Goal: Information Seeking & Learning: Learn about a topic

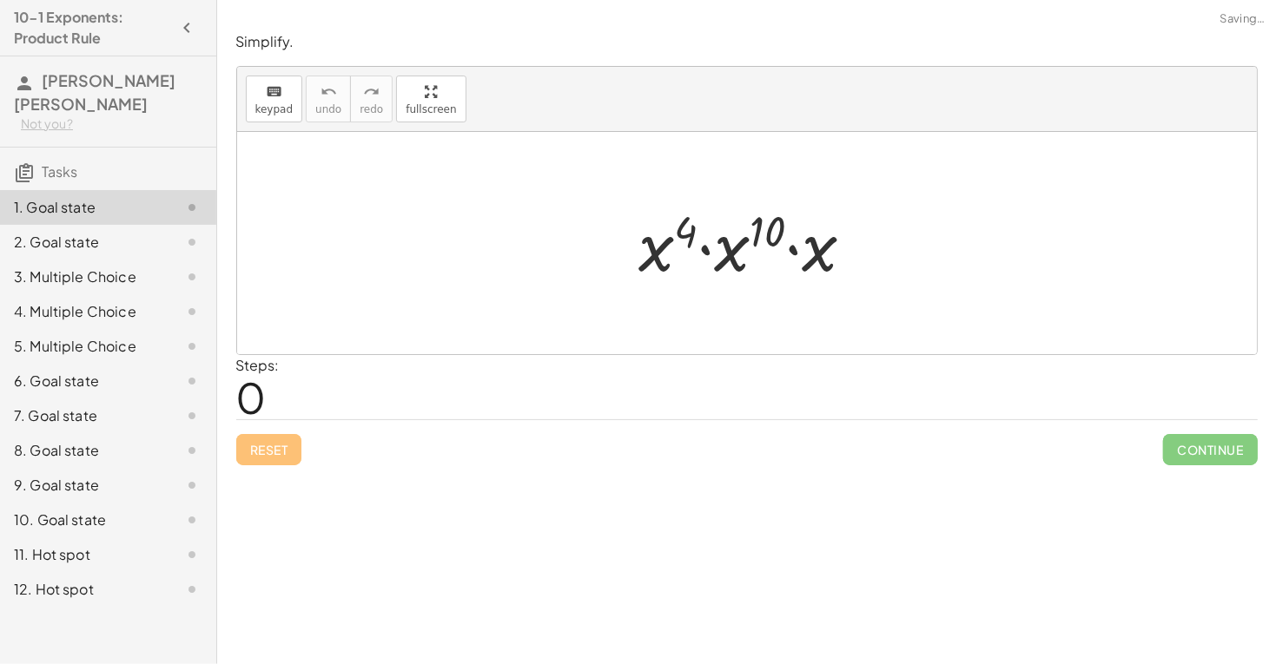
click at [261, 399] on span "0" at bounding box center [251, 397] width 30 height 53
click at [934, 234] on div at bounding box center [747, 243] width 1020 height 222
click at [281, 381] on div "Steps: 0" at bounding box center [746, 387] width 1021 height 64
click at [790, 230] on div at bounding box center [753, 243] width 246 height 89
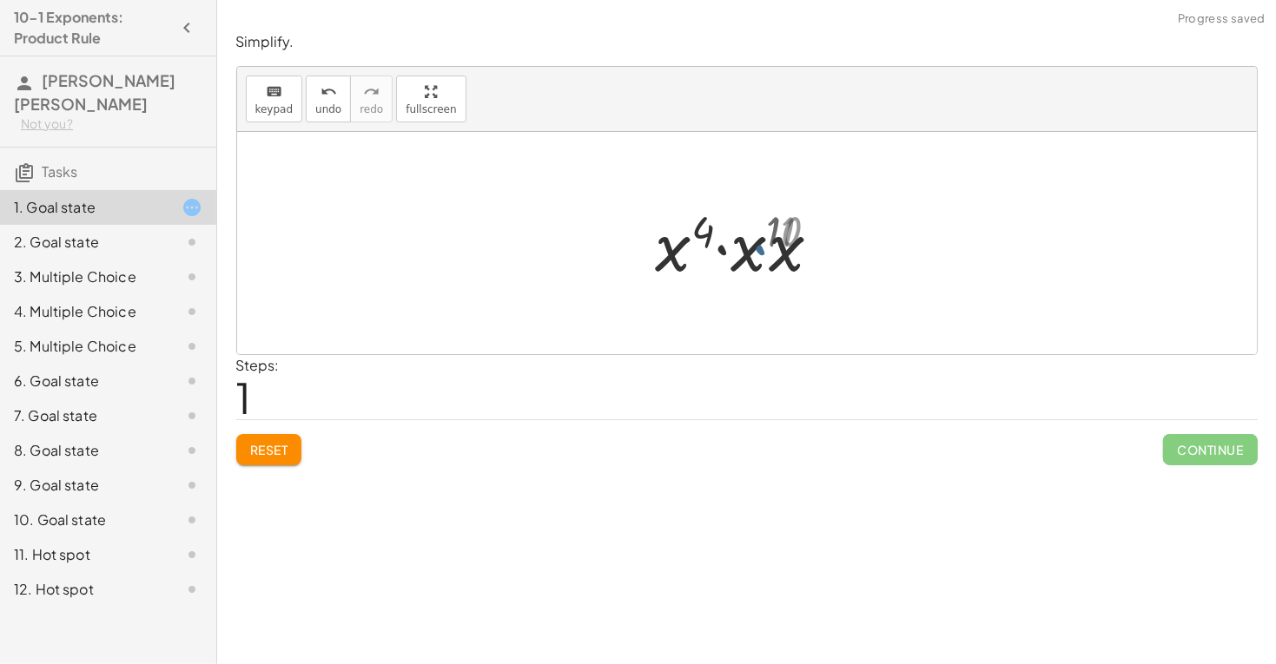
click at [773, 234] on div at bounding box center [754, 243] width 188 height 89
click at [786, 232] on div at bounding box center [753, 244] width 175 height 86
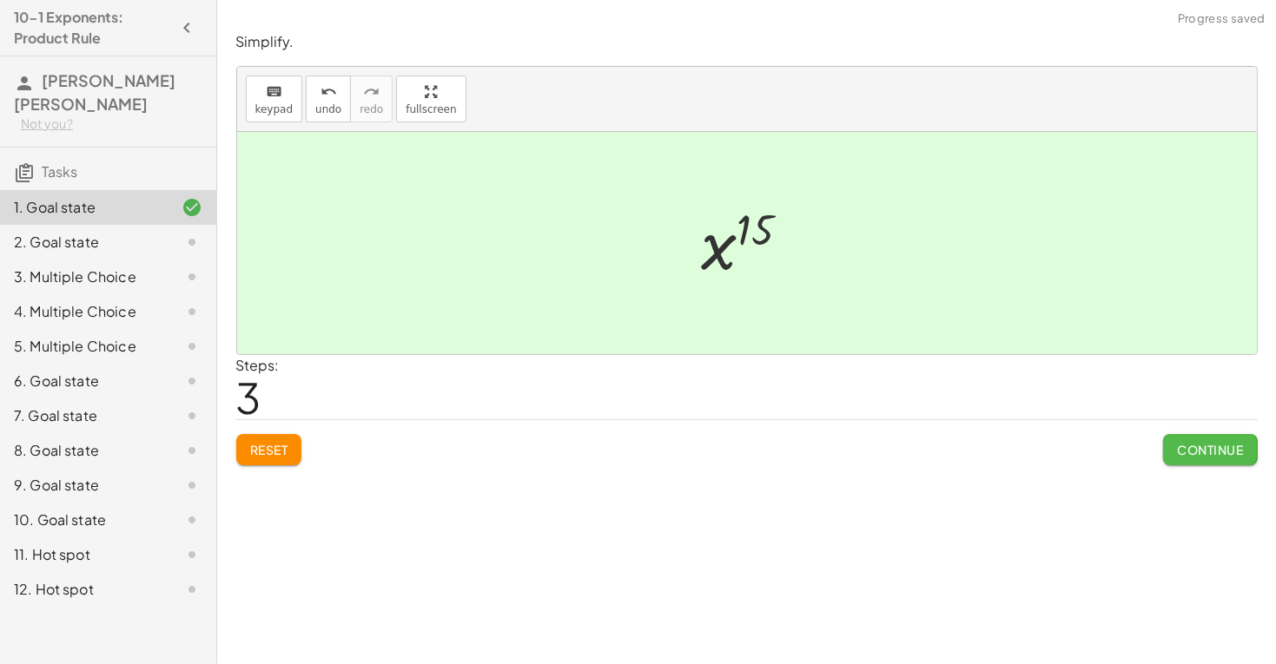
click at [1178, 450] on span "Continue" at bounding box center [1210, 450] width 66 height 16
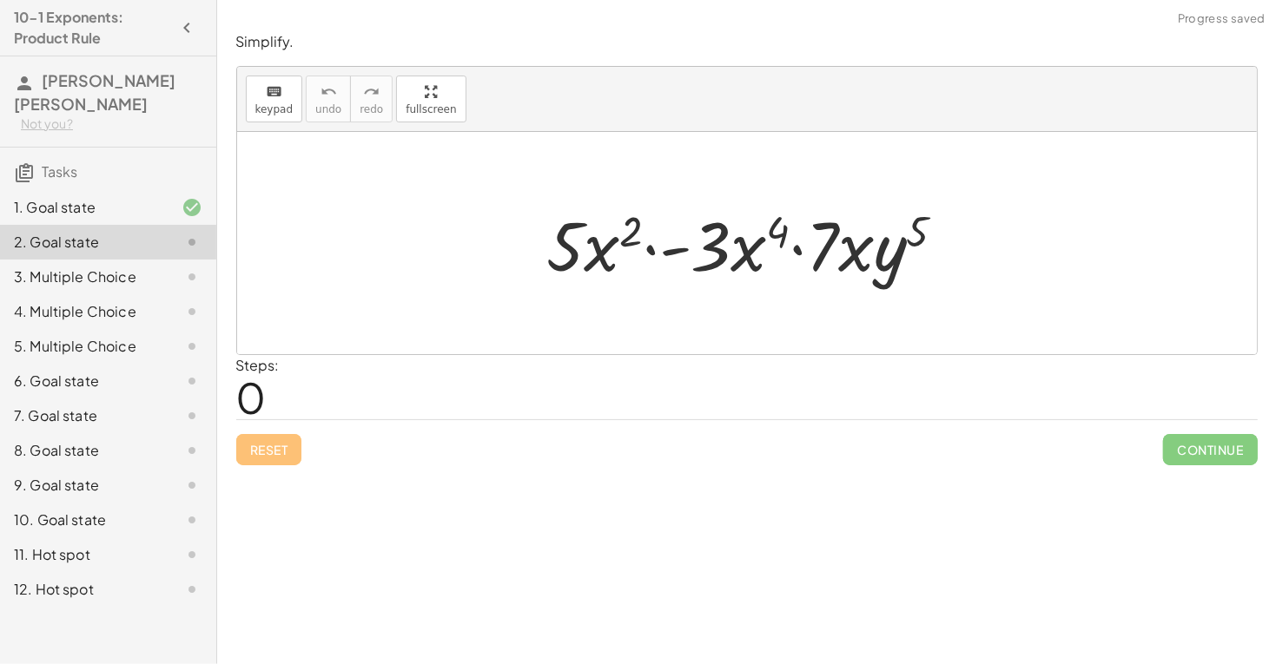
click at [607, 260] on div at bounding box center [753, 243] width 430 height 89
click at [630, 234] on div at bounding box center [753, 243] width 430 height 89
click at [720, 261] on div at bounding box center [753, 243] width 430 height 89
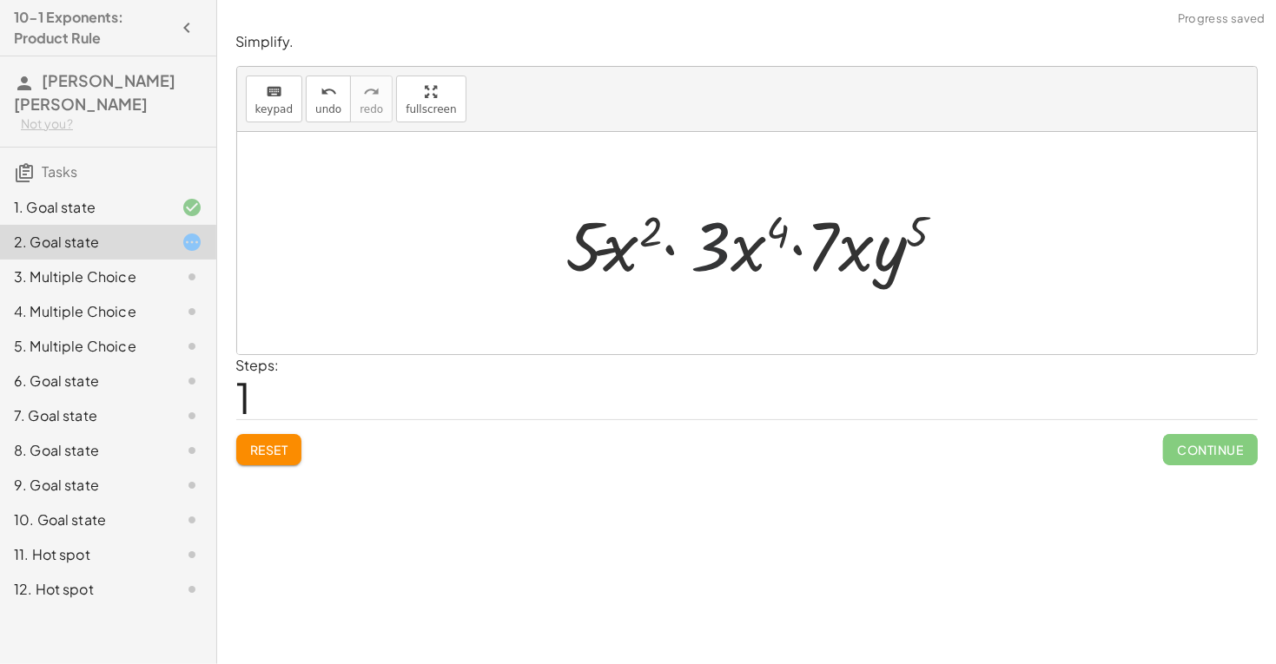
click at [716, 260] on div at bounding box center [753, 243] width 430 height 89
click at [774, 237] on div at bounding box center [753, 243] width 430 height 89
click at [797, 249] on div at bounding box center [753, 243] width 430 height 89
click at [683, 248] on div at bounding box center [753, 243] width 430 height 89
click at [631, 250] on div at bounding box center [753, 243] width 430 height 89
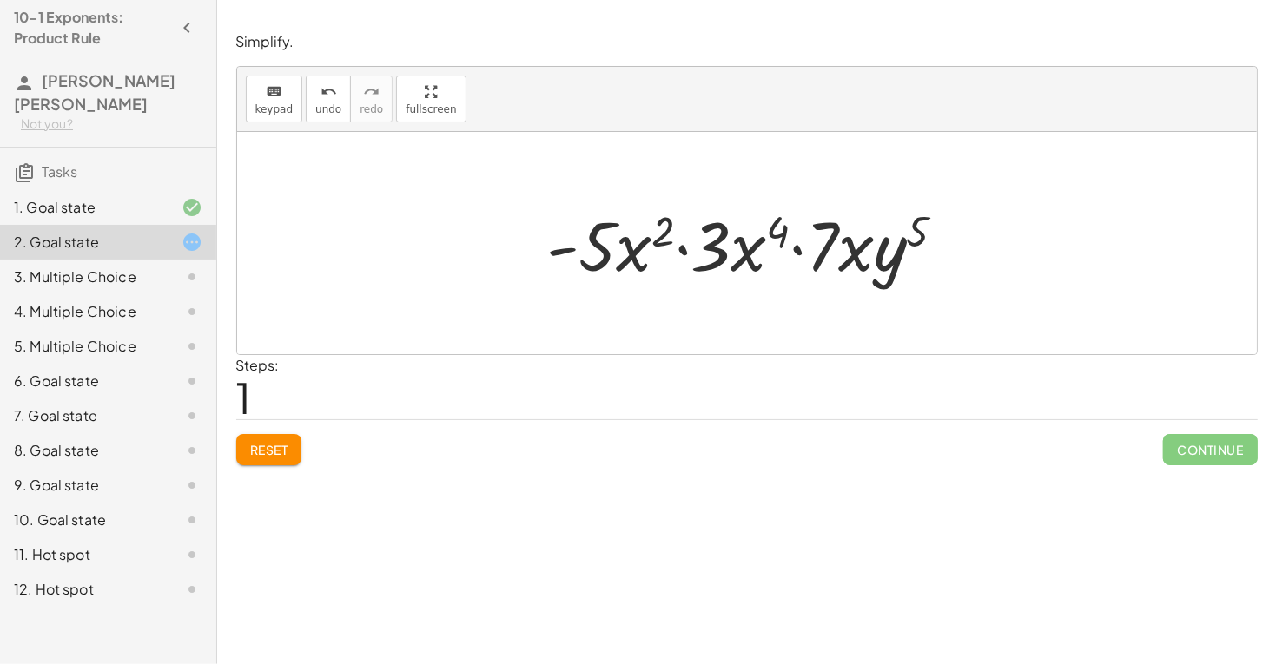
click at [749, 250] on div at bounding box center [753, 243] width 430 height 89
click at [776, 231] on div at bounding box center [753, 243] width 430 height 89
click at [662, 234] on div at bounding box center [753, 243] width 430 height 89
click at [686, 254] on div at bounding box center [753, 243] width 430 height 89
click at [595, 256] on div at bounding box center [753, 243] width 430 height 89
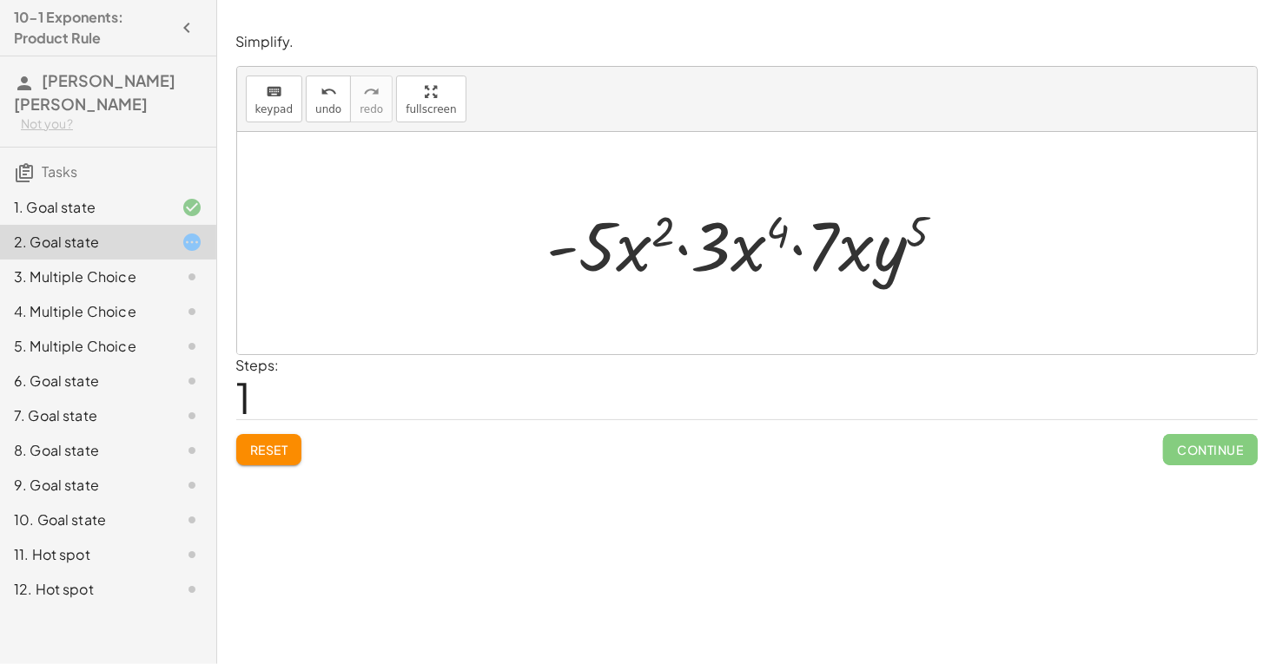
click at [716, 247] on div at bounding box center [753, 243] width 430 height 89
drag, startPoint x: 825, startPoint y: 254, endPoint x: 682, endPoint y: 248, distance: 143.4
click at [682, 248] on div at bounding box center [753, 243] width 430 height 89
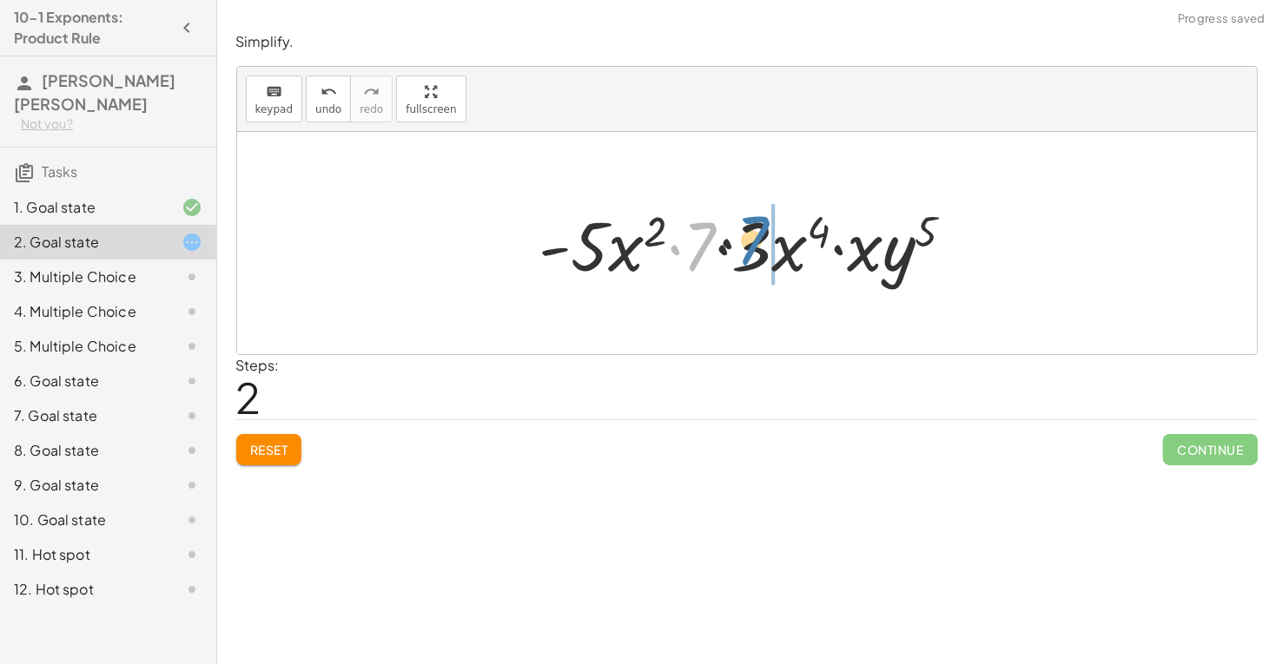
drag, startPoint x: 703, startPoint y: 249, endPoint x: 815, endPoint y: 239, distance: 112.5
click at [815, 239] on div at bounding box center [754, 243] width 446 height 89
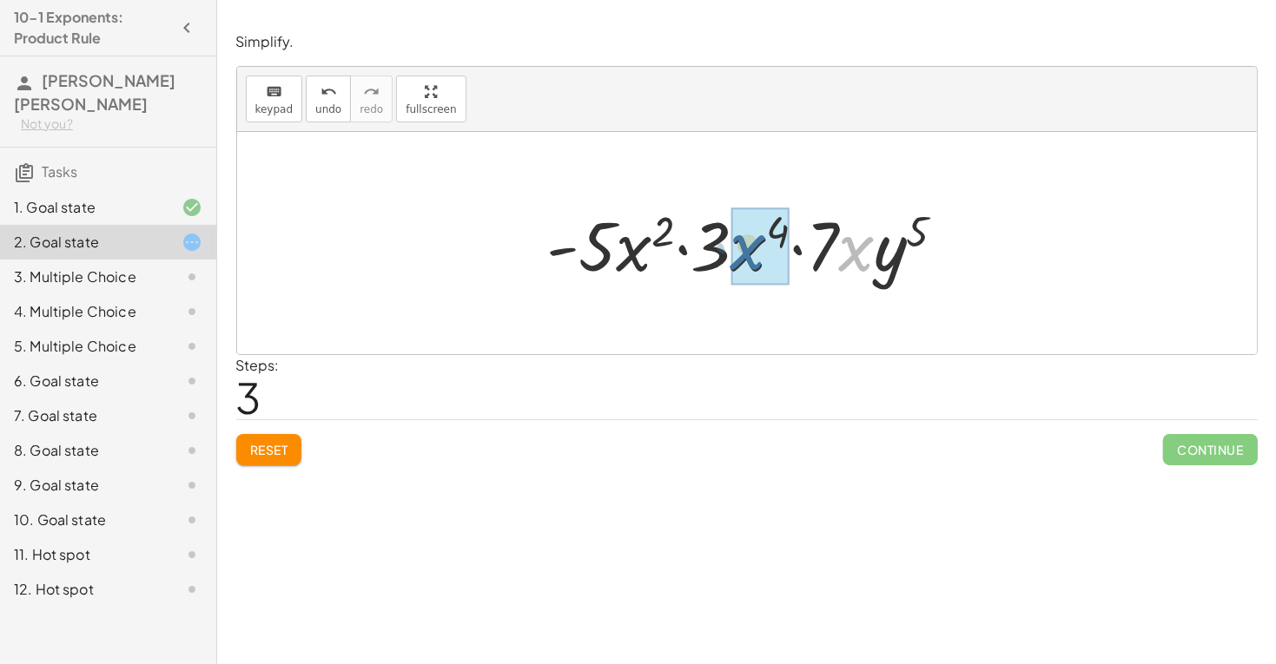
drag, startPoint x: 848, startPoint y: 261, endPoint x: 736, endPoint y: 261, distance: 112.0
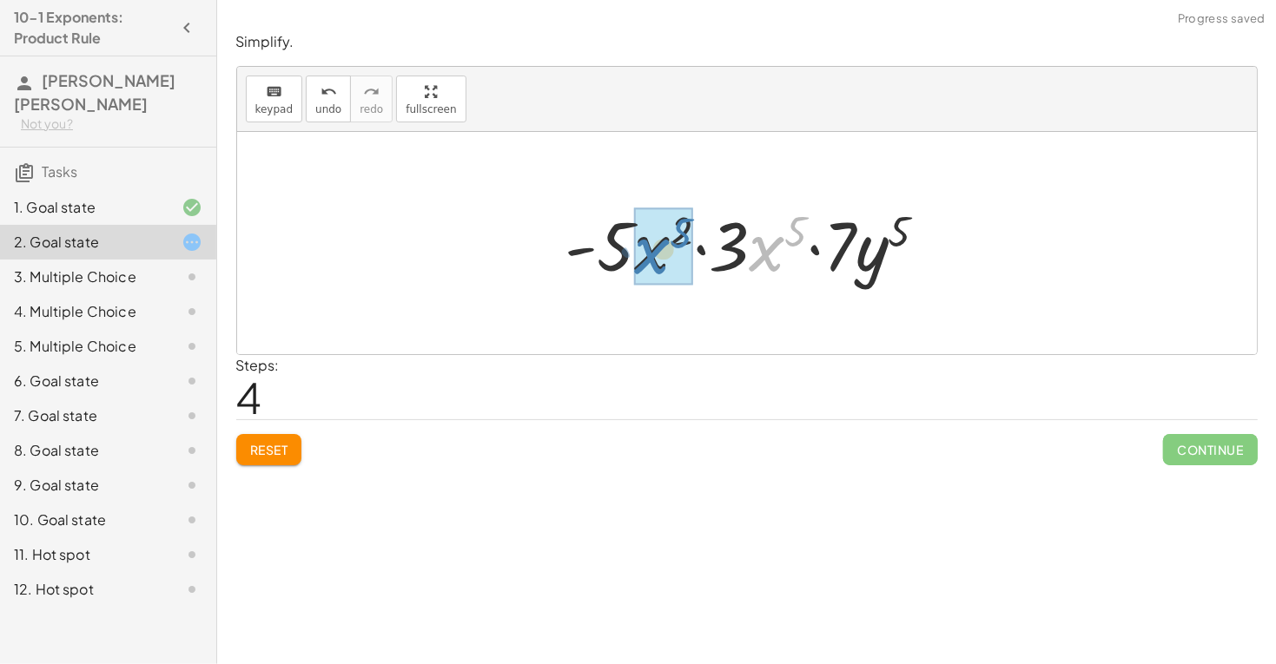
drag, startPoint x: 762, startPoint y: 252, endPoint x: 648, endPoint y: 255, distance: 114.7
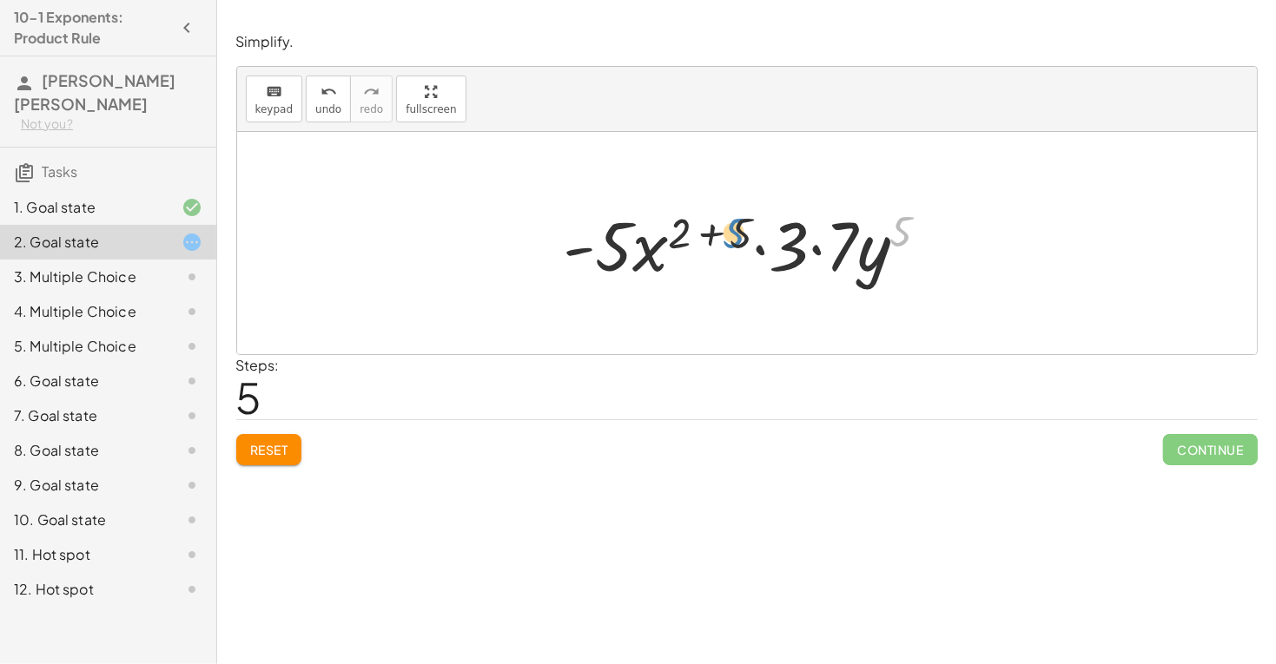
drag, startPoint x: 900, startPoint y: 234, endPoint x: 735, endPoint y: 235, distance: 165.0
click at [735, 235] on div at bounding box center [753, 243] width 397 height 89
drag, startPoint x: 685, startPoint y: 231, endPoint x: 756, endPoint y: 218, distance: 71.5
click at [756, 218] on div at bounding box center [753, 243] width 397 height 89
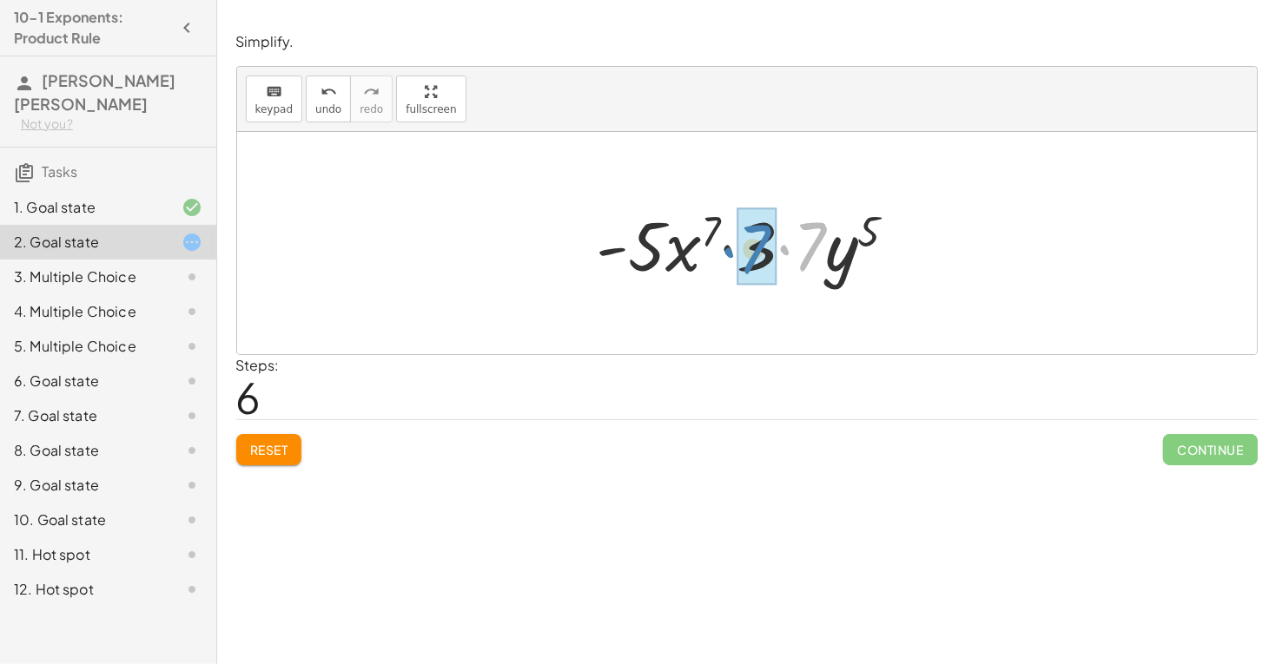
drag, startPoint x: 787, startPoint y: 250, endPoint x: 729, endPoint y: 253, distance: 58.2
click at [729, 253] on div at bounding box center [754, 243] width 332 height 89
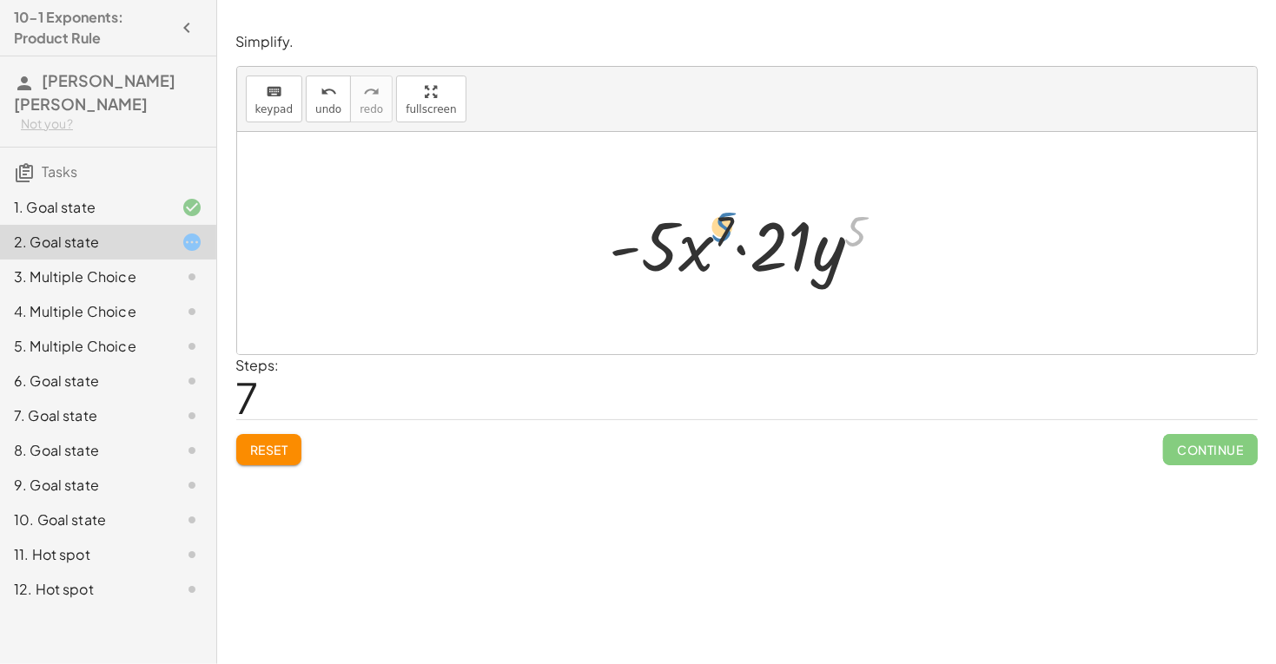
drag, startPoint x: 855, startPoint y: 228, endPoint x: 723, endPoint y: 221, distance: 132.2
click at [723, 221] on div at bounding box center [754, 243] width 306 height 89
drag, startPoint x: 630, startPoint y: 249, endPoint x: 749, endPoint y: 254, distance: 119.1
drag, startPoint x: 737, startPoint y: 252, endPoint x: 574, endPoint y: 260, distance: 163.4
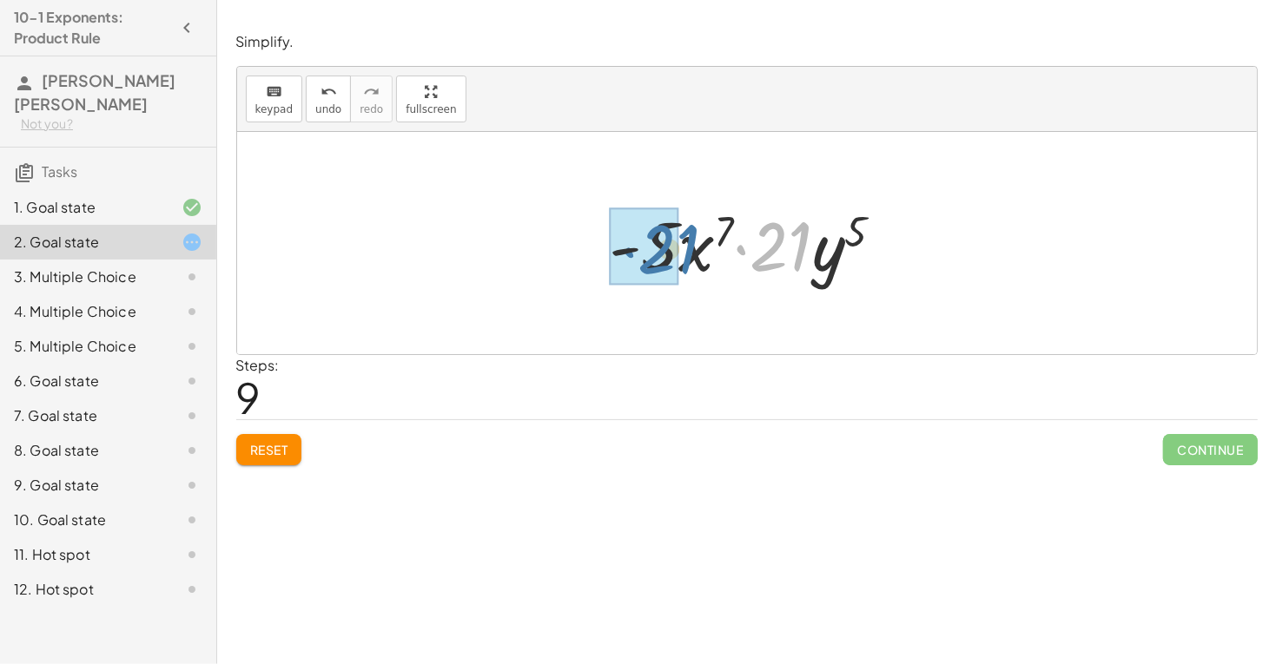
drag, startPoint x: 802, startPoint y: 253, endPoint x: 685, endPoint y: 255, distance: 116.4
click at [685, 255] on div at bounding box center [754, 243] width 306 height 89
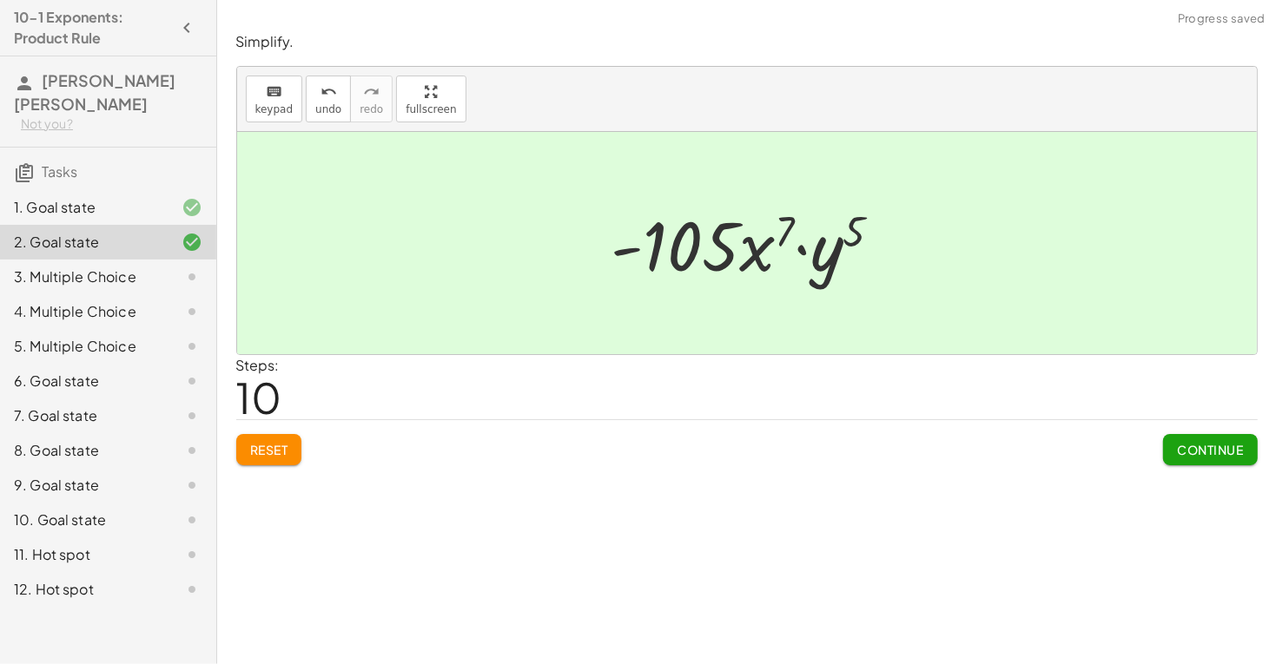
click at [1200, 449] on span "Continue" at bounding box center [1210, 450] width 66 height 16
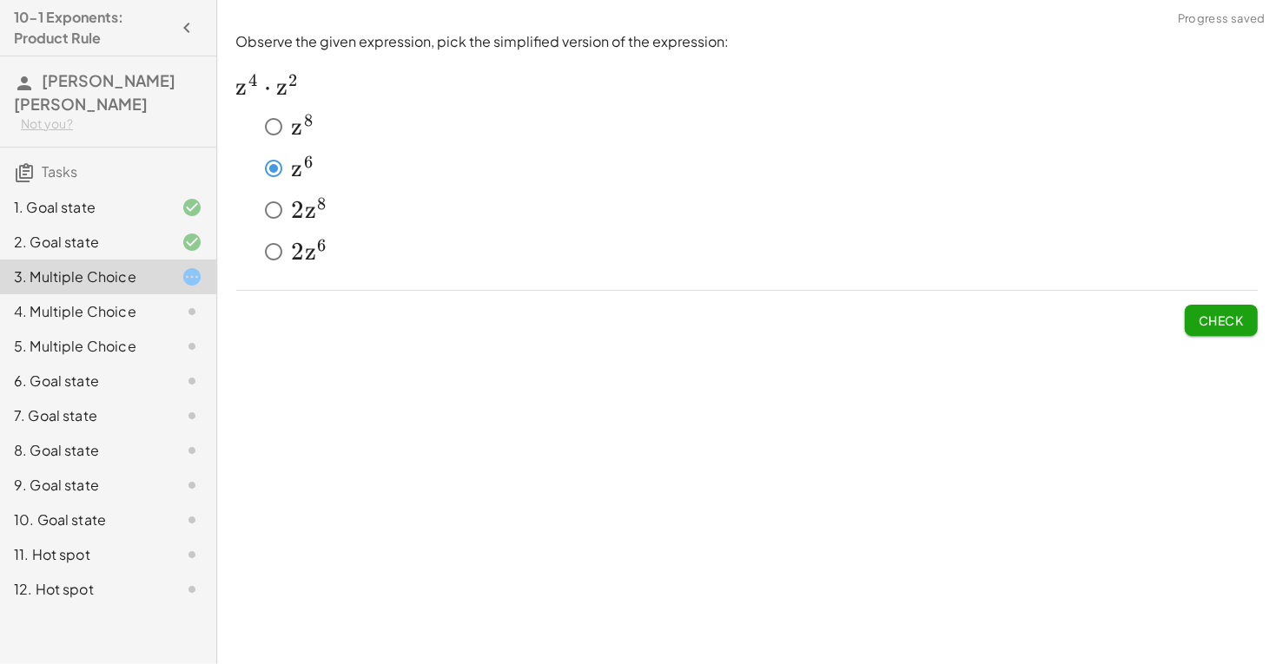
click at [1195, 309] on button "Check" at bounding box center [1221, 320] width 73 height 31
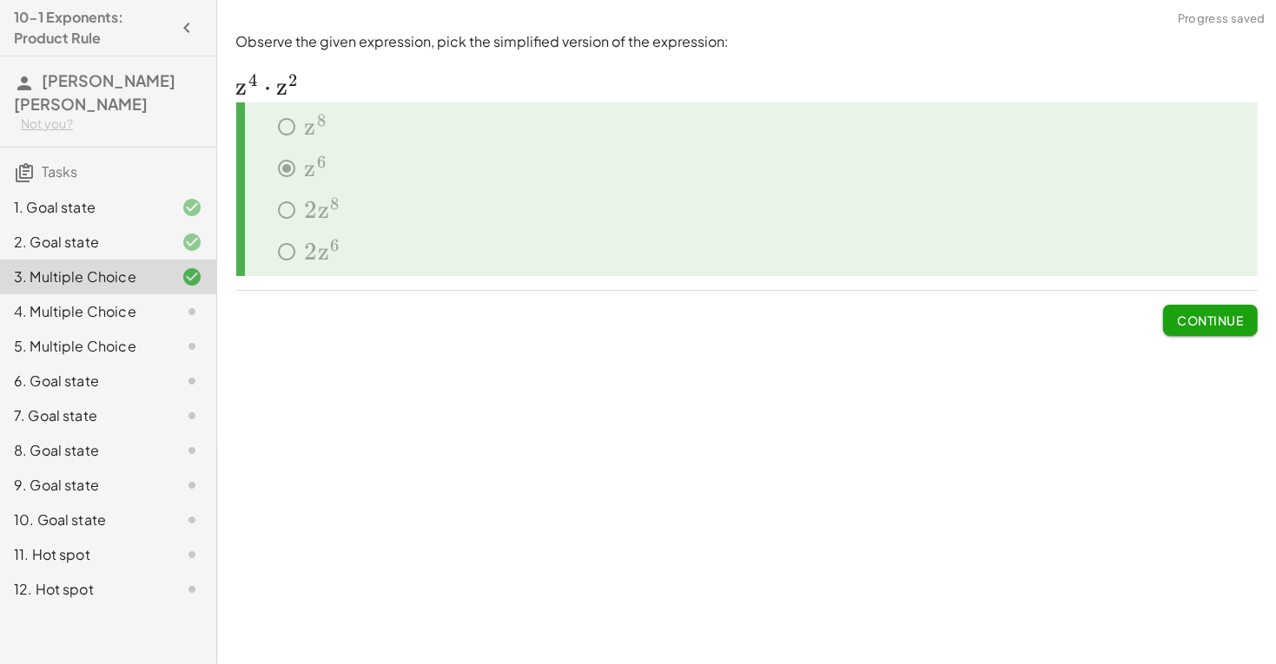
click at [1178, 313] on span "Continue" at bounding box center [1210, 321] width 66 height 16
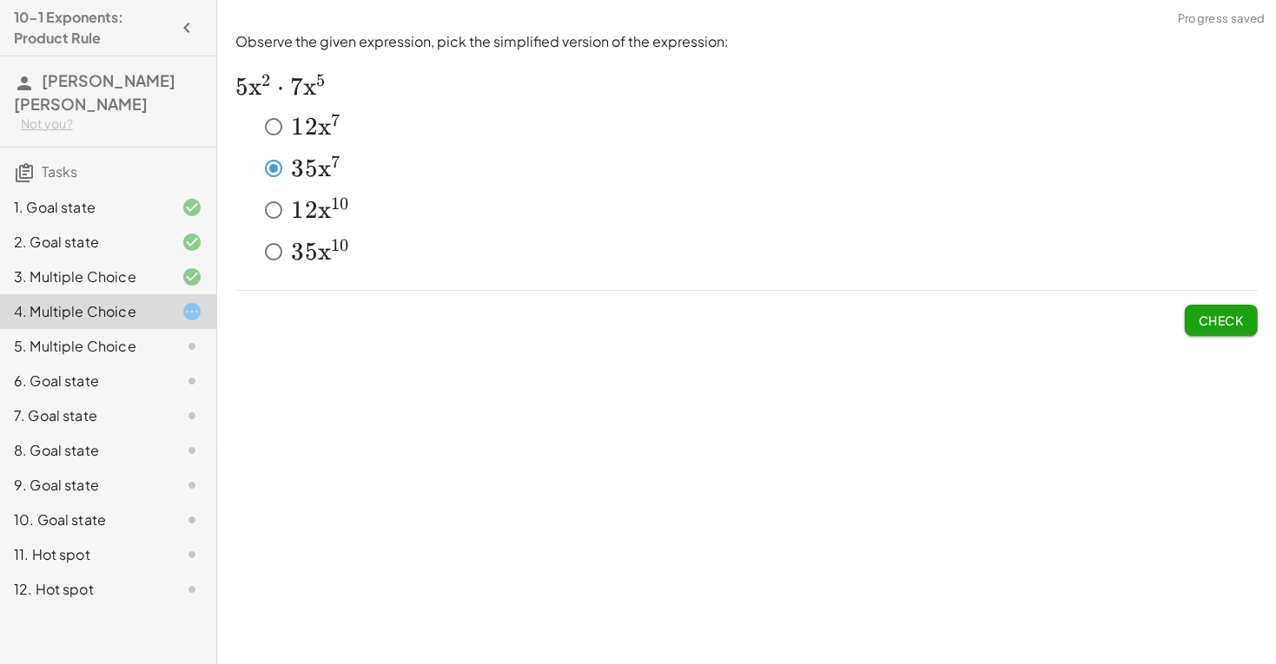
click at [1240, 313] on span "Check" at bounding box center [1220, 321] width 45 height 16
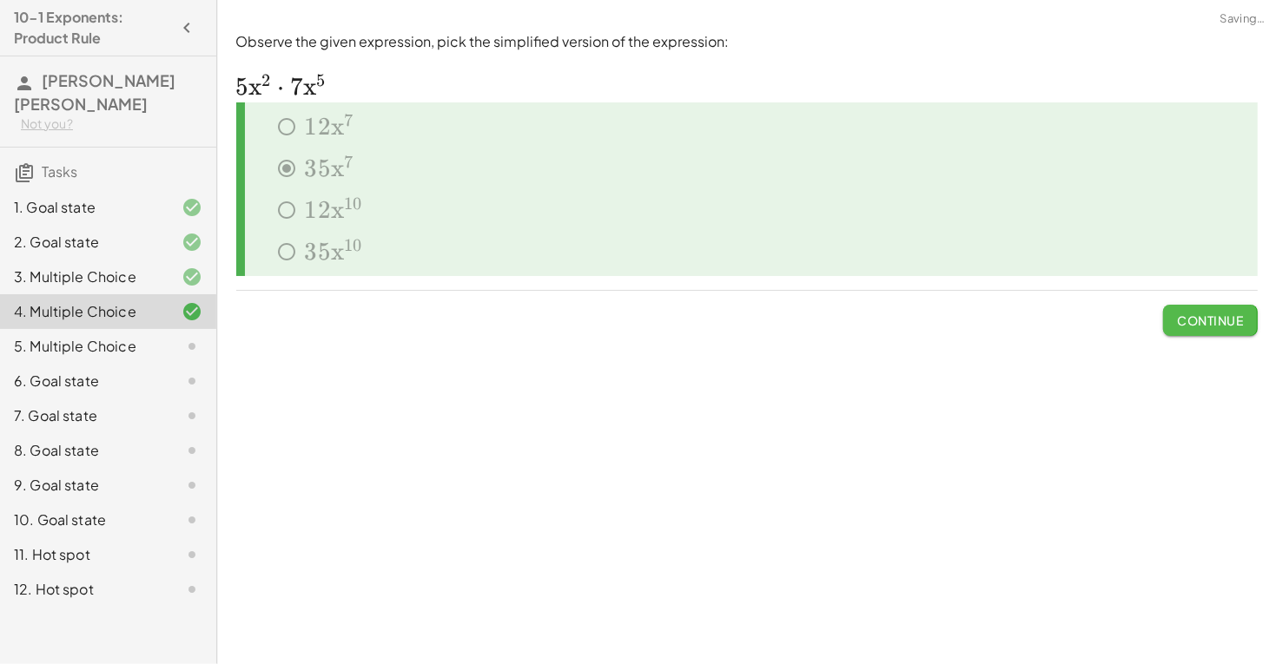
click at [1240, 313] on span "Continue" at bounding box center [1210, 321] width 66 height 16
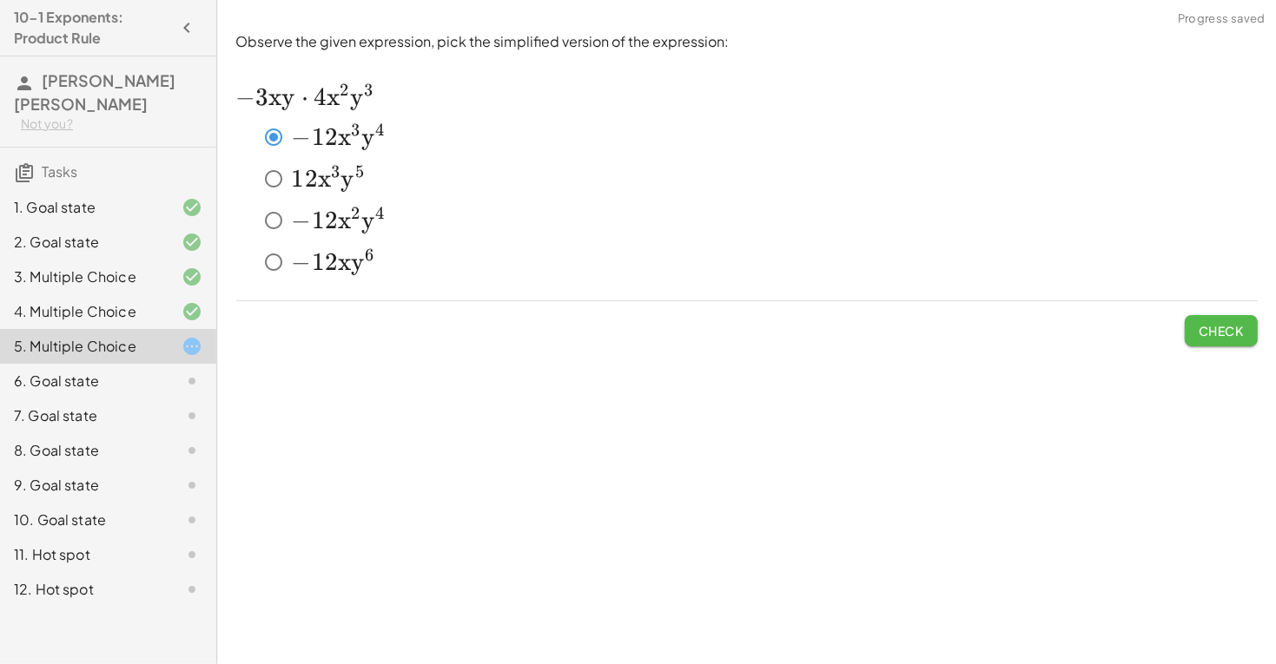
click at [1229, 327] on span "Check" at bounding box center [1220, 331] width 45 height 16
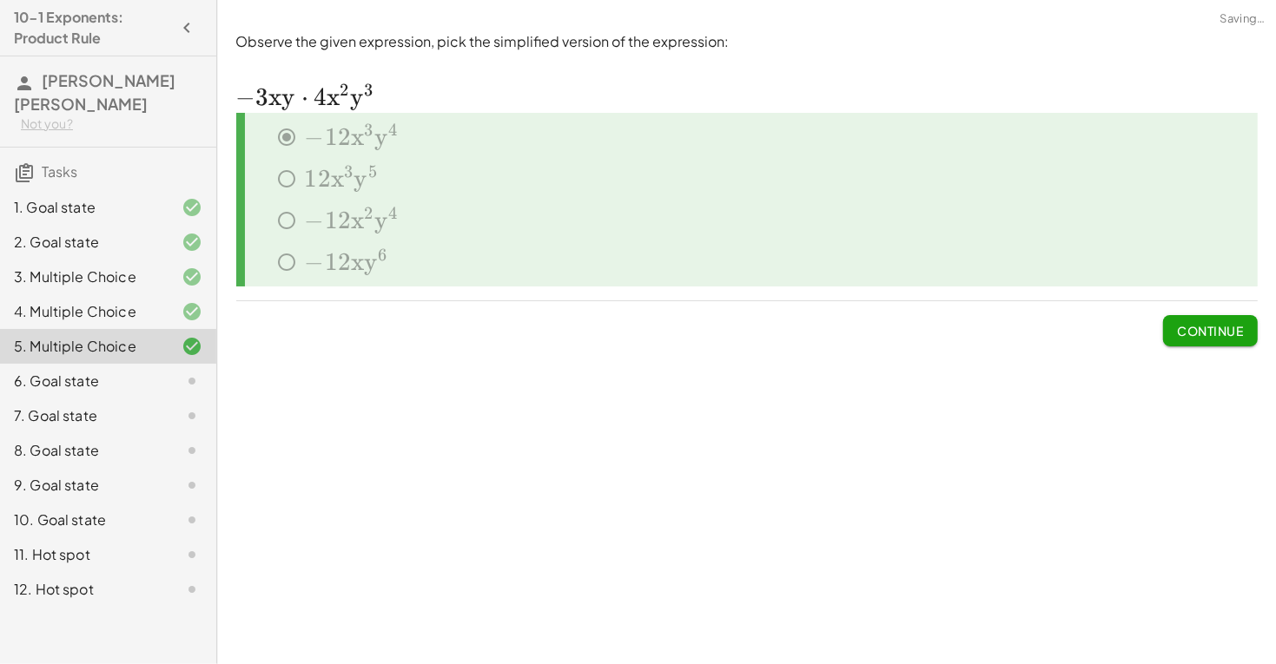
click at [1183, 329] on span "Continue" at bounding box center [1210, 331] width 66 height 16
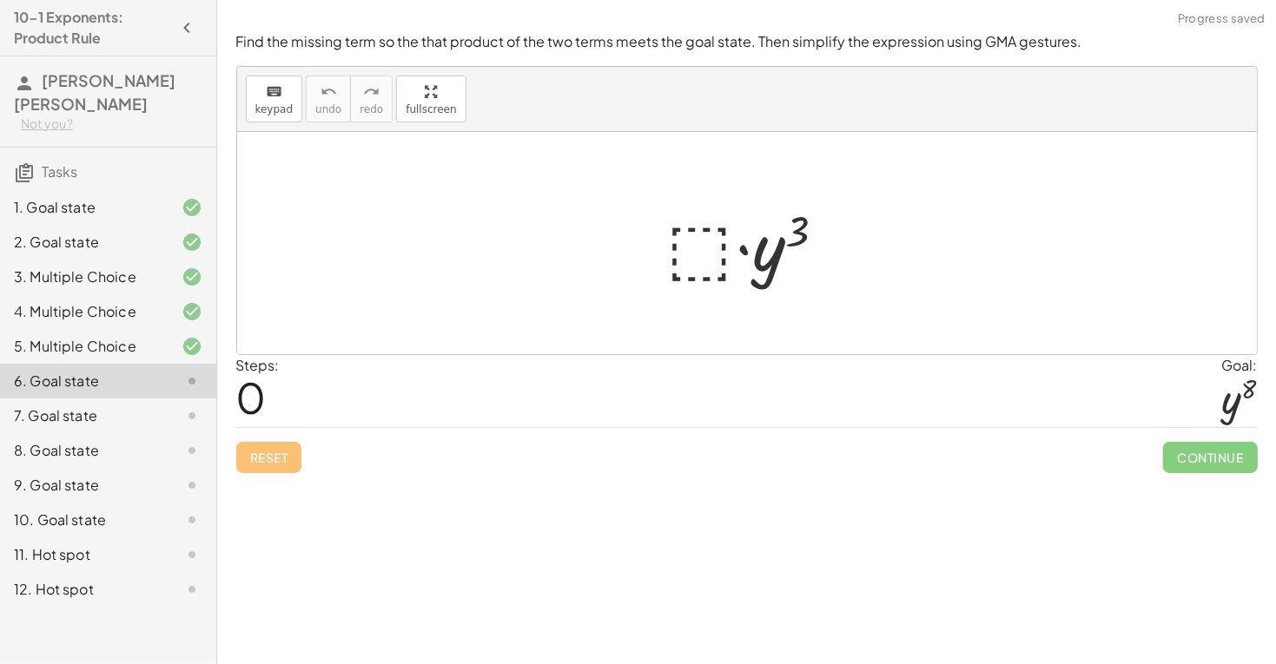
click at [705, 241] on div at bounding box center [753, 243] width 190 height 89
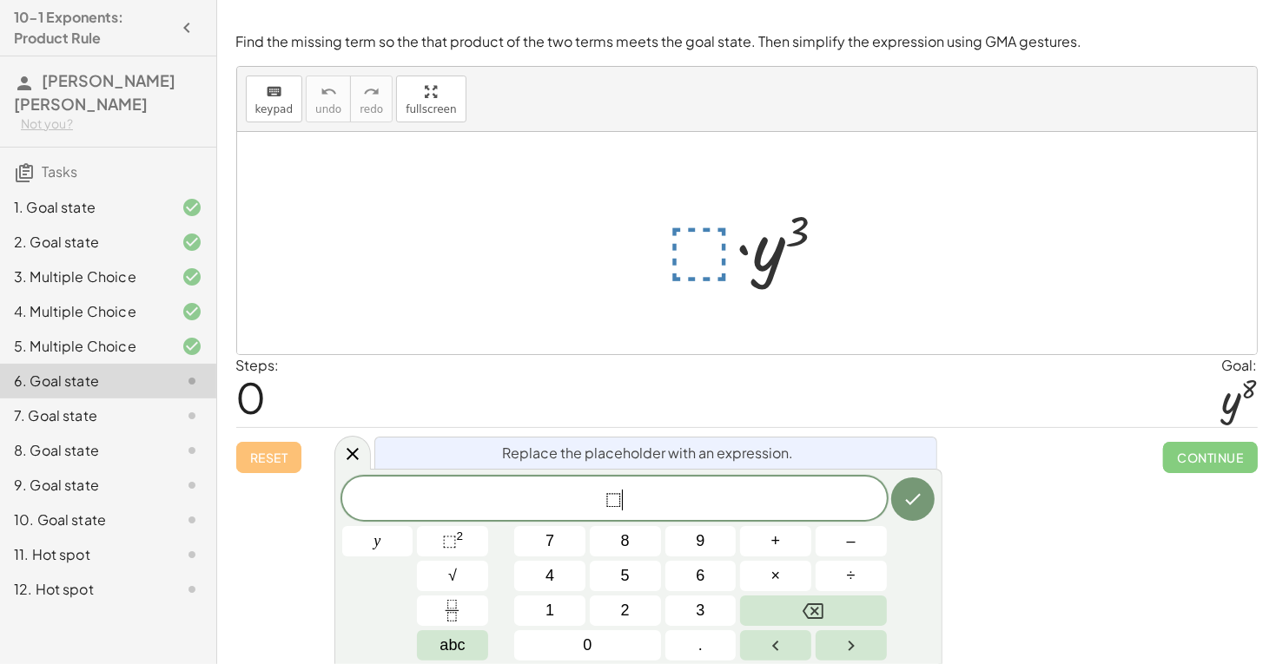
click at [655, 509] on span "⬚ ​" at bounding box center [614, 500] width 544 height 24
click at [914, 508] on icon "Done" at bounding box center [912, 499] width 21 height 21
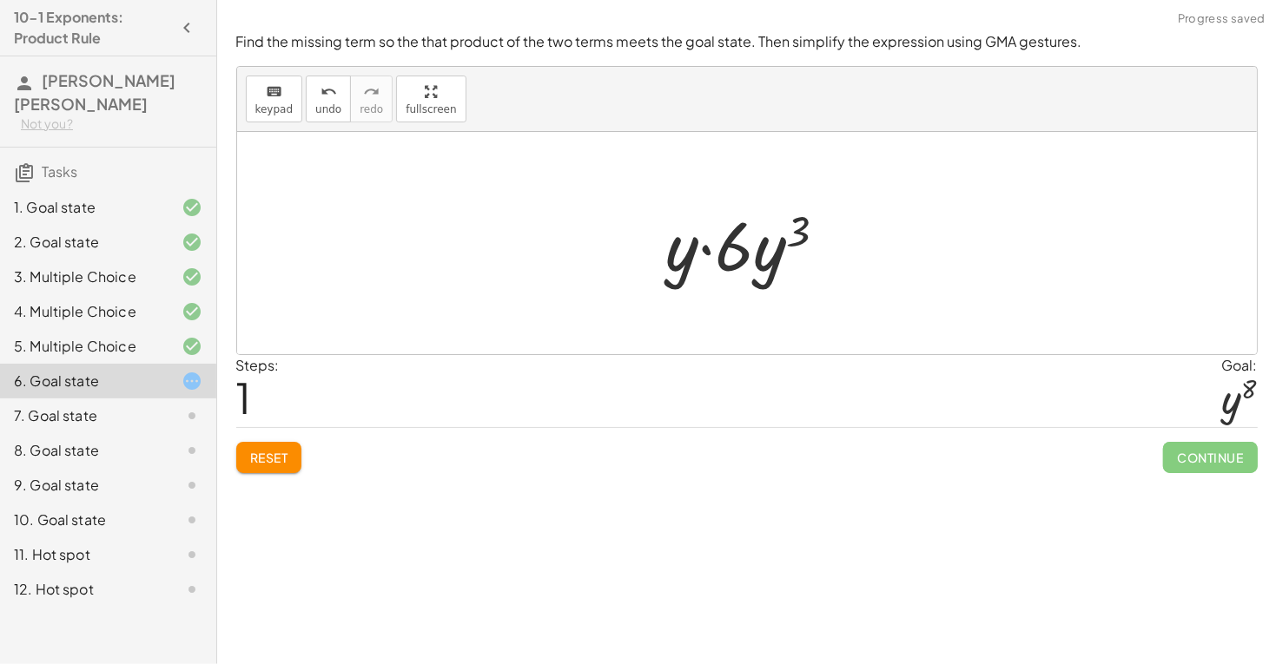
click at [723, 251] on div at bounding box center [753, 243] width 192 height 89
drag, startPoint x: 737, startPoint y: 255, endPoint x: 723, endPoint y: 220, distance: 38.5
click at [723, 220] on div at bounding box center [753, 243] width 192 height 89
click at [264, 462] on span "Reset" at bounding box center [269, 458] width 38 height 16
click at [709, 247] on div at bounding box center [753, 243] width 190 height 89
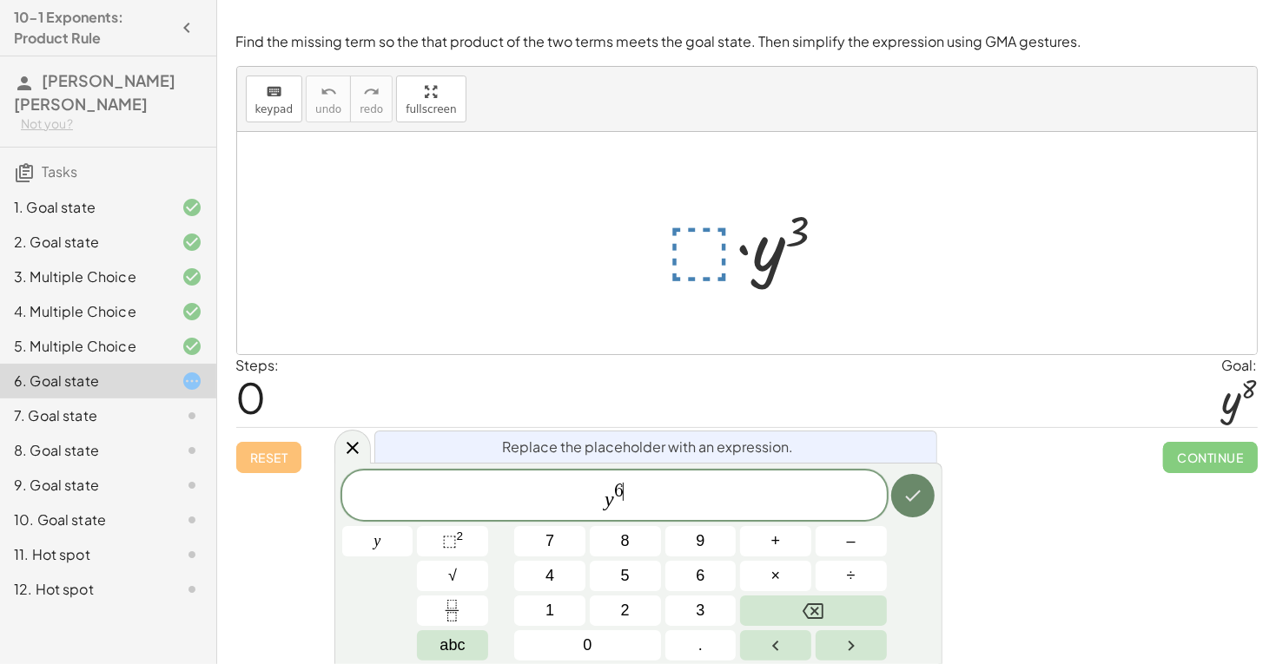
click at [920, 496] on icon "Done" at bounding box center [912, 495] width 21 height 21
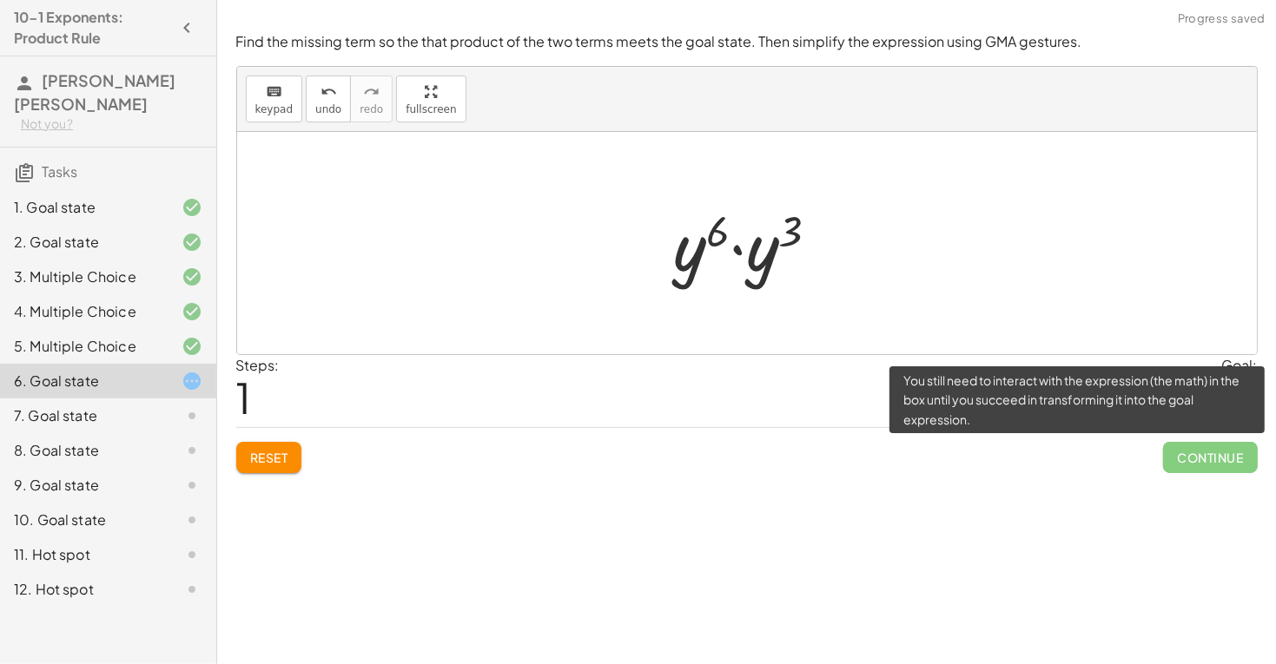
click at [1225, 459] on span "Continue" at bounding box center [1210, 457] width 94 height 31
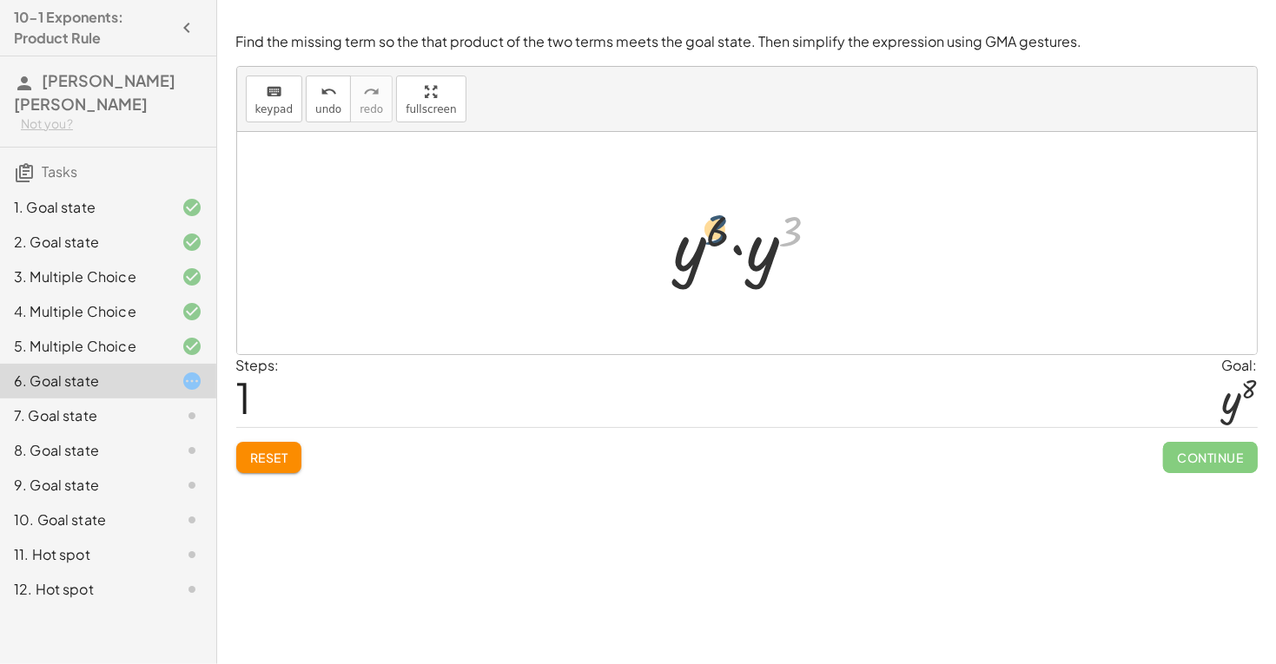
drag, startPoint x: 791, startPoint y: 230, endPoint x: 713, endPoint y: 228, distance: 78.2
click at [713, 228] on div at bounding box center [753, 243] width 176 height 89
drag, startPoint x: 772, startPoint y: 257, endPoint x: 691, endPoint y: 261, distance: 80.9
drag, startPoint x: 789, startPoint y: 228, endPoint x: 739, endPoint y: 230, distance: 49.5
click at [739, 230] on div at bounding box center [753, 244] width 166 height 86
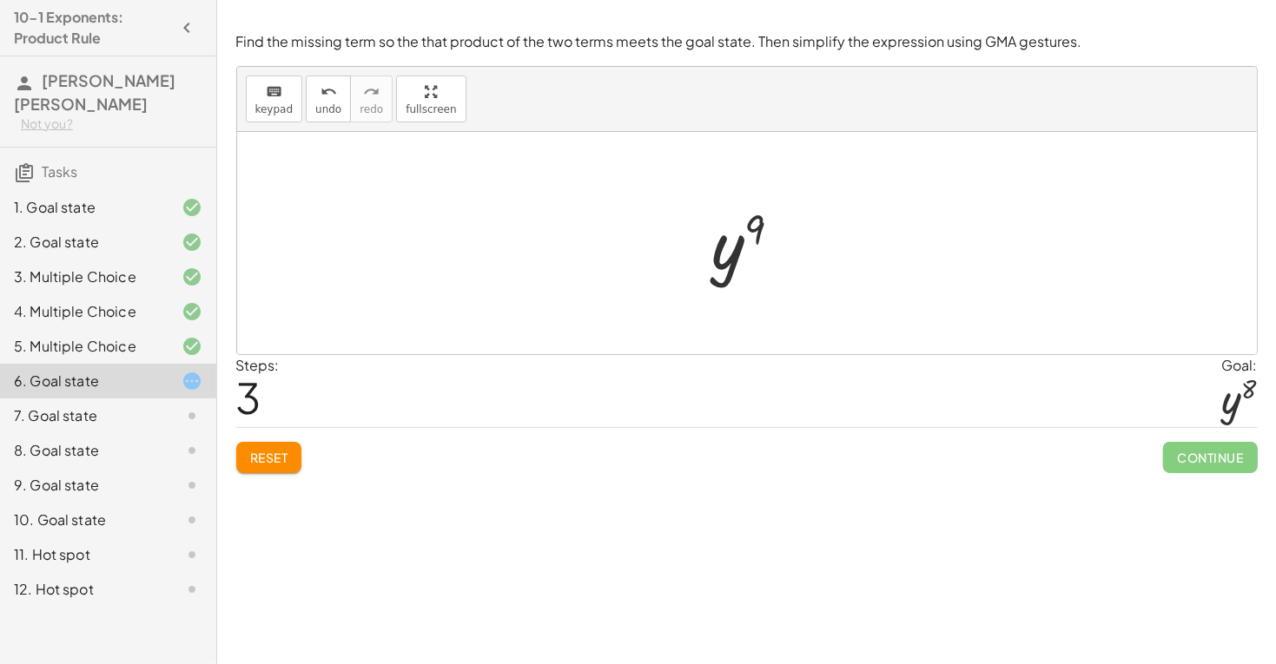
click at [285, 463] on span "Reset" at bounding box center [269, 458] width 38 height 16
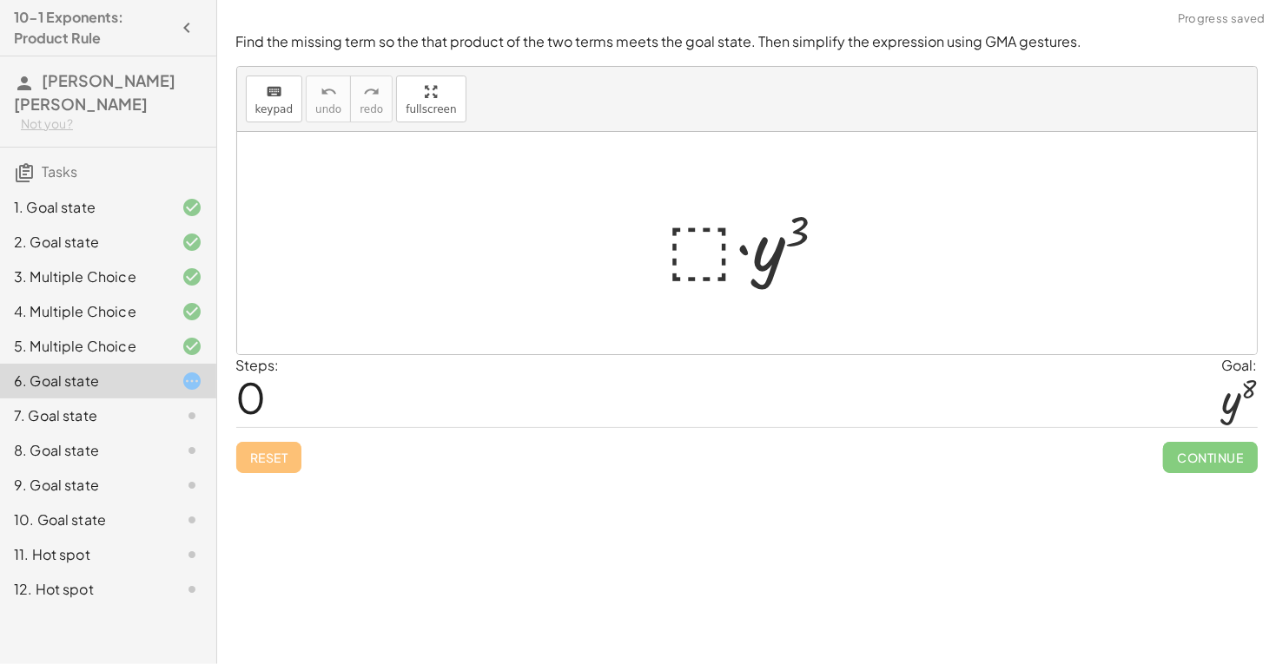
click at [713, 254] on div at bounding box center [753, 243] width 190 height 89
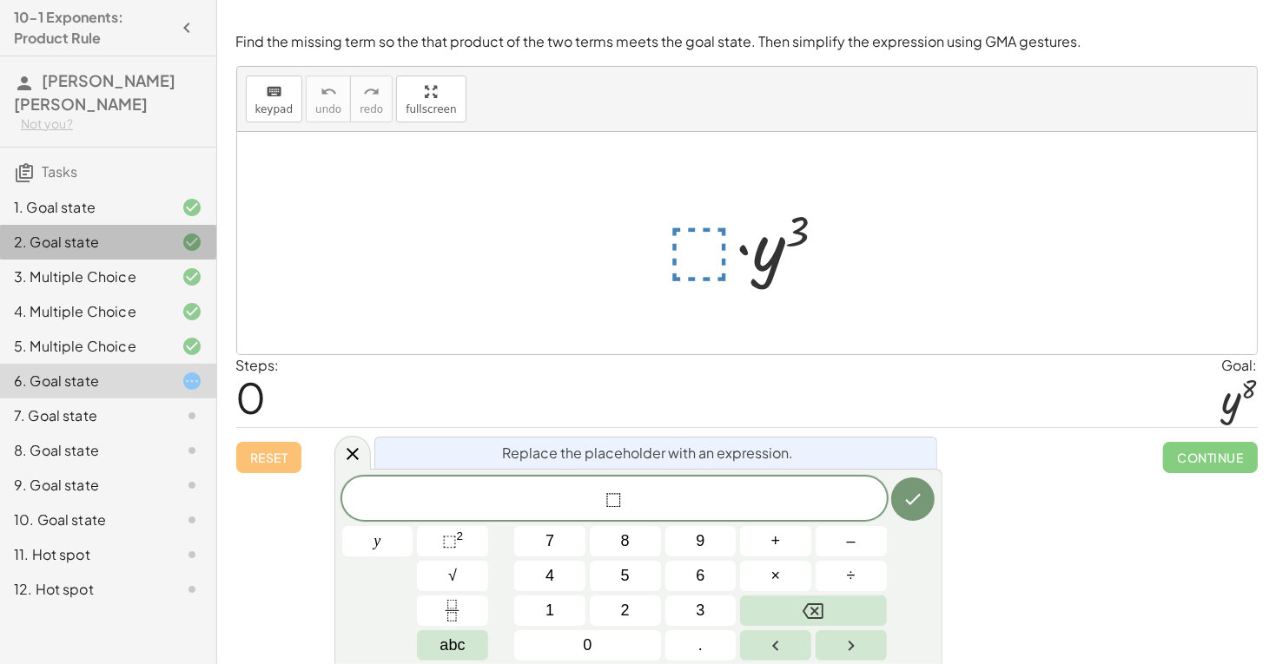
click at [60, 232] on div "2. Goal state" at bounding box center [84, 242] width 140 height 21
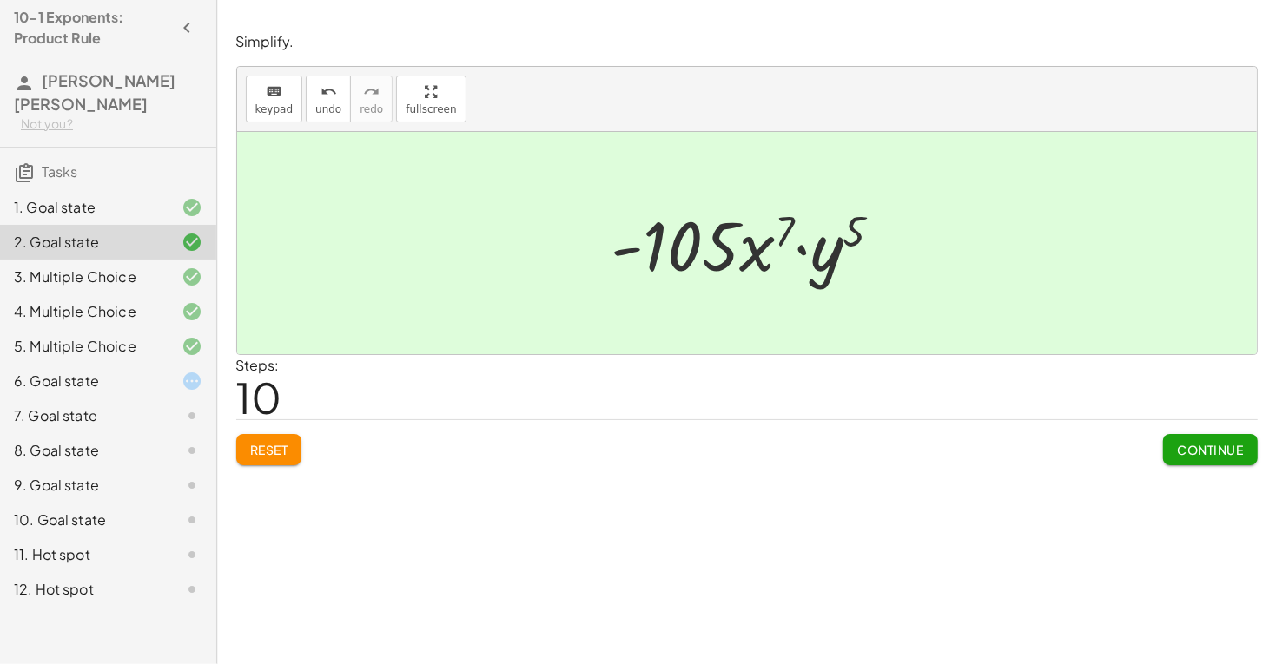
click at [117, 371] on div "6. Goal state" at bounding box center [84, 381] width 140 height 21
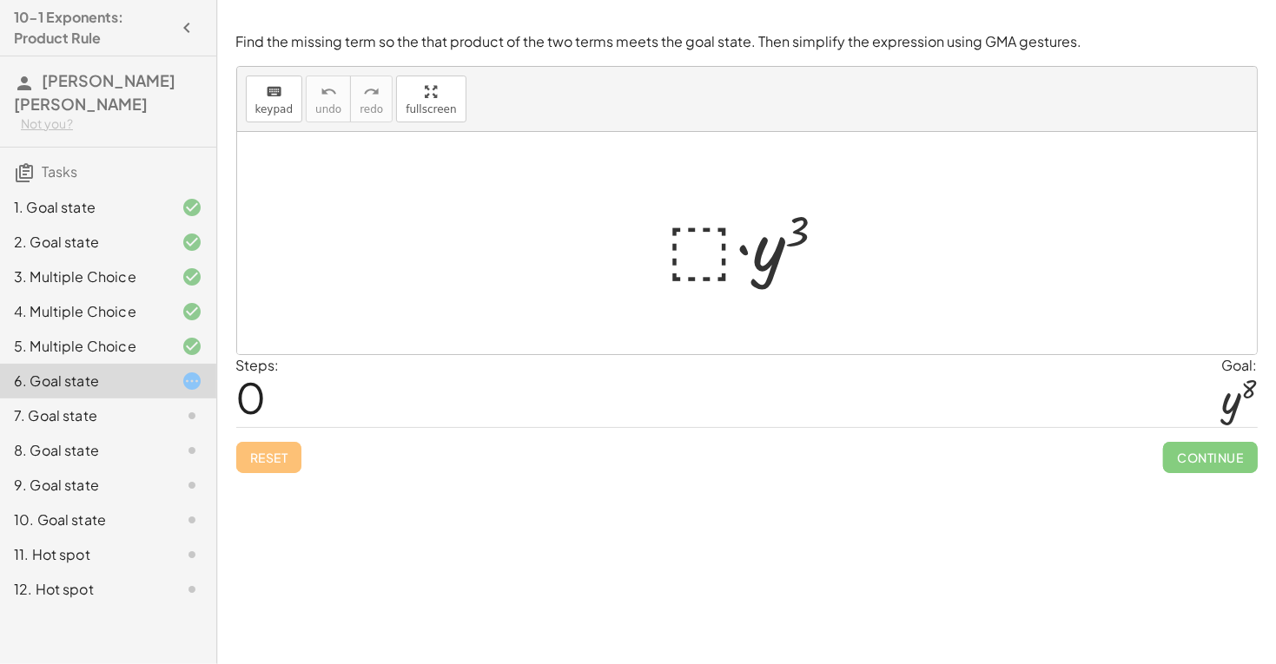
click at [715, 234] on div at bounding box center [753, 243] width 190 height 89
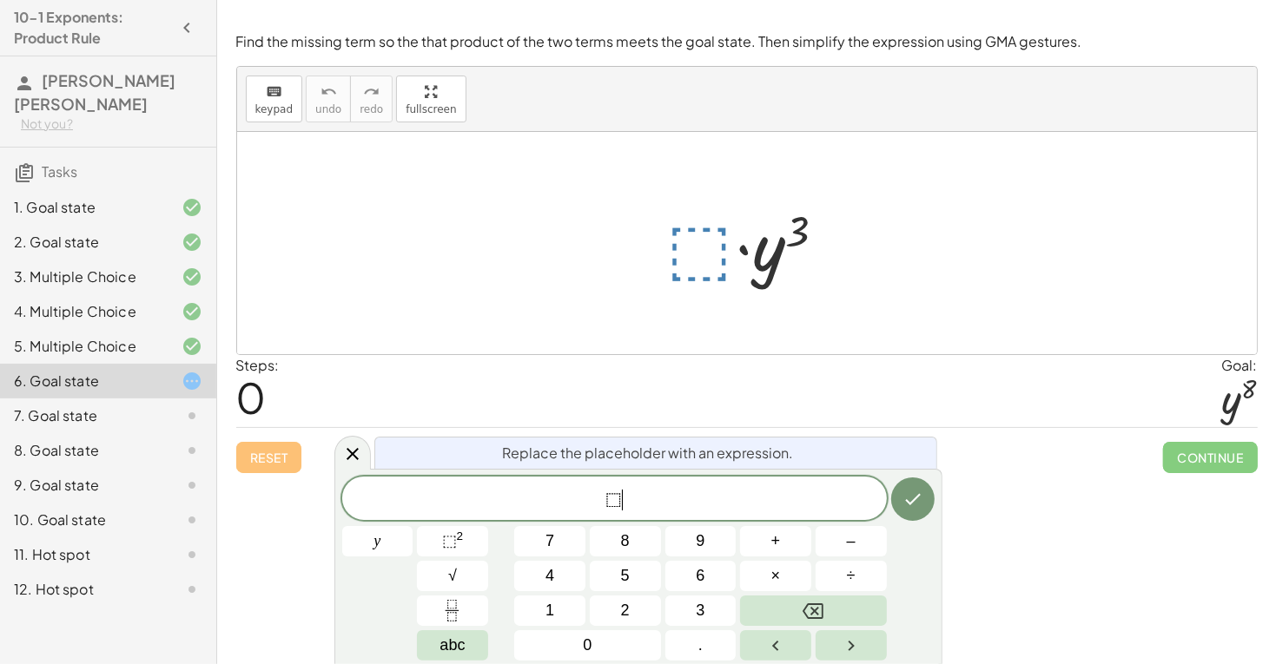
click at [654, 509] on span "⬚ ​" at bounding box center [614, 500] width 544 height 24
click at [903, 505] on icon "Done" at bounding box center [912, 495] width 21 height 21
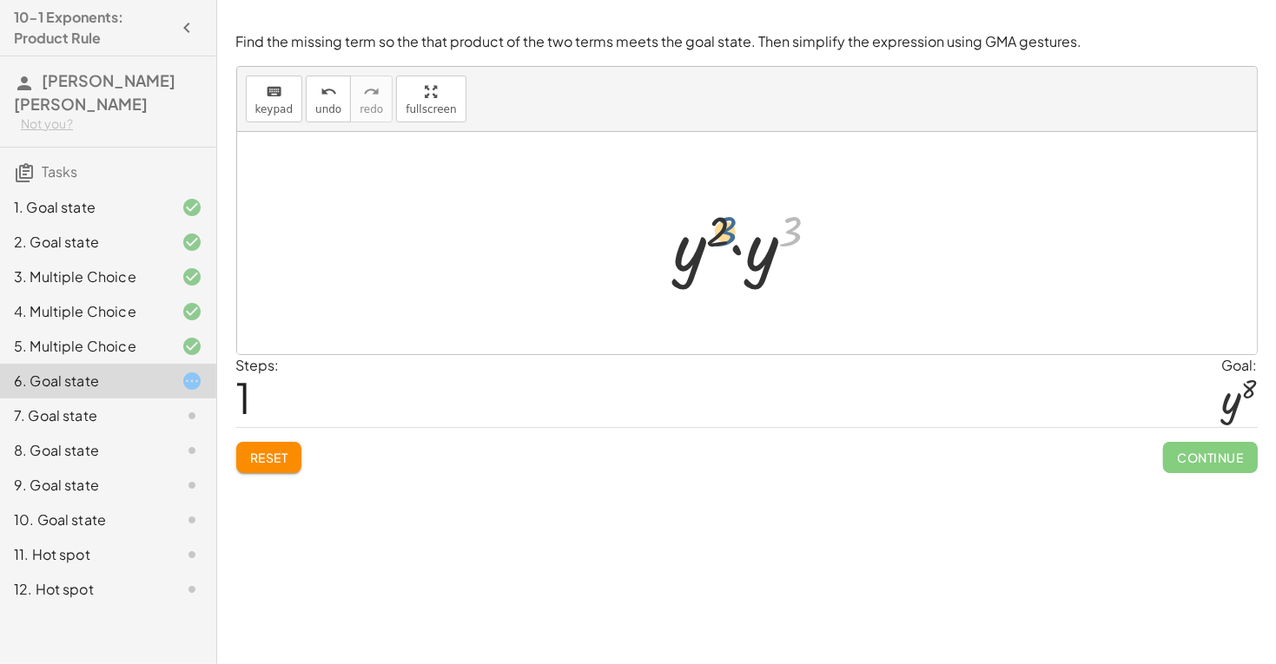
drag, startPoint x: 799, startPoint y: 238, endPoint x: 728, endPoint y: 239, distance: 71.2
click at [728, 239] on div at bounding box center [753, 243] width 176 height 89
drag, startPoint x: 753, startPoint y: 259, endPoint x: 682, endPoint y: 254, distance: 71.3
drag, startPoint x: 790, startPoint y: 225, endPoint x: 735, endPoint y: 225, distance: 55.6
click at [735, 225] on div at bounding box center [753, 244] width 166 height 86
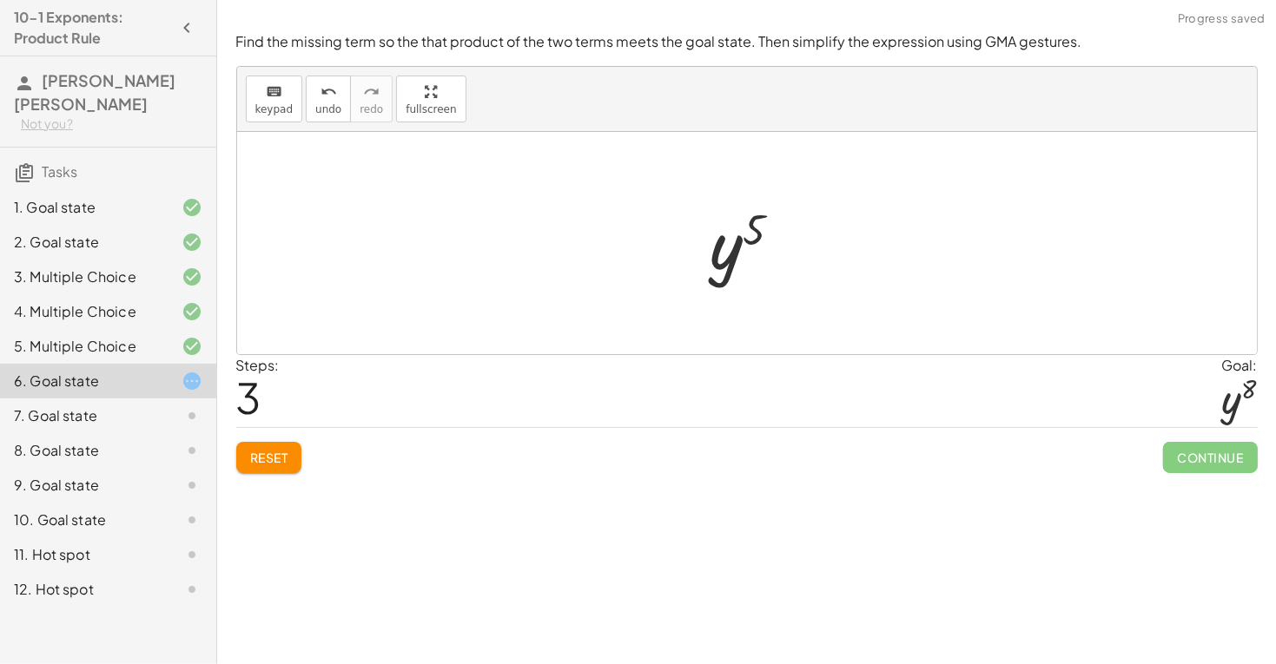
click at [291, 455] on button "Reset" at bounding box center [269, 457] width 66 height 31
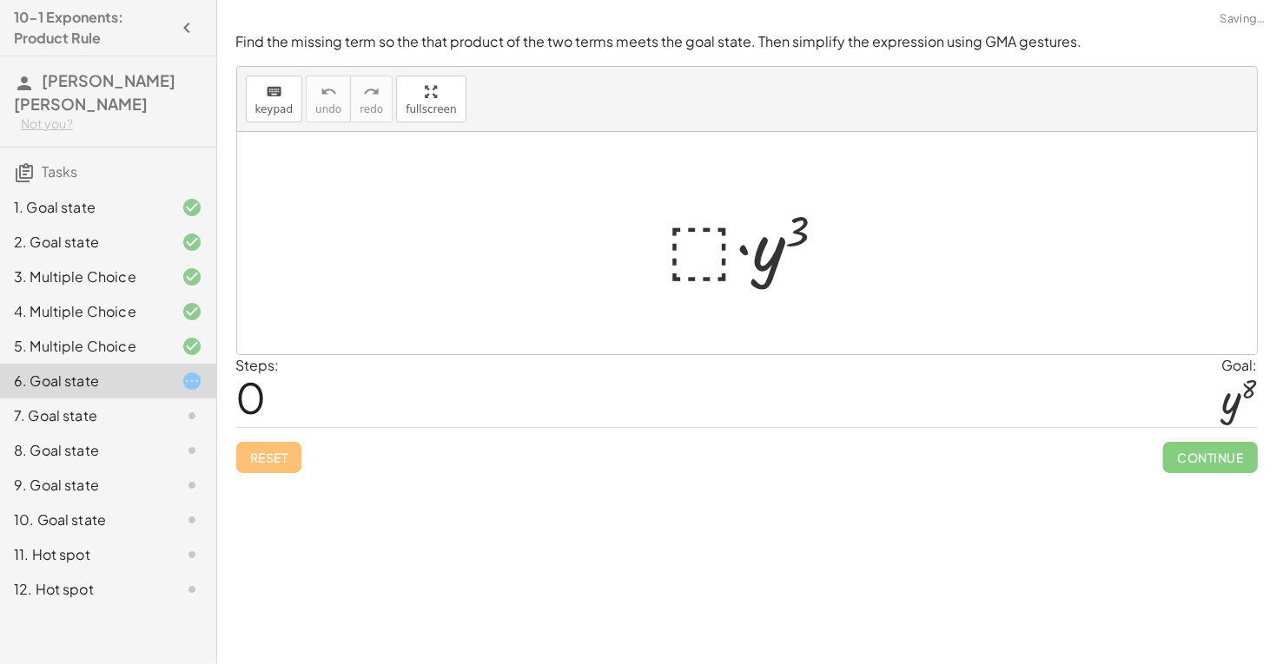
click at [694, 260] on div at bounding box center [753, 243] width 190 height 89
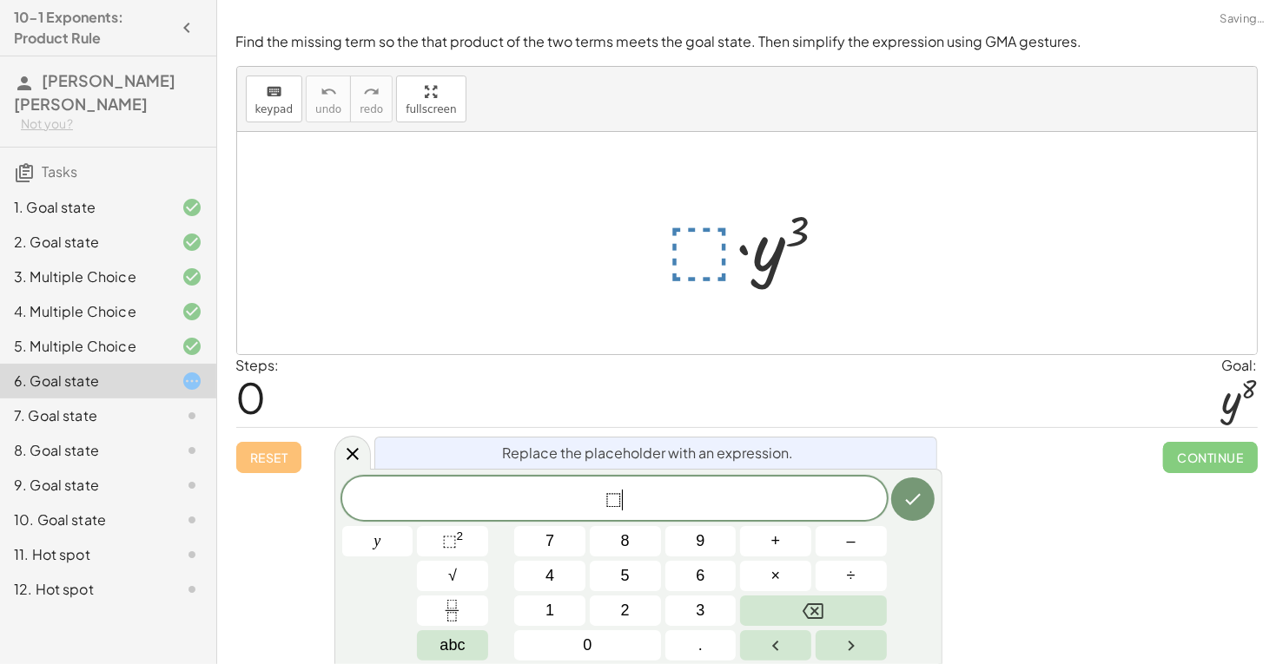
click at [662, 509] on span "⬚ ​" at bounding box center [614, 500] width 544 height 24
click at [919, 508] on button "Done" at bounding box center [912, 495] width 43 height 43
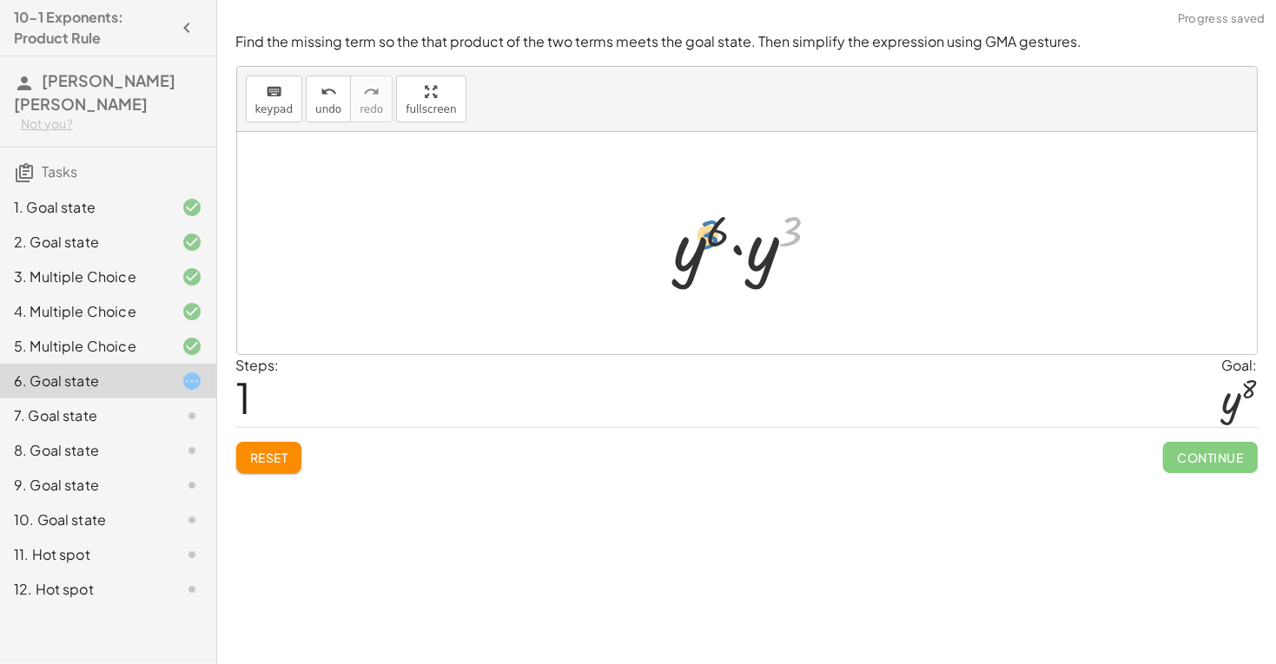
drag, startPoint x: 791, startPoint y: 232, endPoint x: 717, endPoint y: 241, distance: 74.4
click at [717, 241] on div at bounding box center [753, 243] width 176 height 89
drag, startPoint x: 760, startPoint y: 255, endPoint x: 704, endPoint y: 261, distance: 55.9
drag, startPoint x: 782, startPoint y: 234, endPoint x: 716, endPoint y: 238, distance: 65.3
click at [281, 467] on button "Reset" at bounding box center [269, 457] width 66 height 31
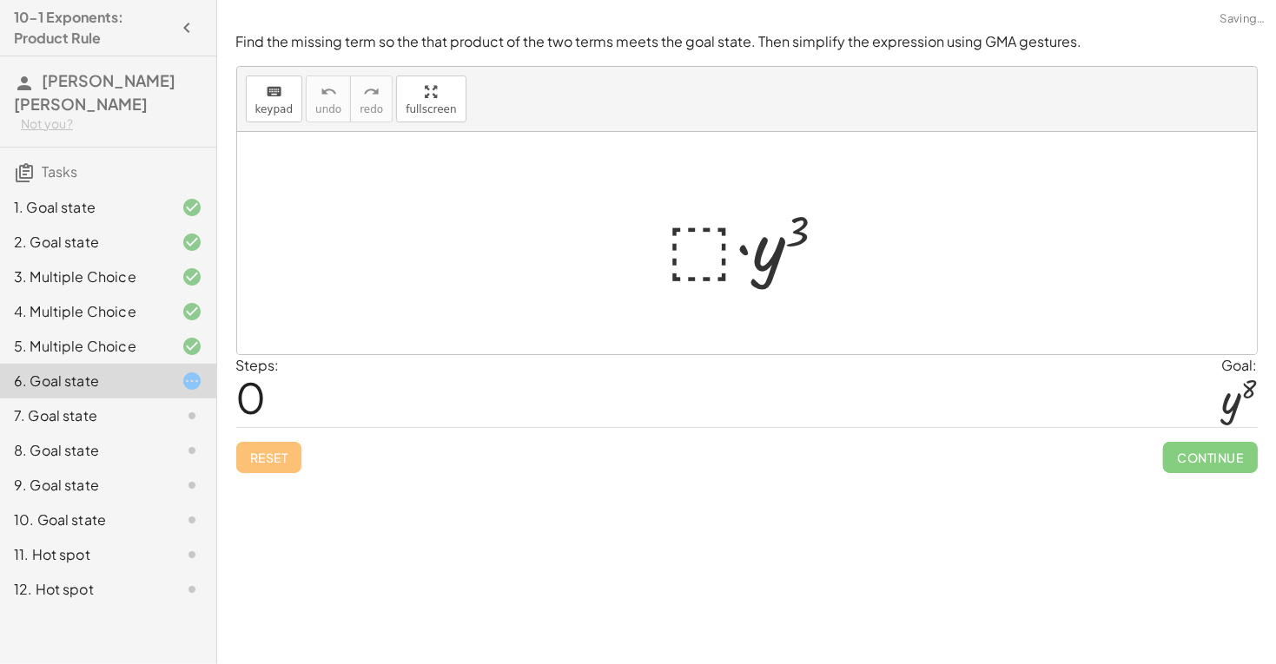
click at [690, 263] on div at bounding box center [753, 243] width 190 height 89
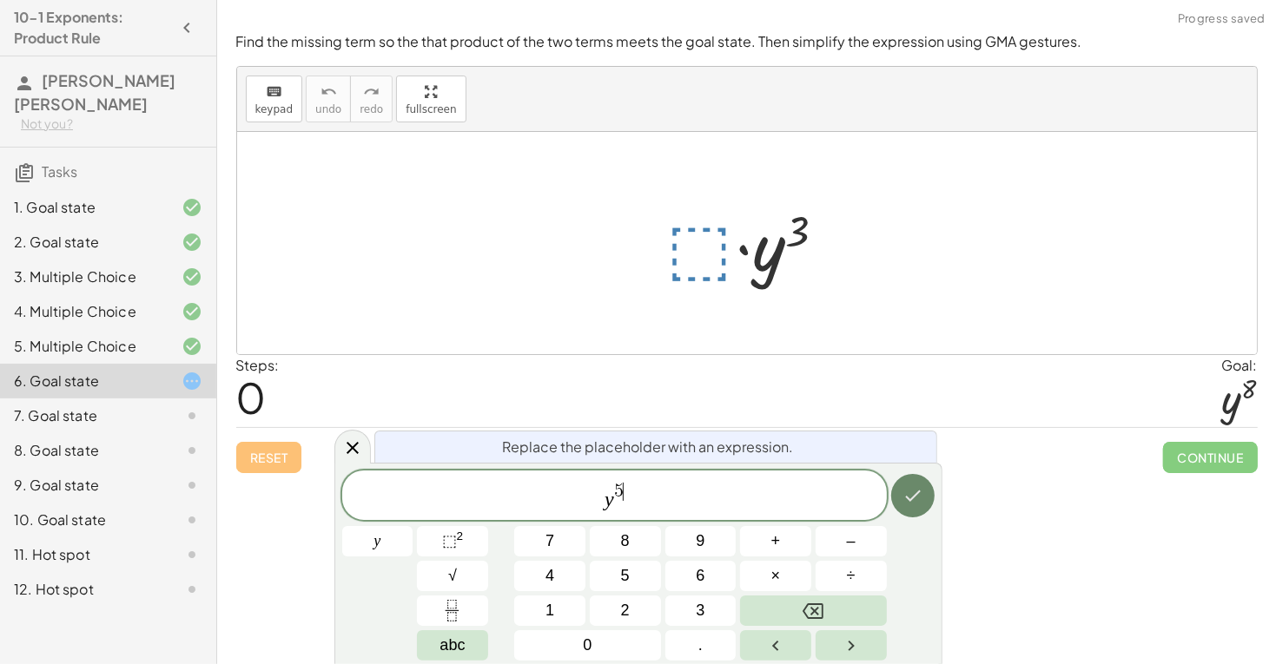
click at [909, 491] on icon "Done" at bounding box center [912, 495] width 21 height 21
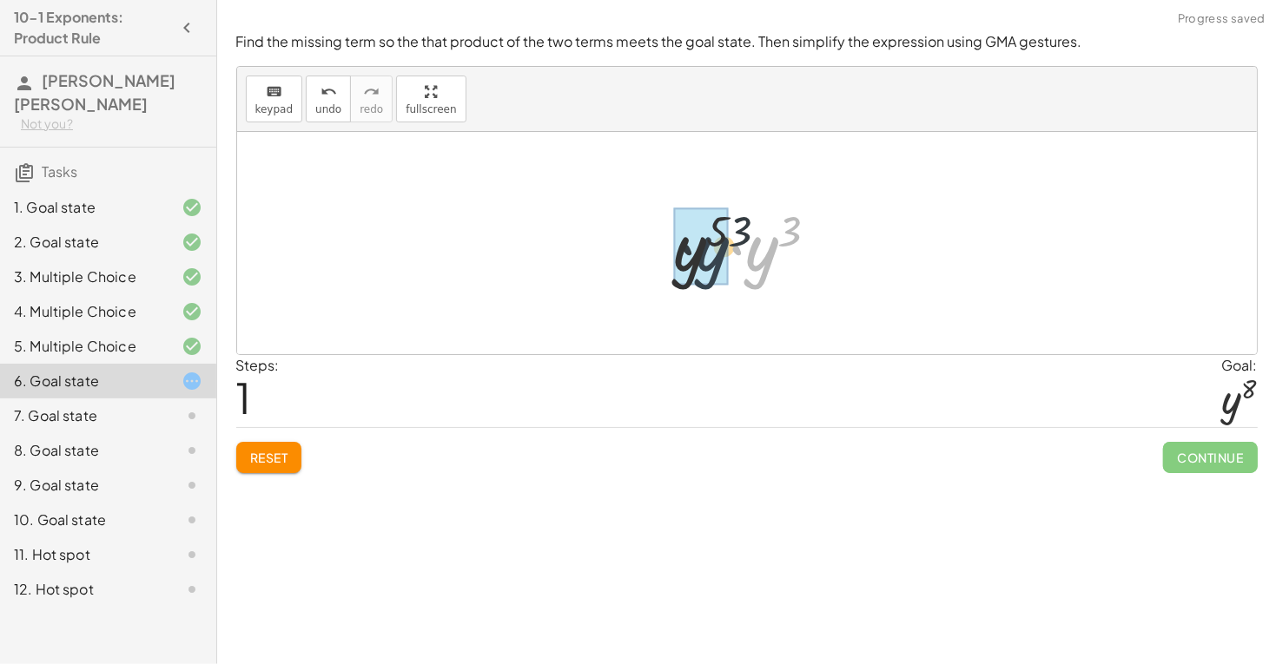
drag, startPoint x: 766, startPoint y: 250, endPoint x: 697, endPoint y: 253, distance: 68.7
drag, startPoint x: 788, startPoint y: 234, endPoint x: 736, endPoint y: 234, distance: 52.1
click at [736, 234] on div at bounding box center [753, 244] width 166 height 86
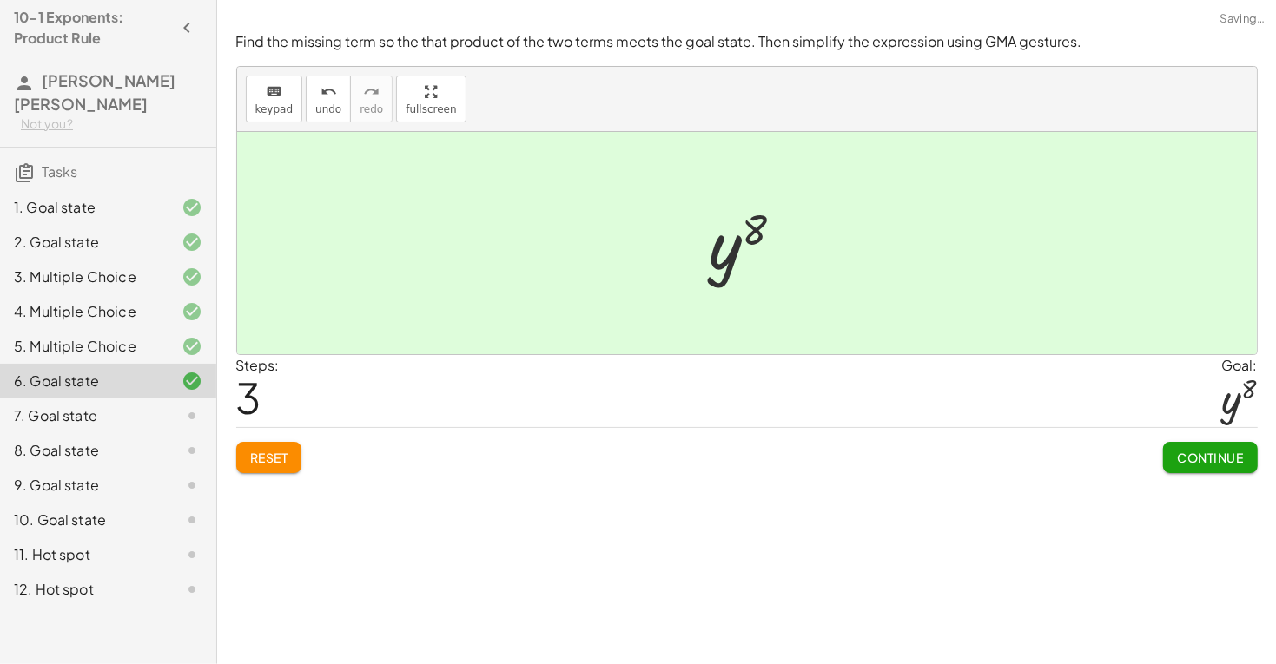
click at [1232, 454] on span "Continue" at bounding box center [1210, 458] width 66 height 16
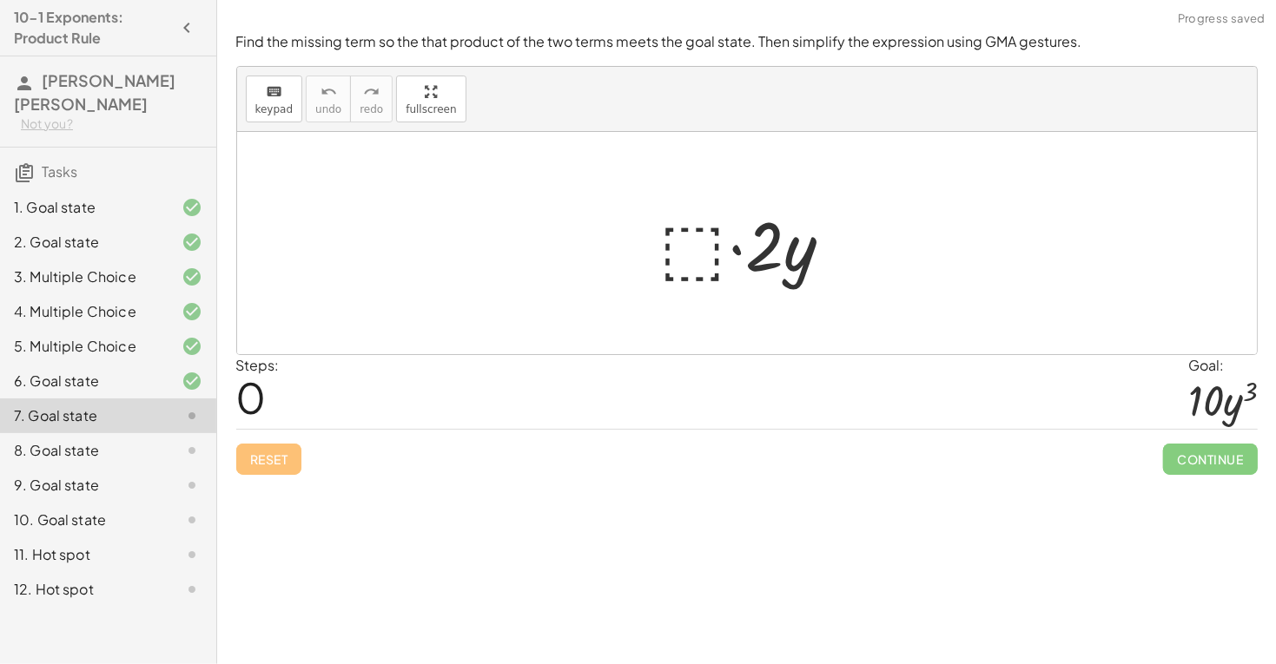
click at [697, 248] on div at bounding box center [753, 243] width 204 height 89
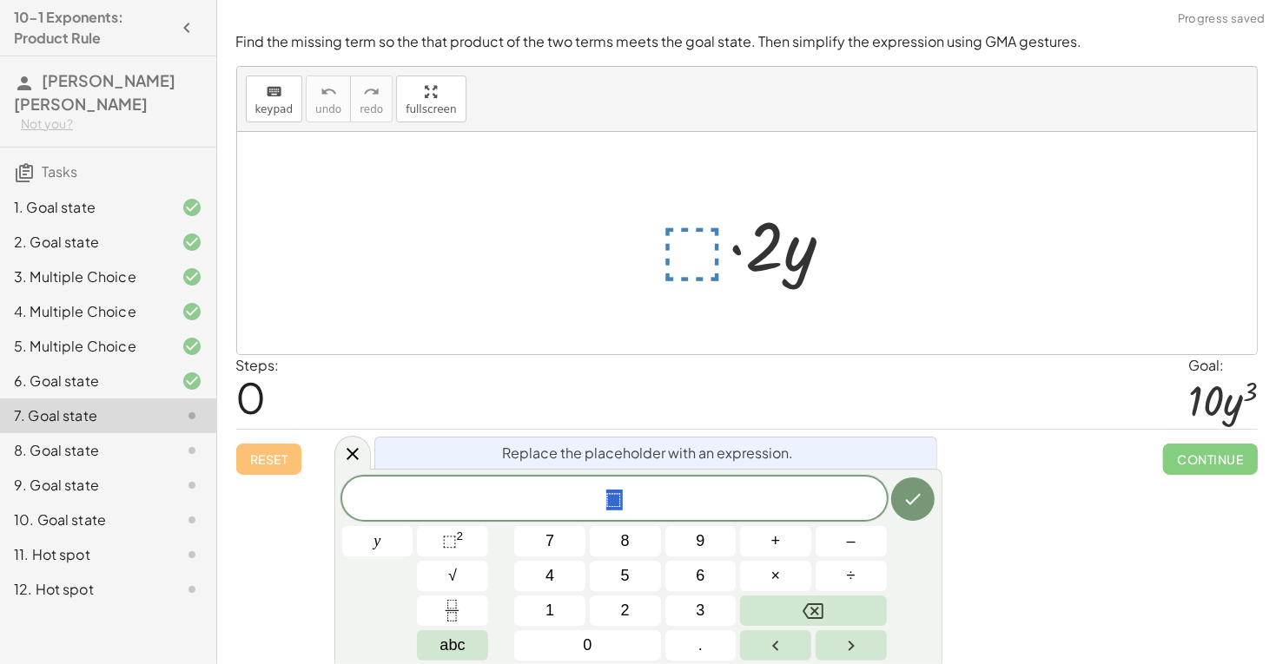
click at [697, 250] on div at bounding box center [753, 243] width 204 height 89
click at [690, 261] on div at bounding box center [753, 243] width 204 height 89
click at [691, 251] on div at bounding box center [753, 243] width 204 height 89
click at [658, 503] on span "⬚ ​" at bounding box center [614, 500] width 544 height 24
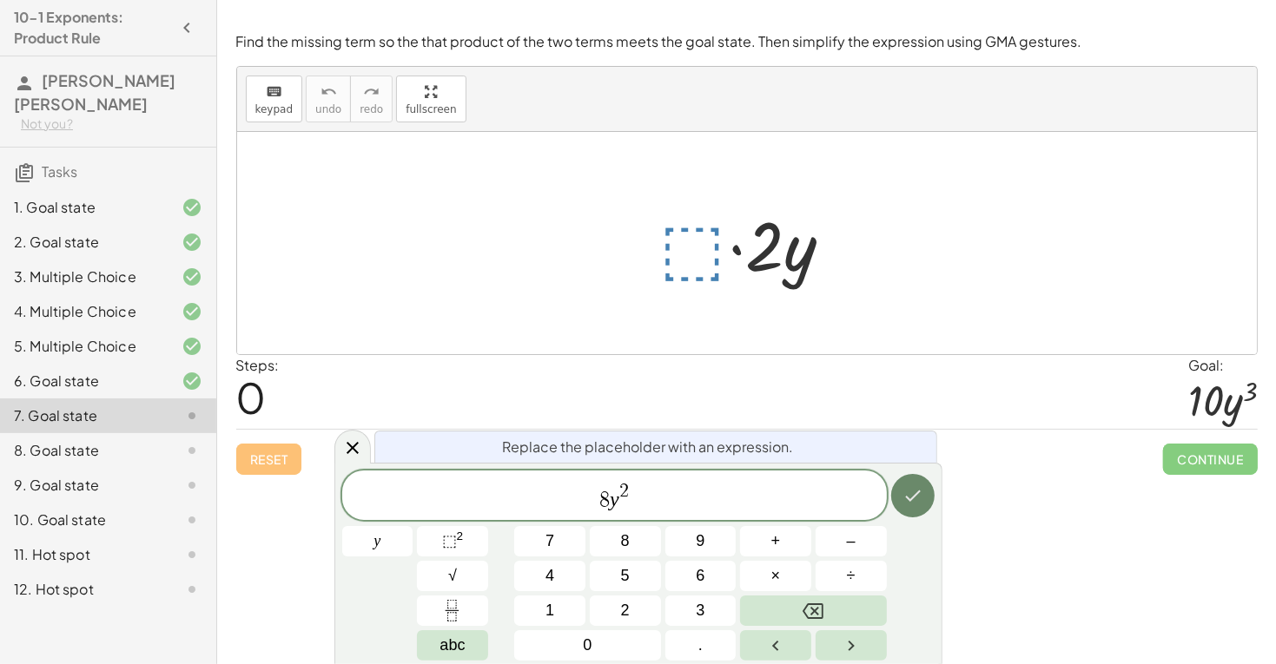
click at [927, 507] on button "Done" at bounding box center [912, 495] width 43 height 43
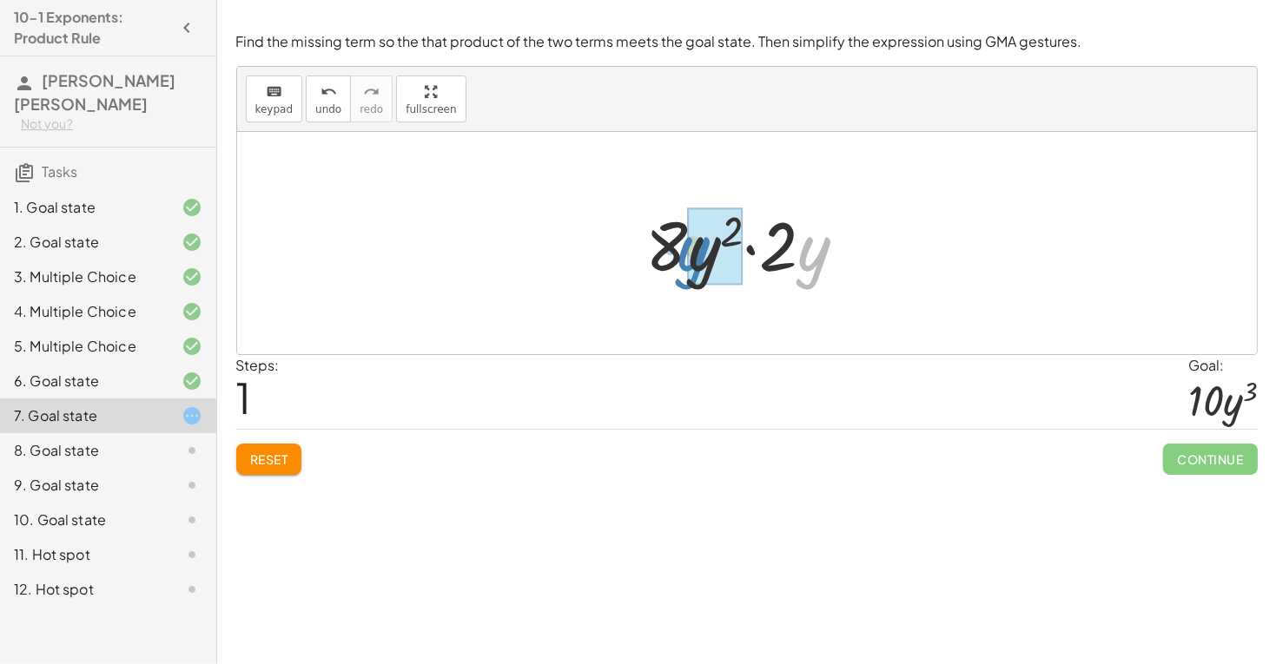
drag, startPoint x: 809, startPoint y: 259, endPoint x: 696, endPoint y: 256, distance: 113.8
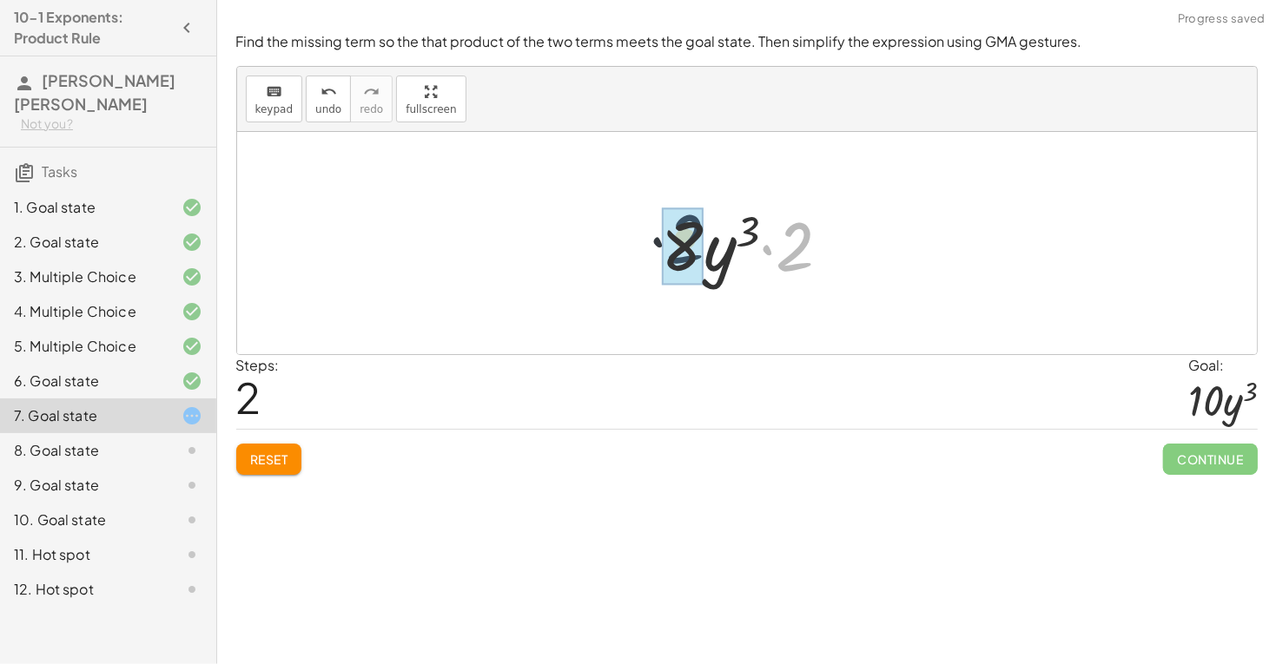
drag, startPoint x: 789, startPoint y: 257, endPoint x: 672, endPoint y: 249, distance: 116.6
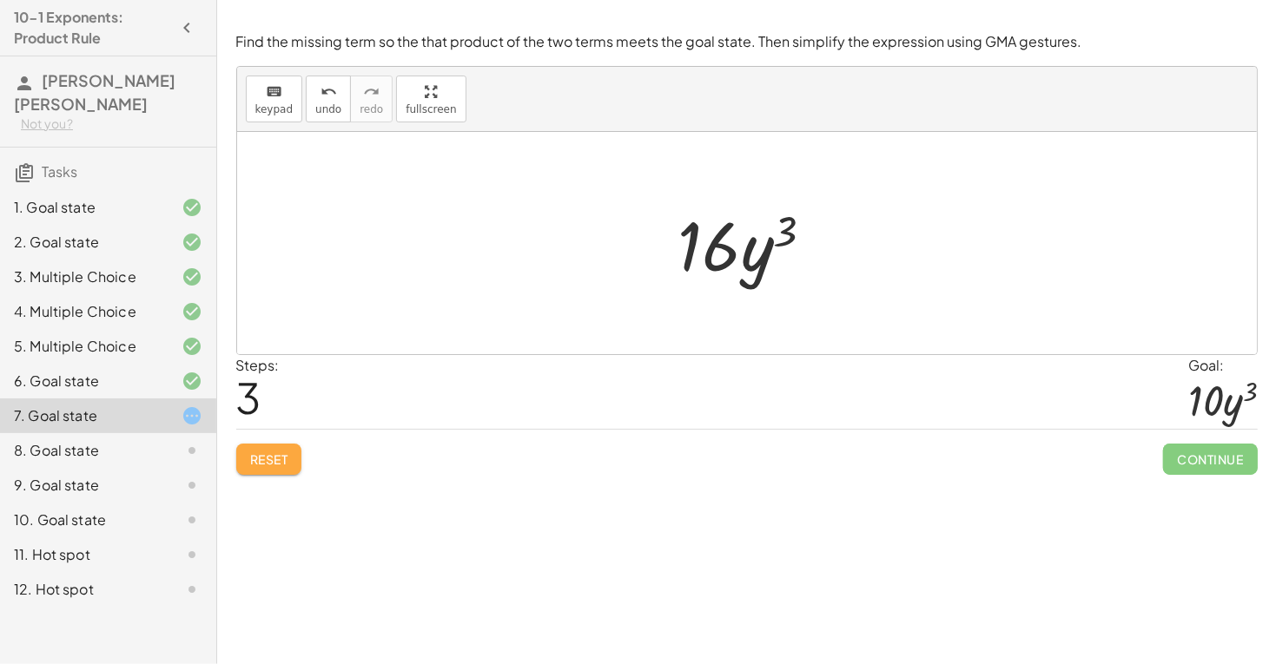
click at [275, 464] on span "Reset" at bounding box center [269, 460] width 38 height 16
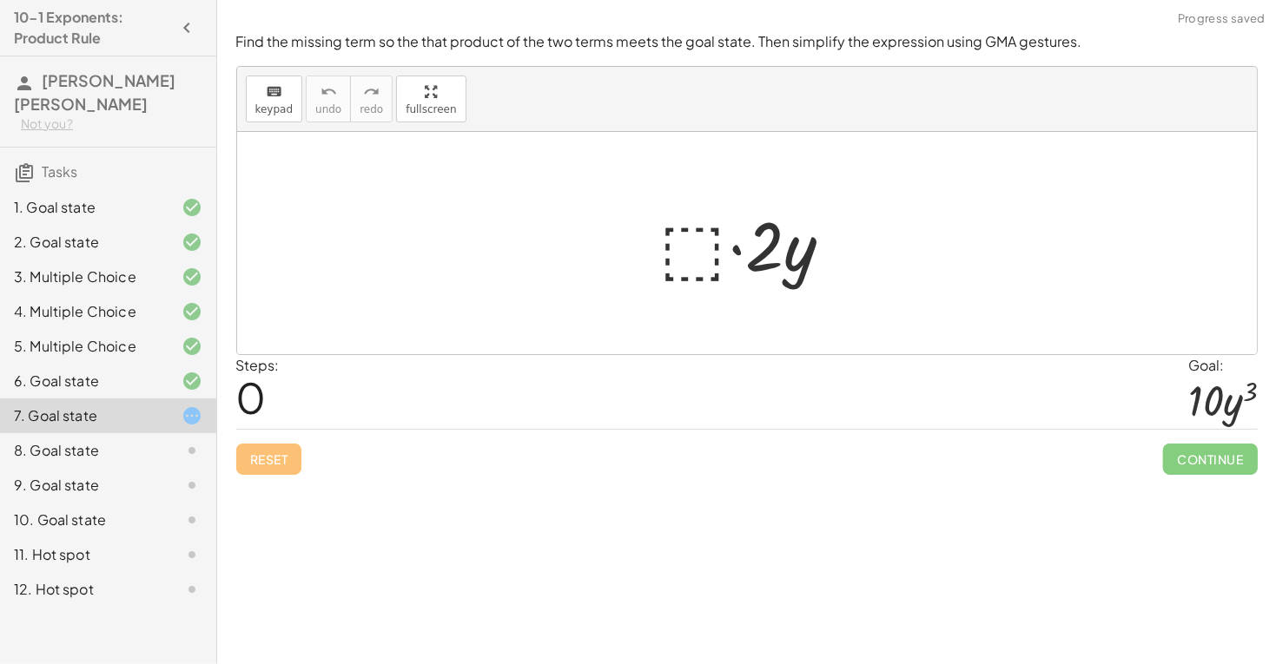
click at [683, 264] on div at bounding box center [753, 243] width 204 height 89
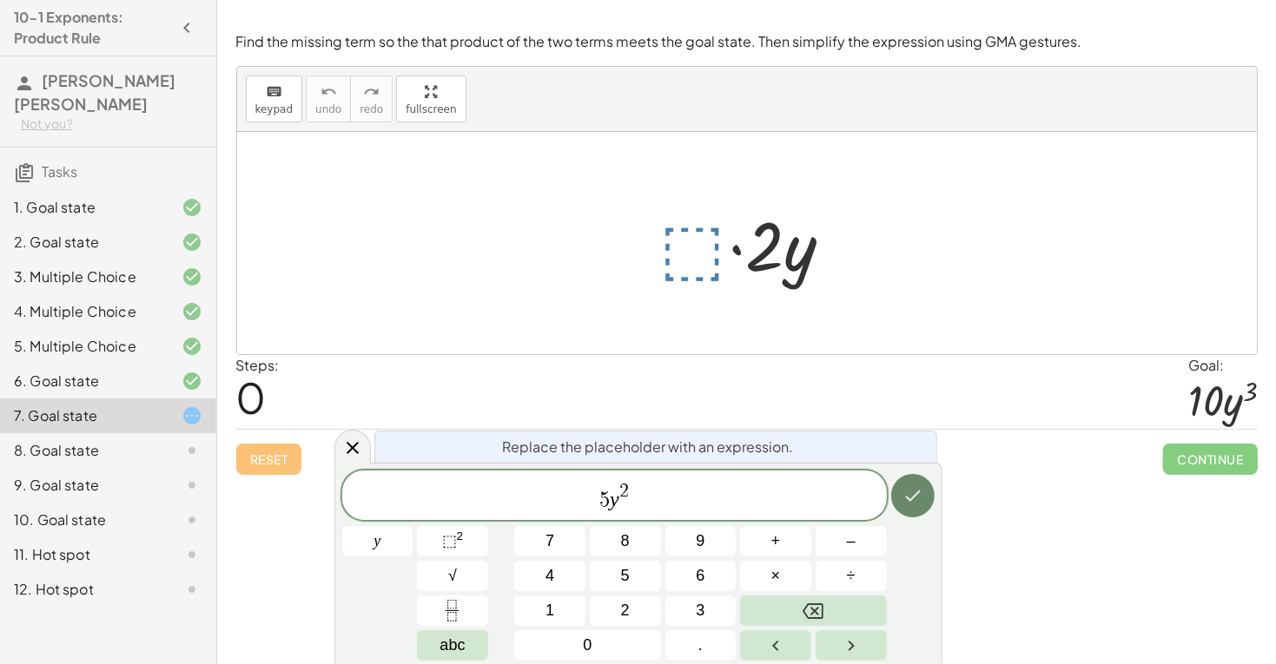
click at [908, 490] on icon "Done" at bounding box center [912, 495] width 21 height 21
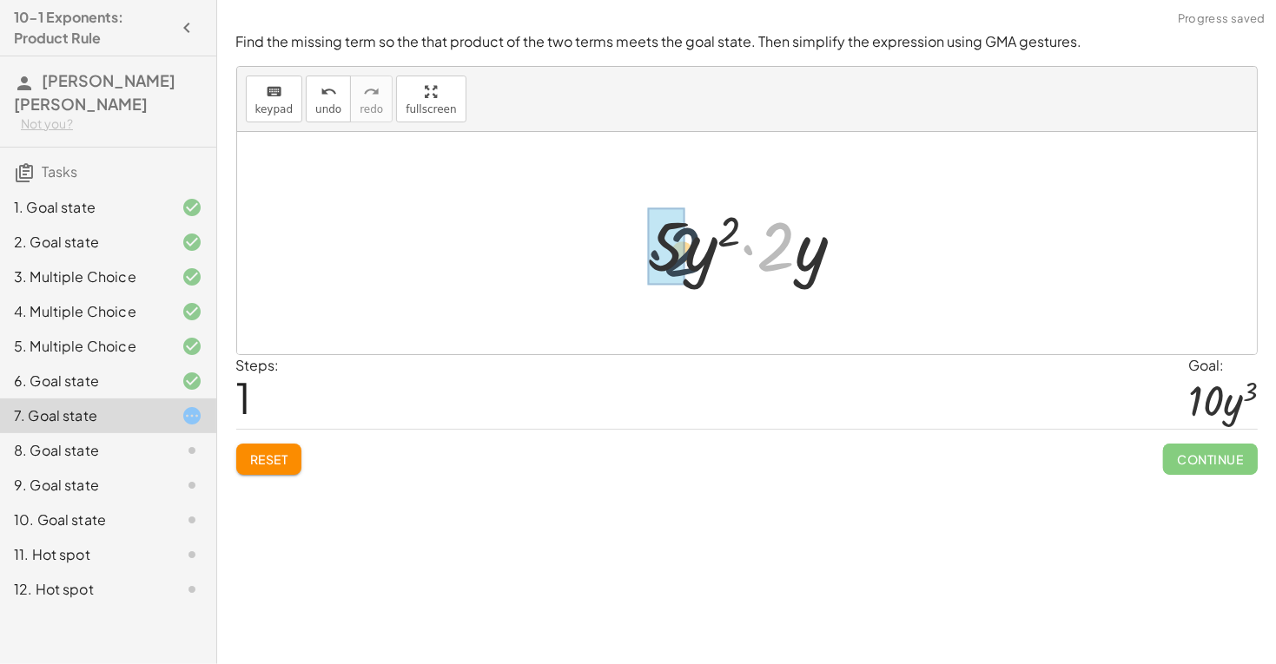
drag, startPoint x: 784, startPoint y: 258, endPoint x: 685, endPoint y: 264, distance: 99.2
click at [685, 264] on div at bounding box center [753, 243] width 228 height 89
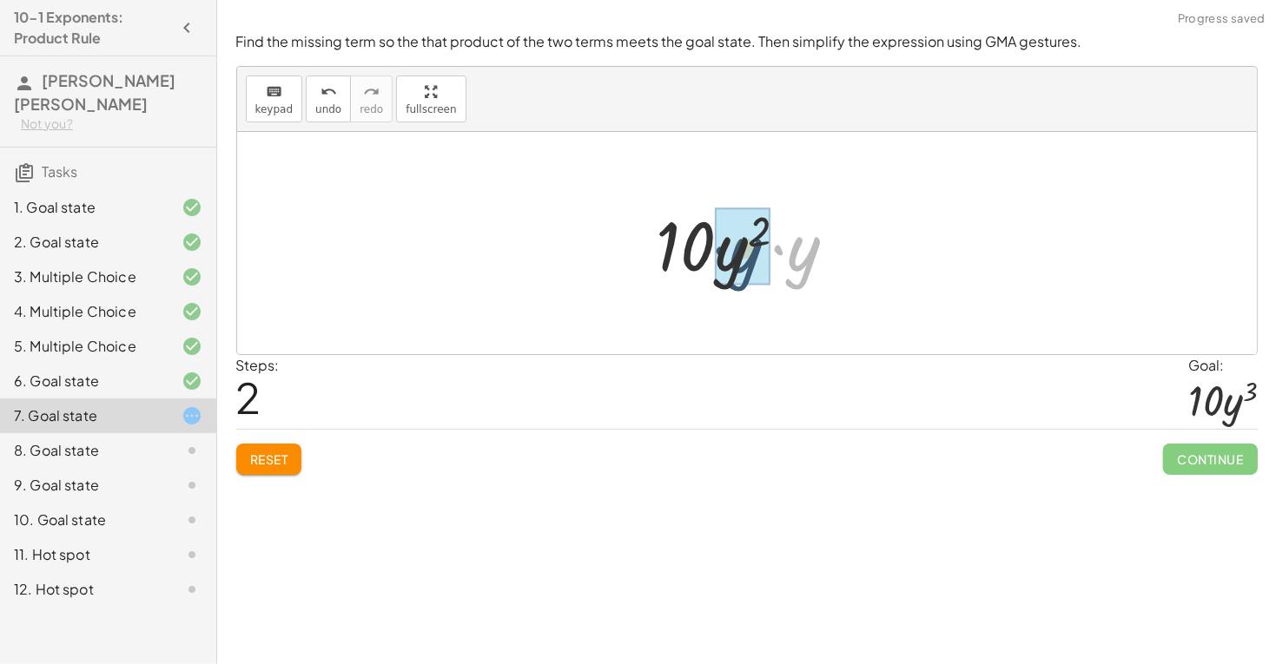
drag, startPoint x: 798, startPoint y: 260, endPoint x: 731, endPoint y: 262, distance: 66.9
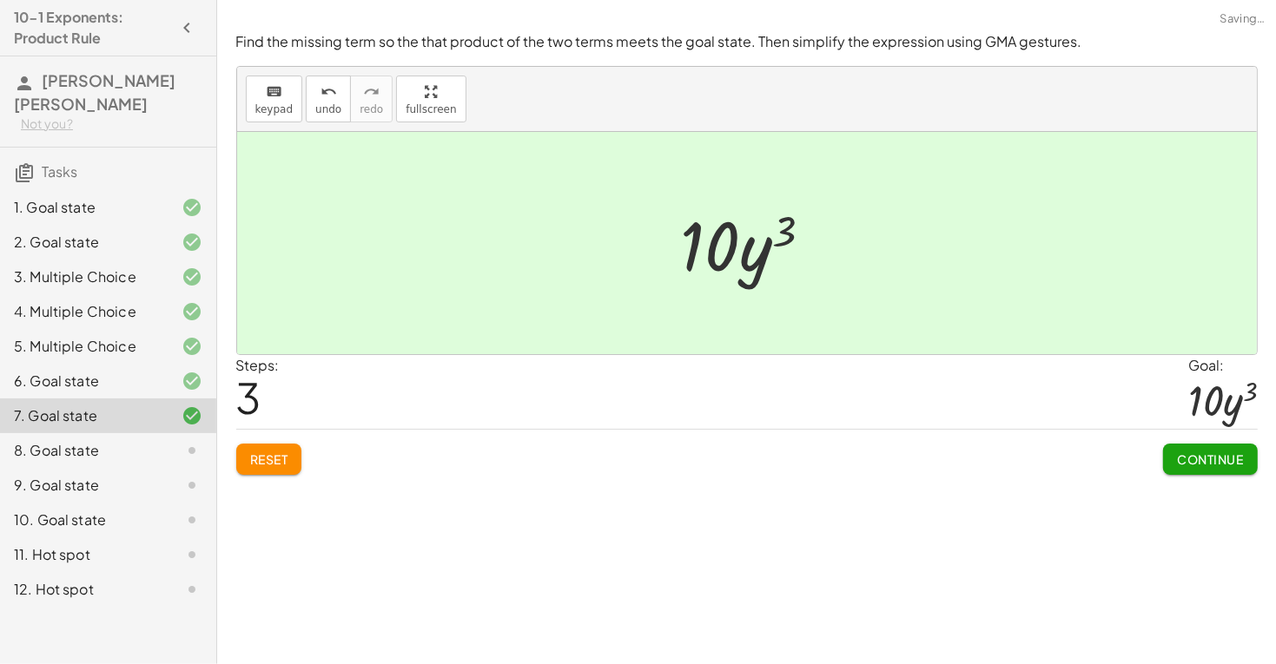
click at [1198, 459] on span "Continue" at bounding box center [1210, 460] width 66 height 16
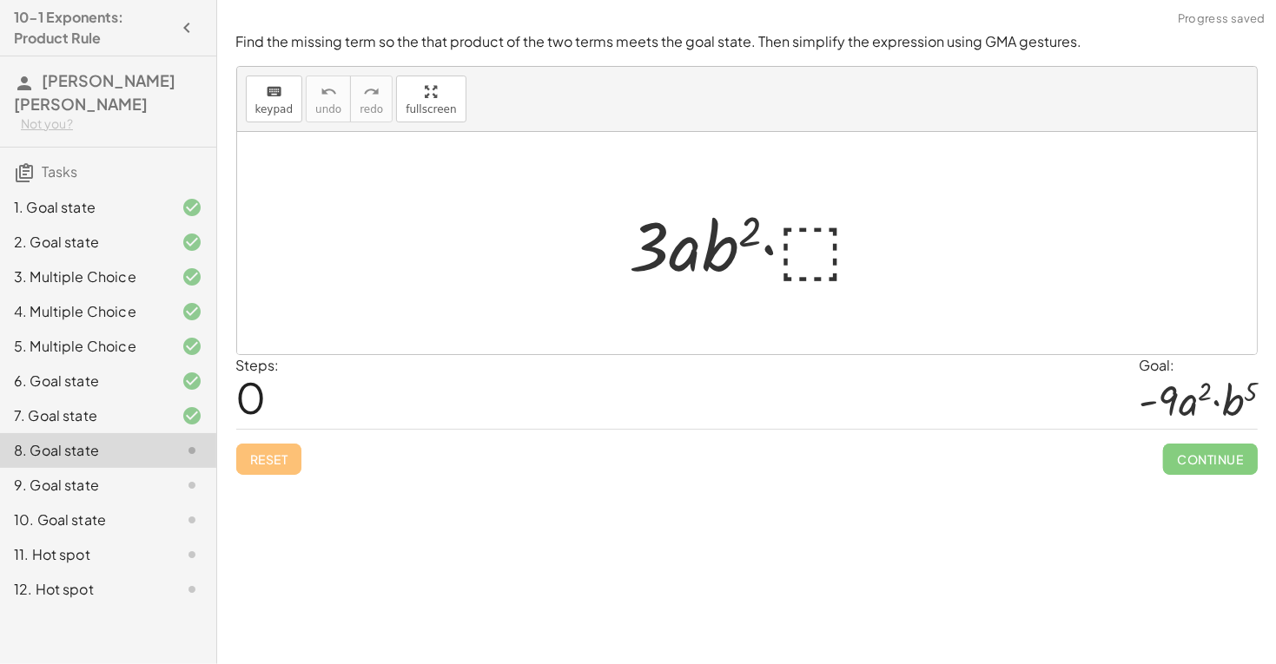
click at [808, 241] on div at bounding box center [754, 243] width 266 height 89
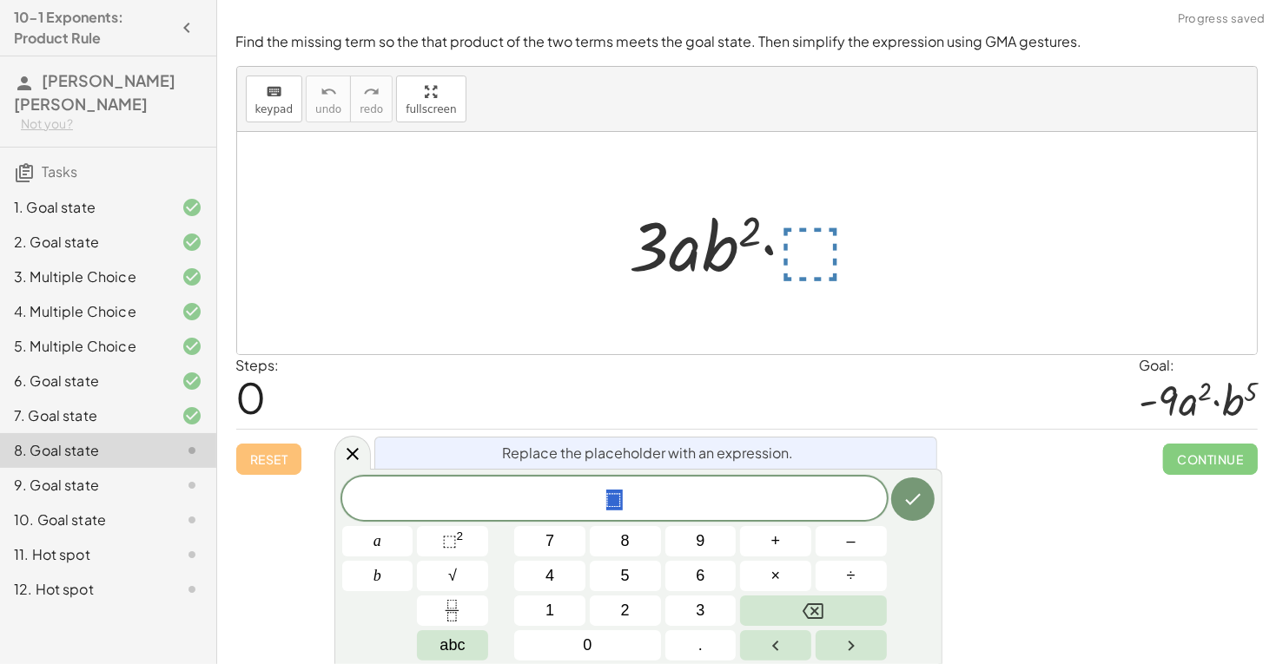
click at [813, 250] on div at bounding box center [754, 243] width 266 height 89
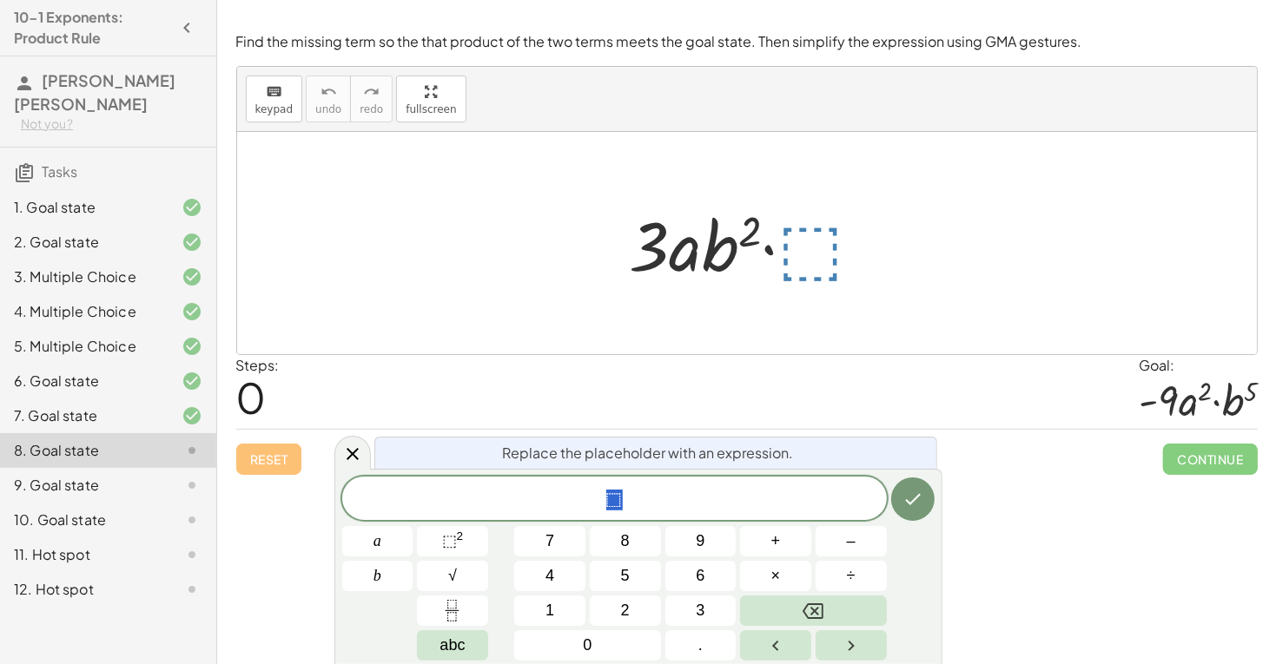
click at [813, 250] on div at bounding box center [754, 243] width 266 height 89
click at [662, 506] on span "⬚" at bounding box center [614, 500] width 544 height 24
click at [910, 498] on icon "Done" at bounding box center [913, 496] width 16 height 11
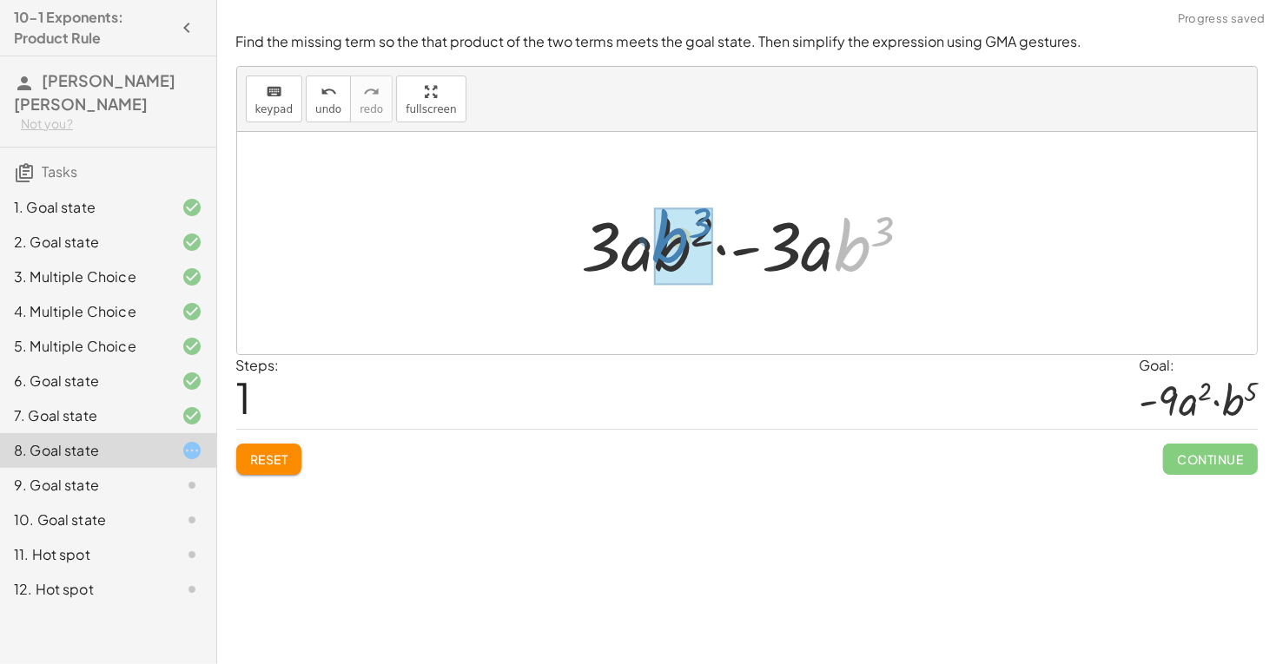
drag, startPoint x: 855, startPoint y: 253, endPoint x: 670, endPoint y: 244, distance: 184.3
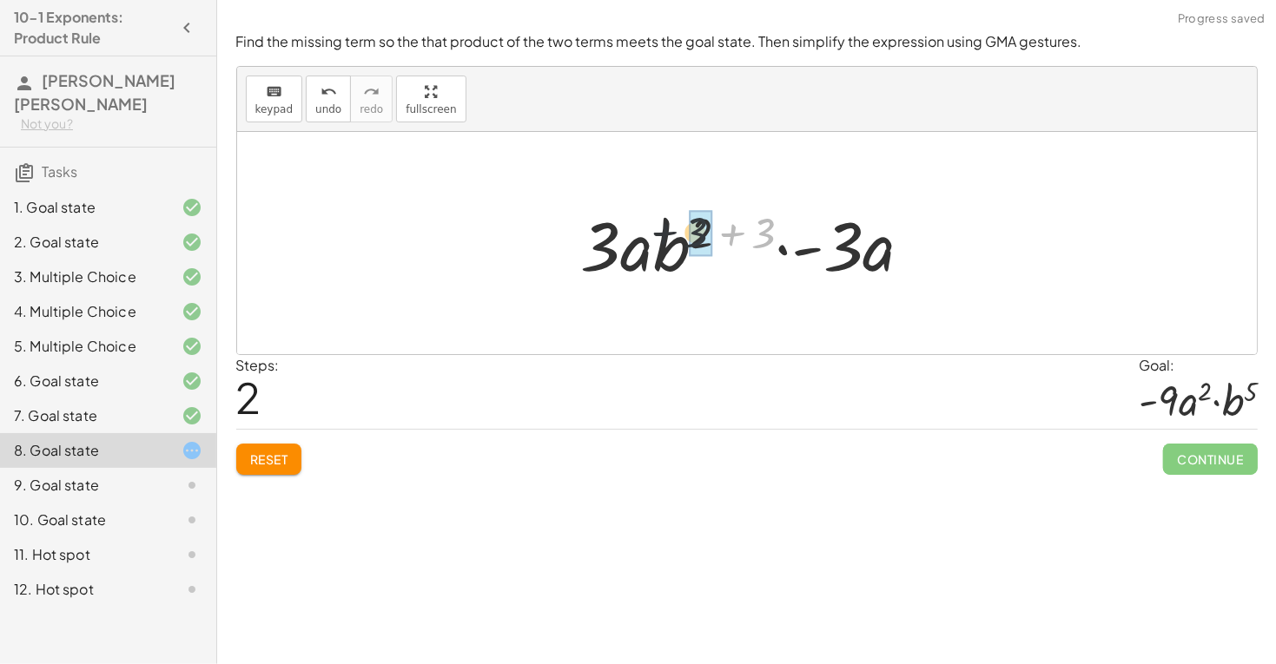
drag, startPoint x: 769, startPoint y: 232, endPoint x: 690, endPoint y: 232, distance: 79.0
drag, startPoint x: 762, startPoint y: 235, endPoint x: 705, endPoint y: 232, distance: 56.6
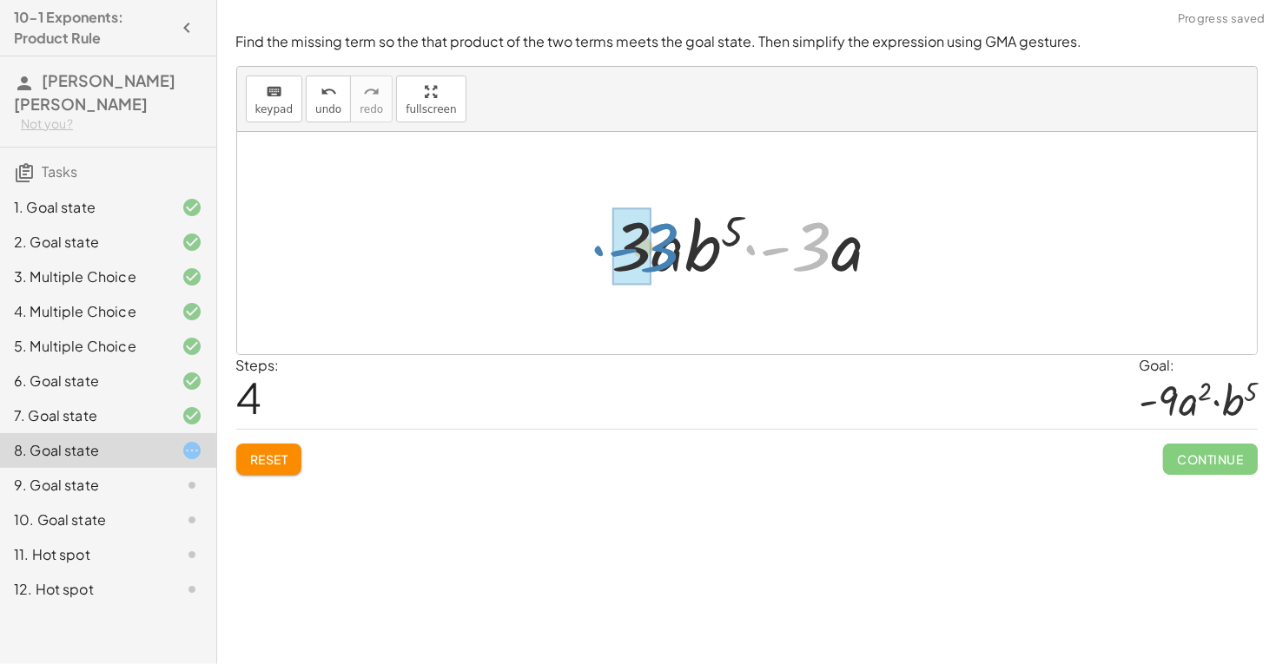
drag, startPoint x: 813, startPoint y: 254, endPoint x: 649, endPoint y: 249, distance: 164.2
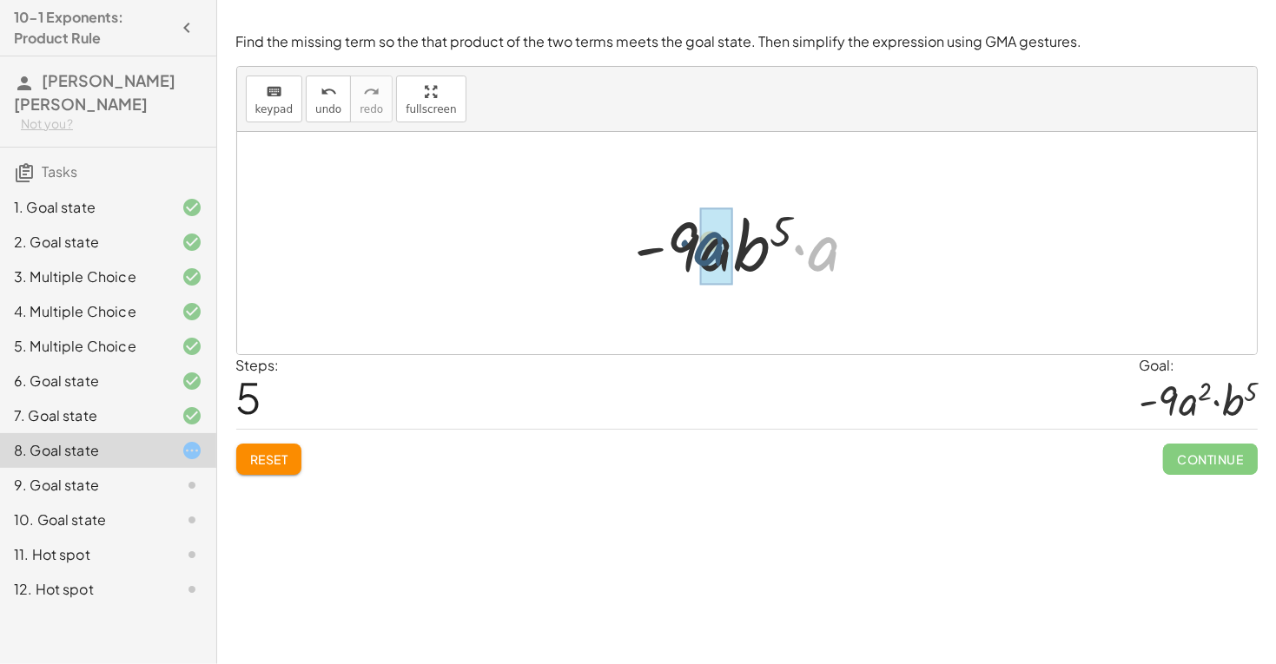
drag, startPoint x: 832, startPoint y: 254, endPoint x: 716, endPoint y: 249, distance: 116.5
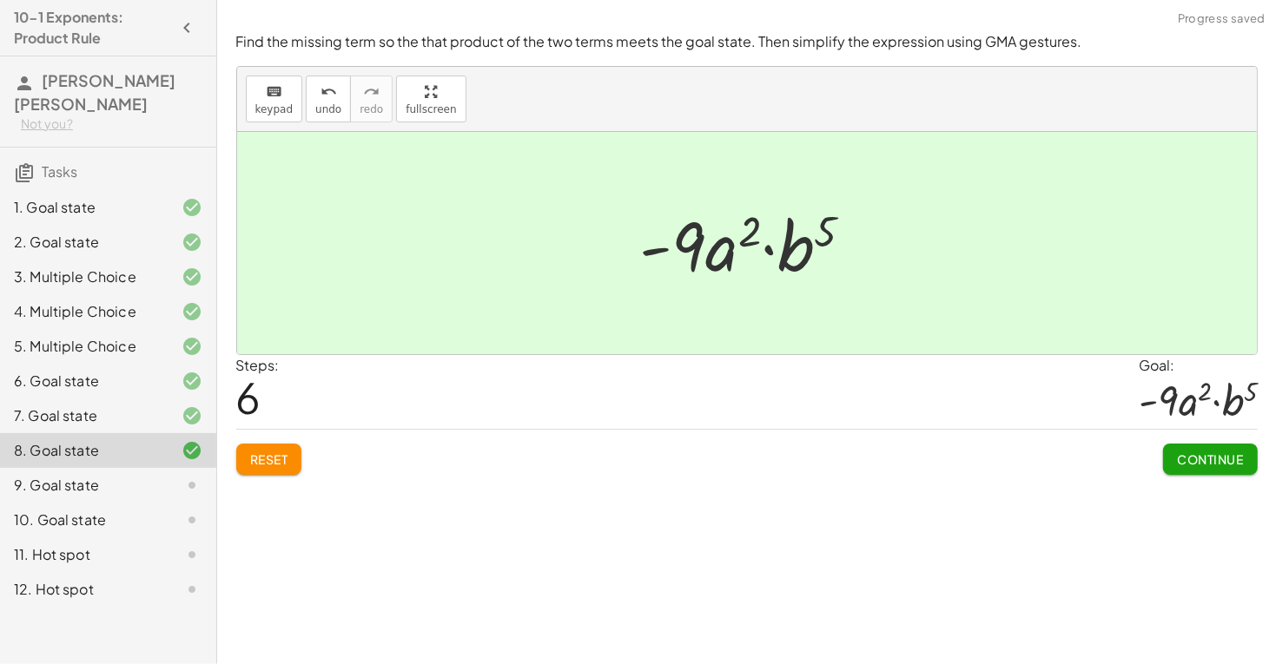
click at [1217, 445] on button "Continue" at bounding box center [1210, 459] width 94 height 31
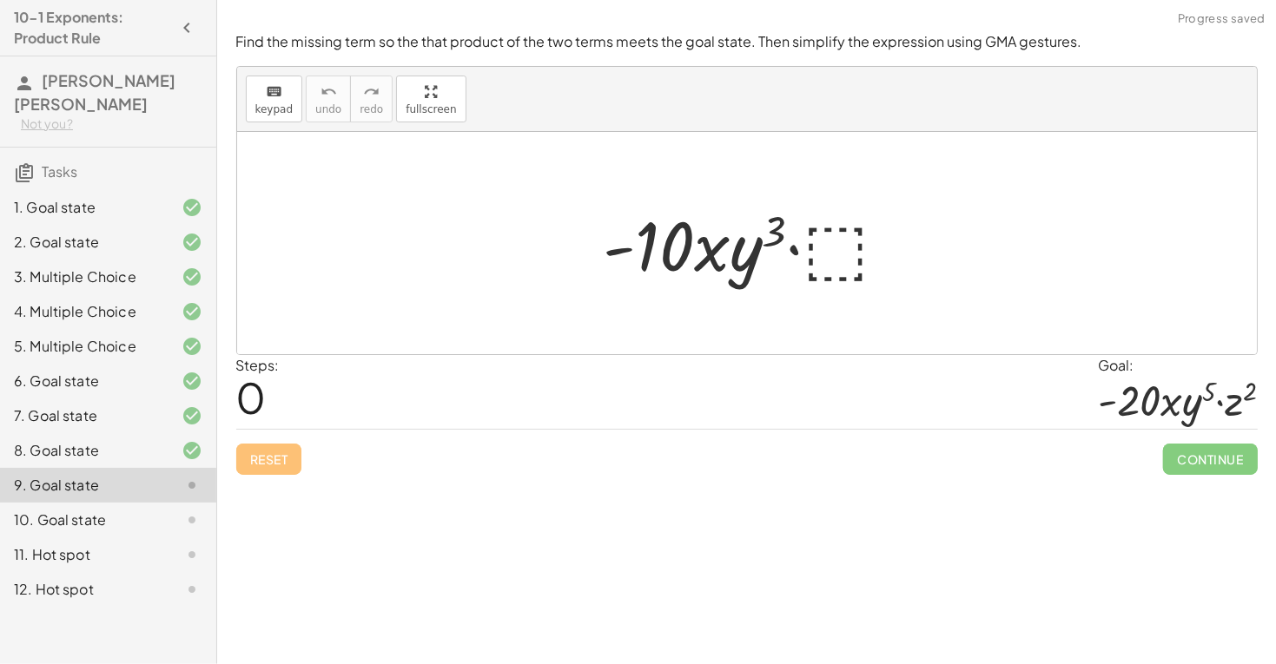
click at [839, 253] on div at bounding box center [753, 243] width 316 height 89
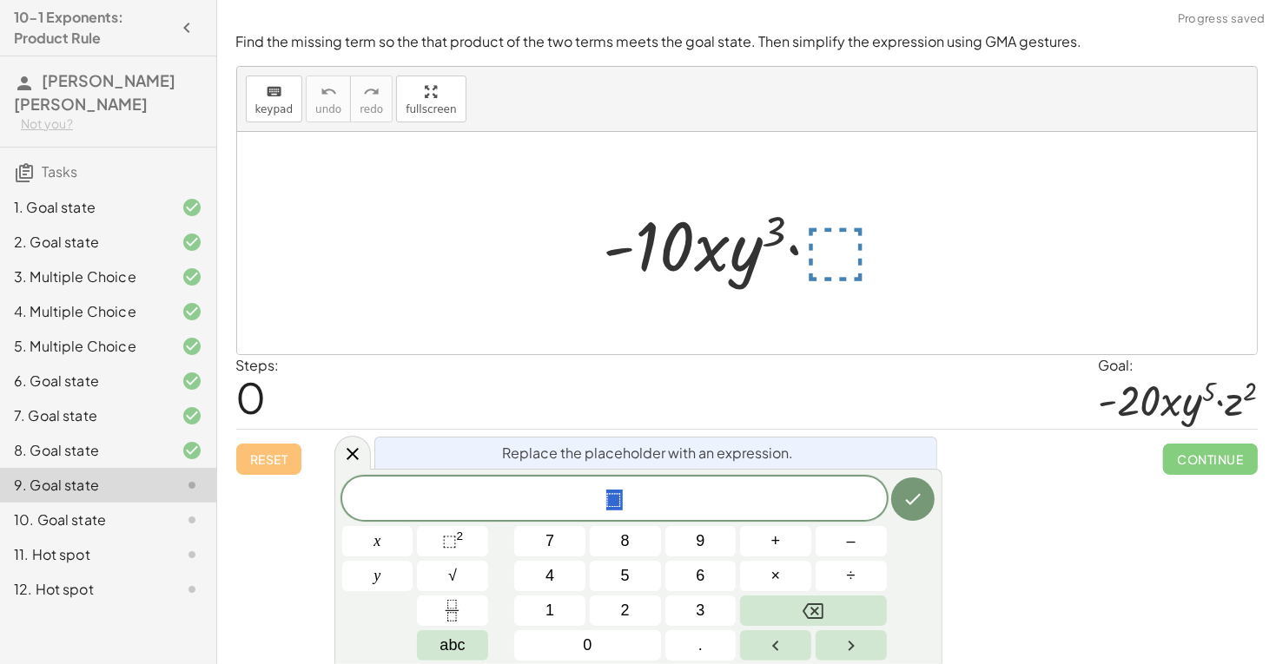
click at [834, 241] on div at bounding box center [753, 243] width 316 height 89
click at [833, 251] on div at bounding box center [753, 243] width 316 height 89
click at [651, 495] on span "⬚ ​" at bounding box center [614, 500] width 544 height 24
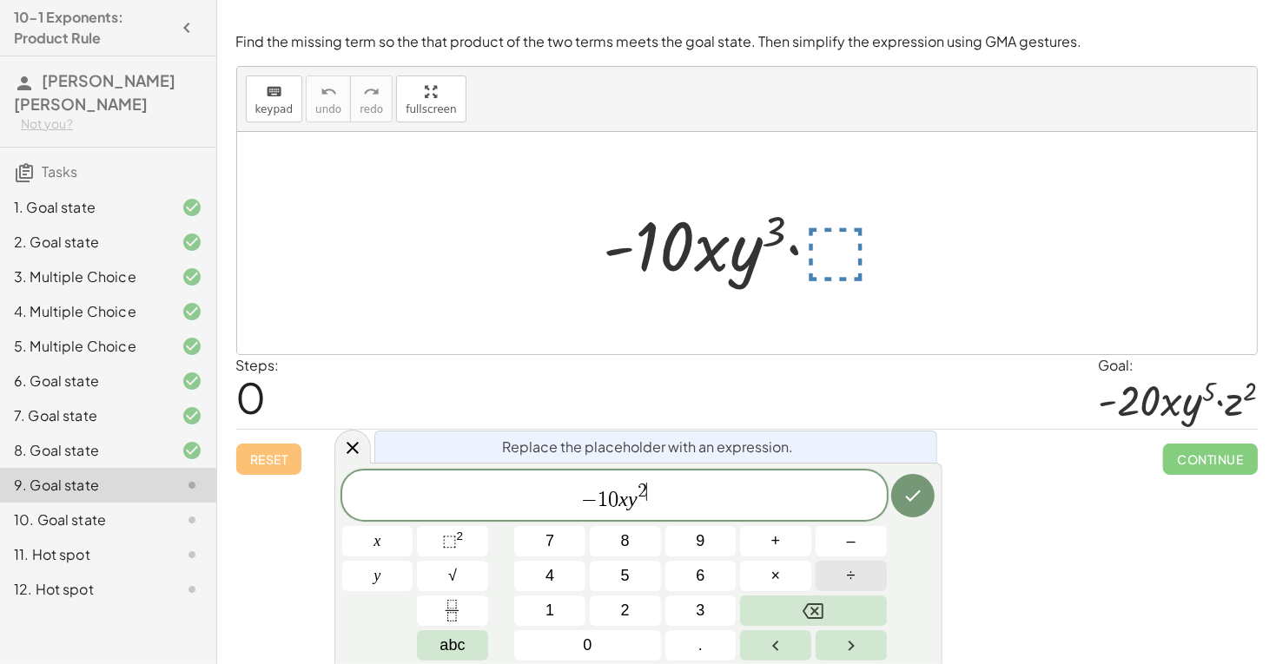
click at [840, 578] on button "÷" at bounding box center [850, 576] width 71 height 30
click at [657, 509] on span "− 1 0 x y 2 ​" at bounding box center [614, 496] width 544 height 31
click at [845, 570] on button "÷" at bounding box center [850, 576] width 71 height 30
click at [914, 504] on icon "Done" at bounding box center [912, 495] width 21 height 21
click at [916, 500] on icon "Done" at bounding box center [912, 495] width 21 height 21
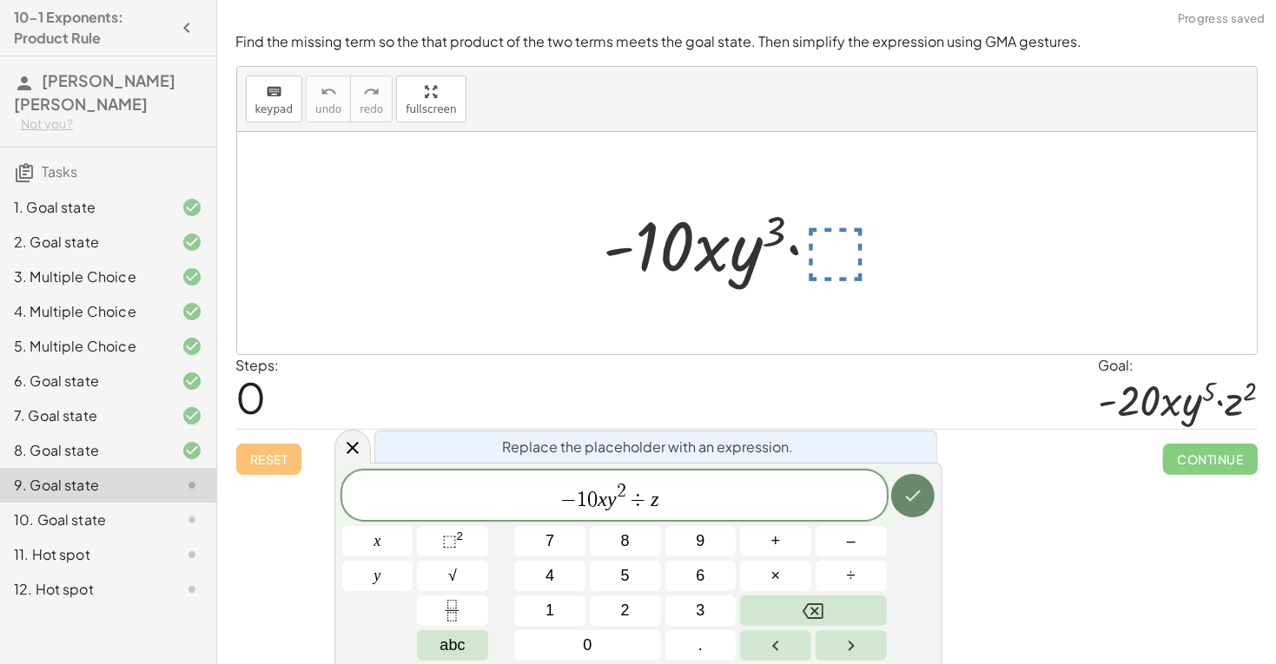
click at [916, 500] on icon "Done" at bounding box center [912, 495] width 21 height 21
click at [690, 505] on span "− 1 0 x y 2 ÷ z ​" at bounding box center [614, 496] width 544 height 31
click at [666, 488] on span "​" at bounding box center [663, 492] width 9 height 19
click at [911, 501] on icon "Done" at bounding box center [912, 495] width 21 height 21
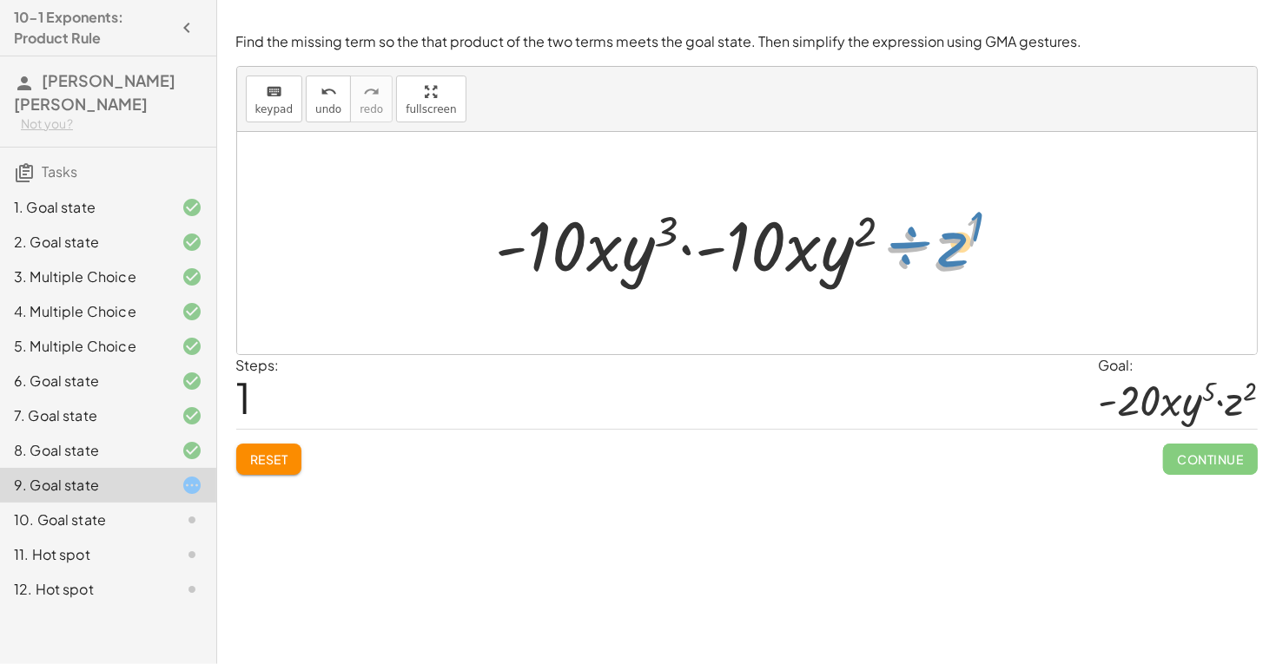
click at [960, 247] on div at bounding box center [753, 243] width 533 height 89
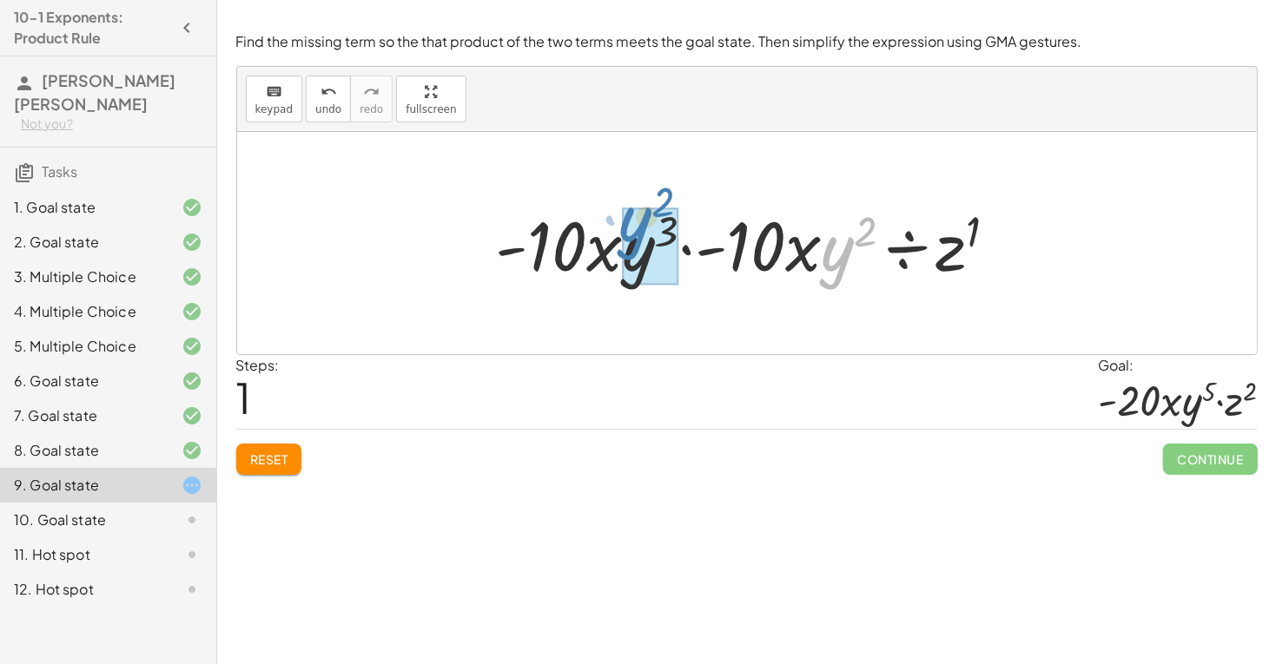
drag, startPoint x: 843, startPoint y: 259, endPoint x: 642, endPoint y: 231, distance: 203.4
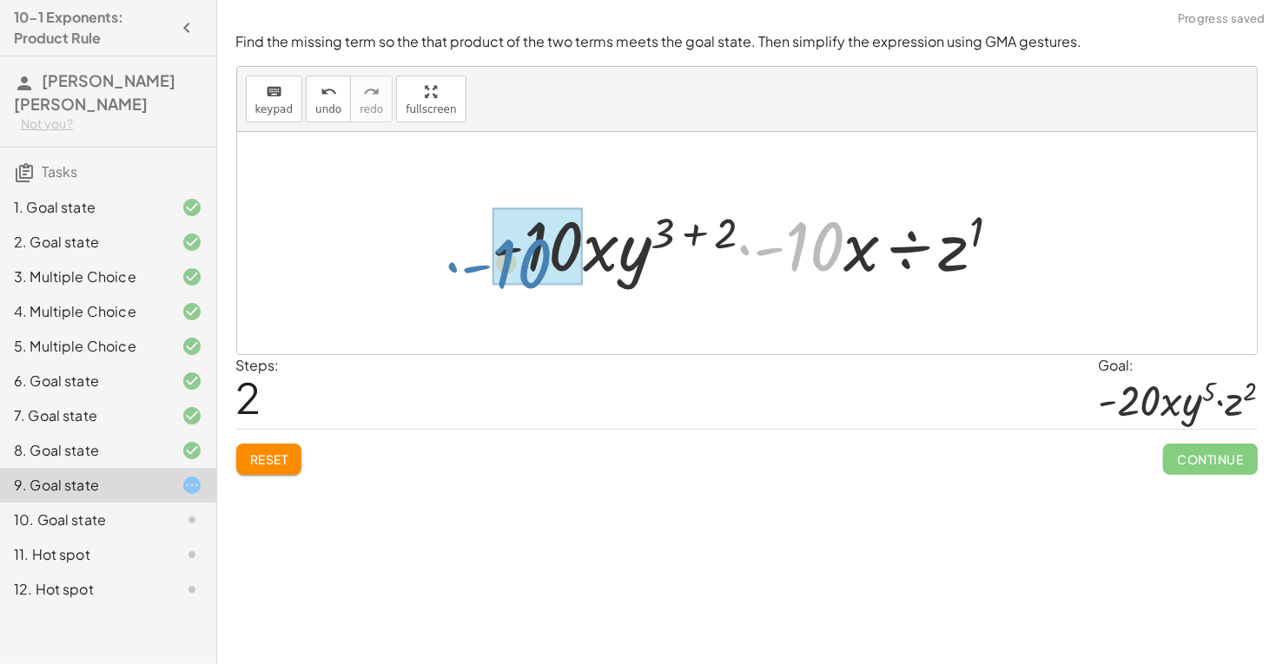
drag, startPoint x: 818, startPoint y: 241, endPoint x: 538, endPoint y: 261, distance: 281.2
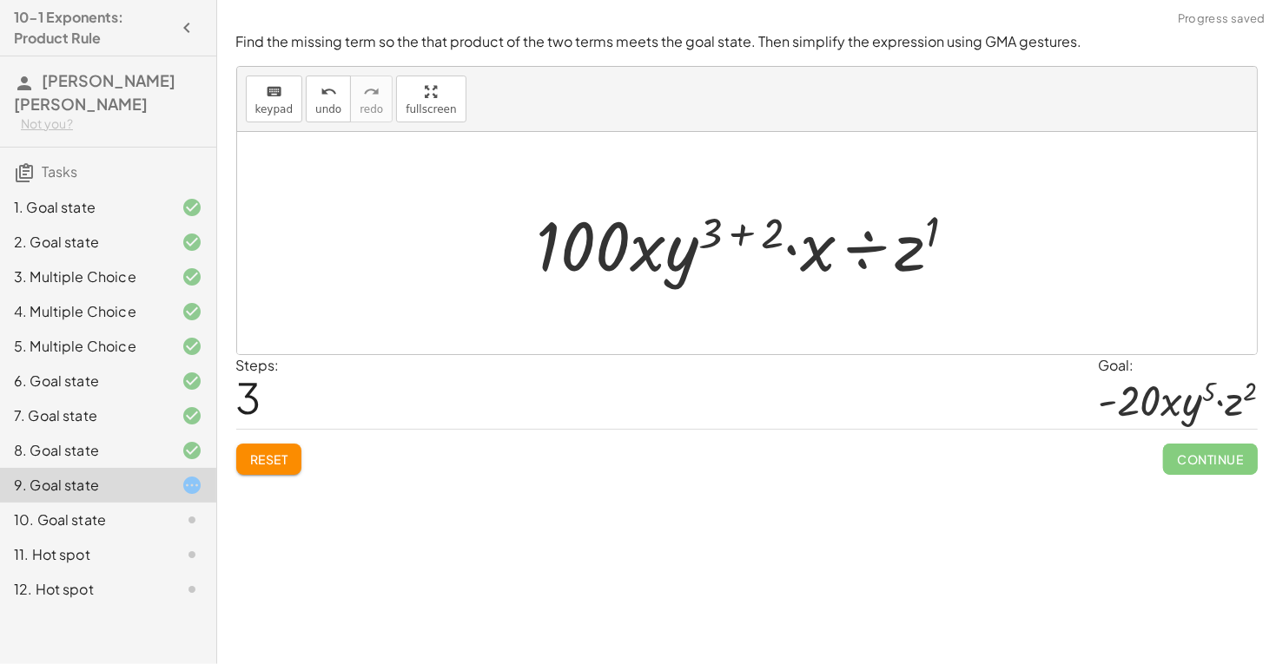
click at [273, 461] on span "Reset" at bounding box center [269, 460] width 38 height 16
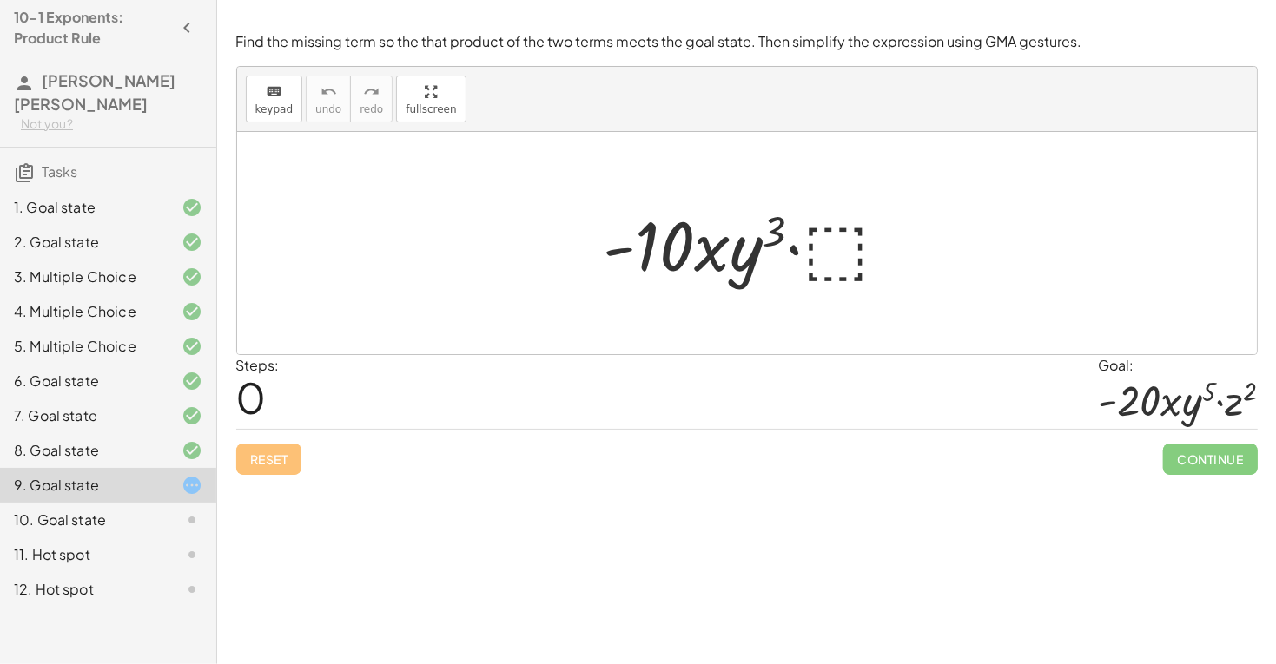
click at [836, 252] on div at bounding box center [753, 243] width 316 height 89
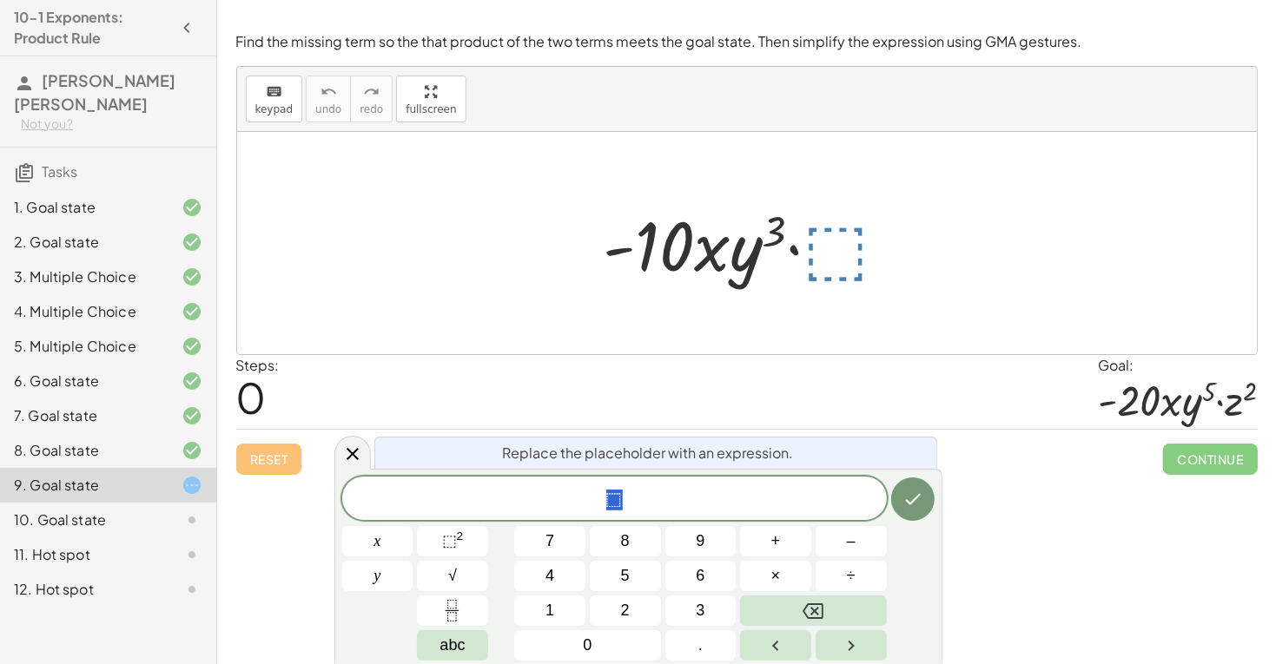
click at [641, 510] on span "⬚" at bounding box center [614, 500] width 544 height 24
click at [639, 511] on span "2 y 2 ​" at bounding box center [614, 496] width 544 height 31
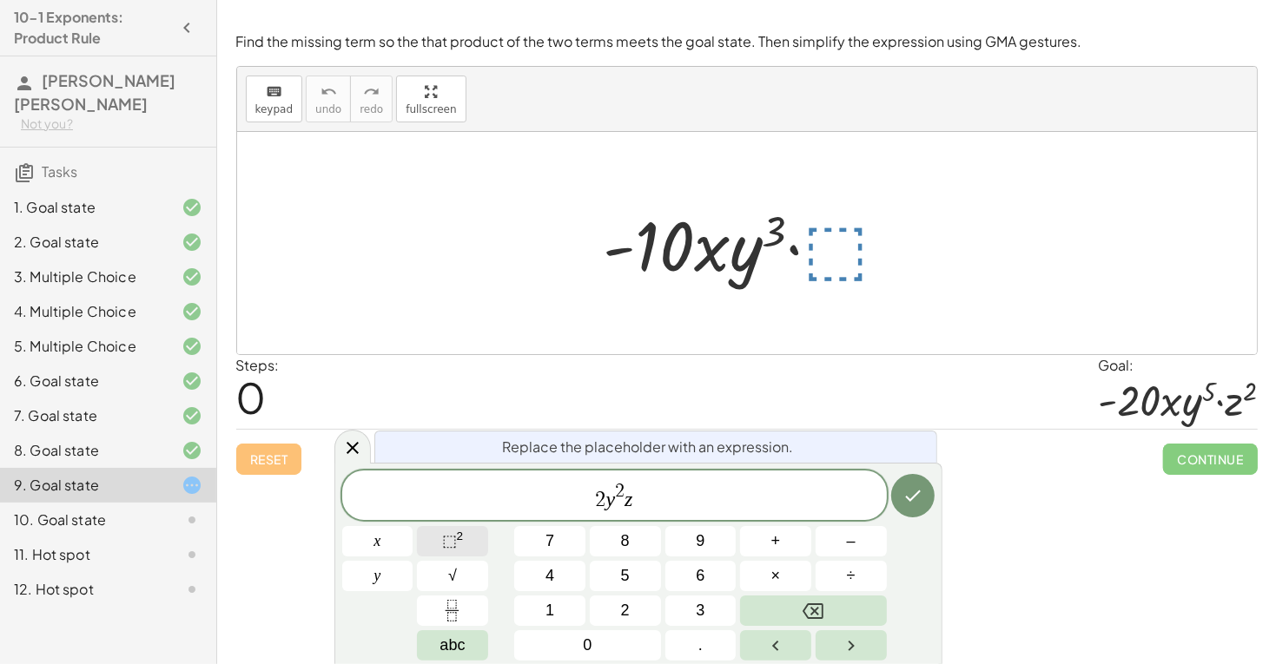
click at [456, 545] on span "⬚" at bounding box center [449, 540] width 15 height 17
click at [910, 502] on icon "Done" at bounding box center [912, 495] width 21 height 21
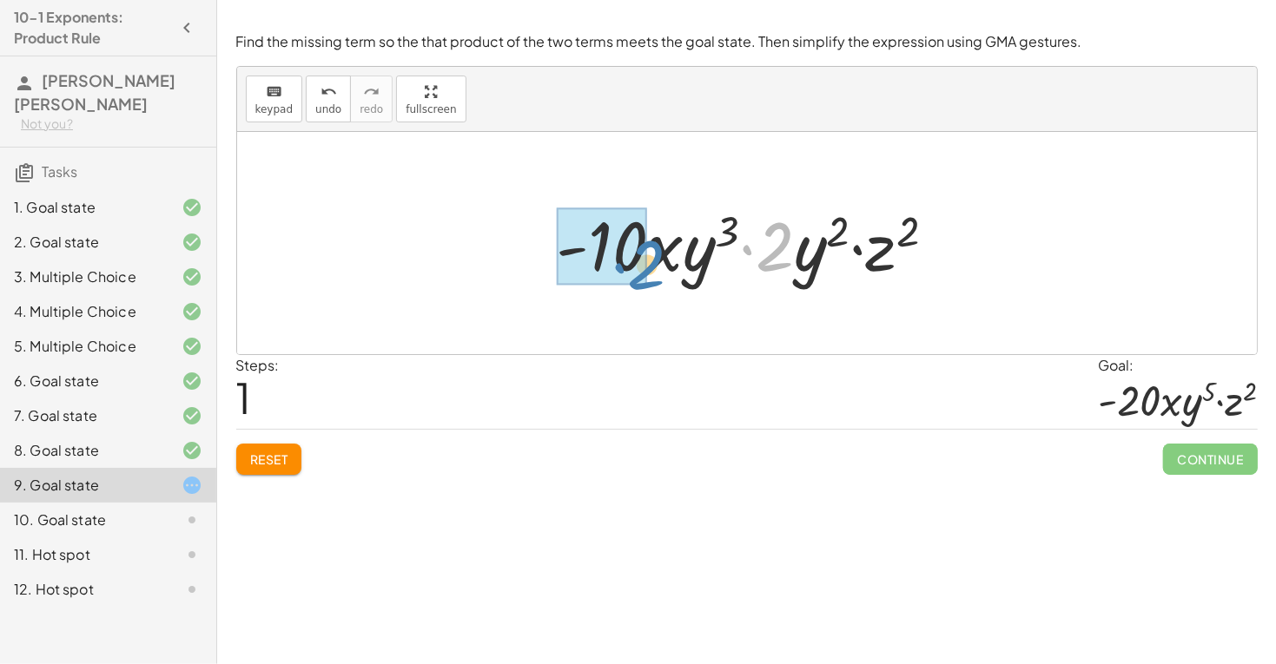
drag, startPoint x: 778, startPoint y: 241, endPoint x: 637, endPoint y: 260, distance: 142.7
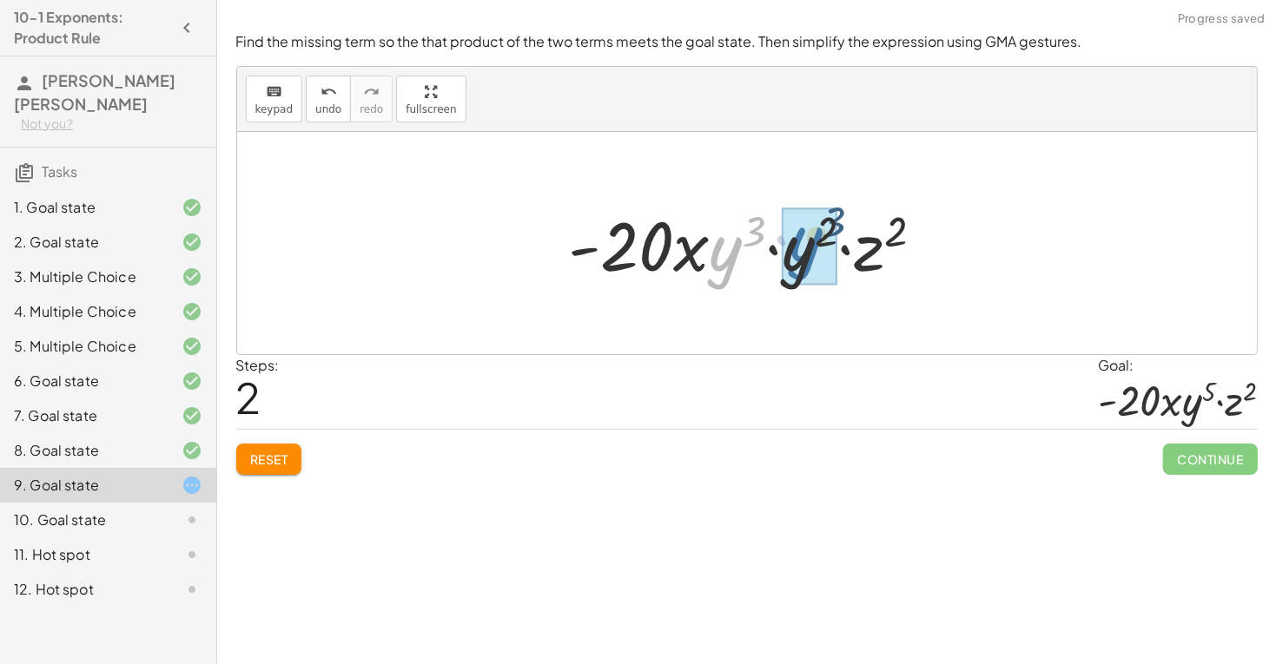
drag, startPoint x: 714, startPoint y: 254, endPoint x: 796, endPoint y: 247, distance: 82.9
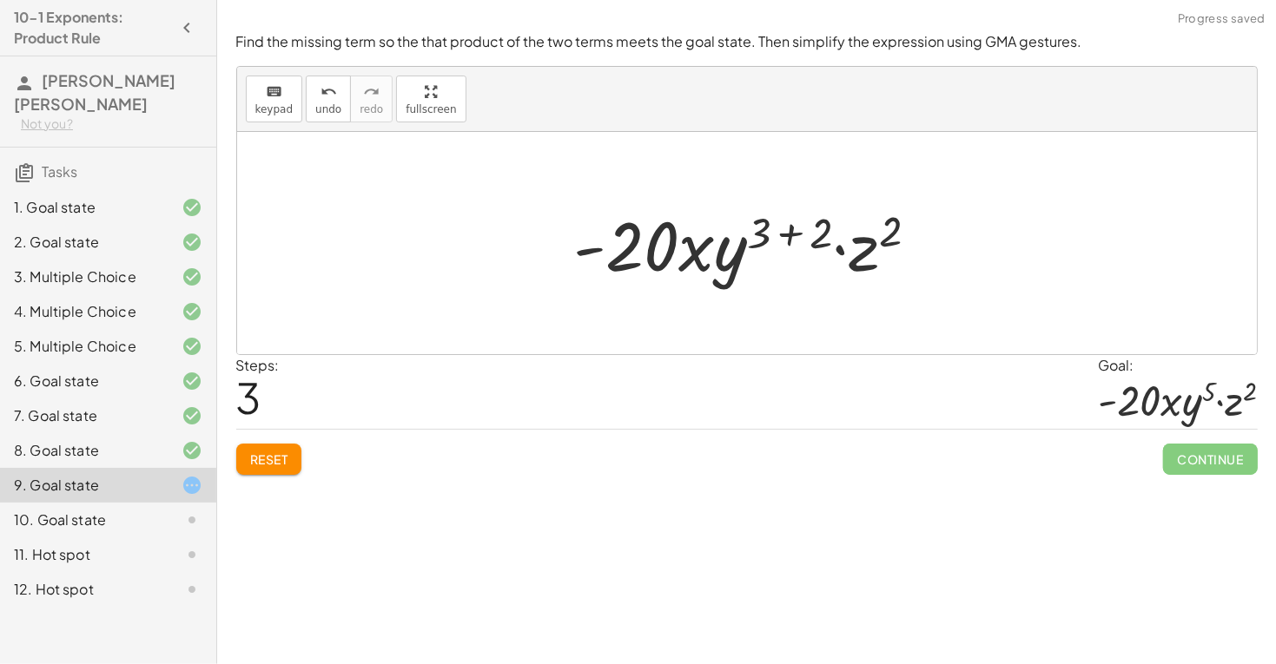
click at [781, 234] on div at bounding box center [753, 243] width 376 height 89
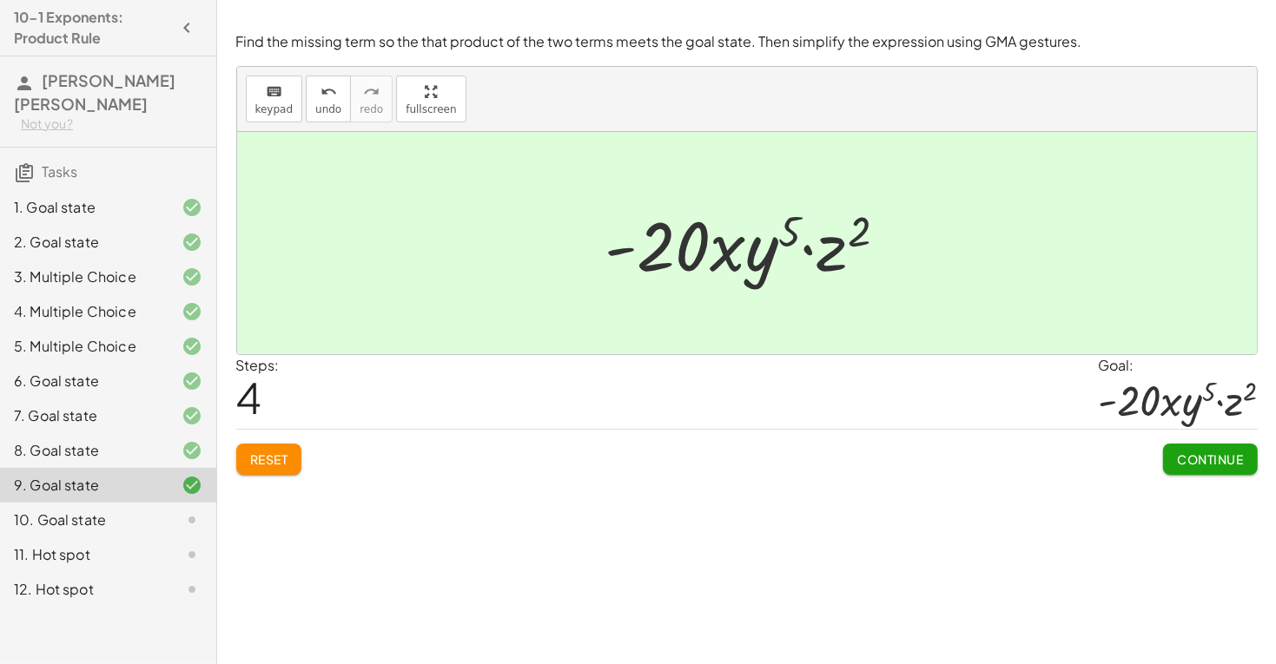
click at [1229, 466] on span "Continue" at bounding box center [1210, 460] width 66 height 16
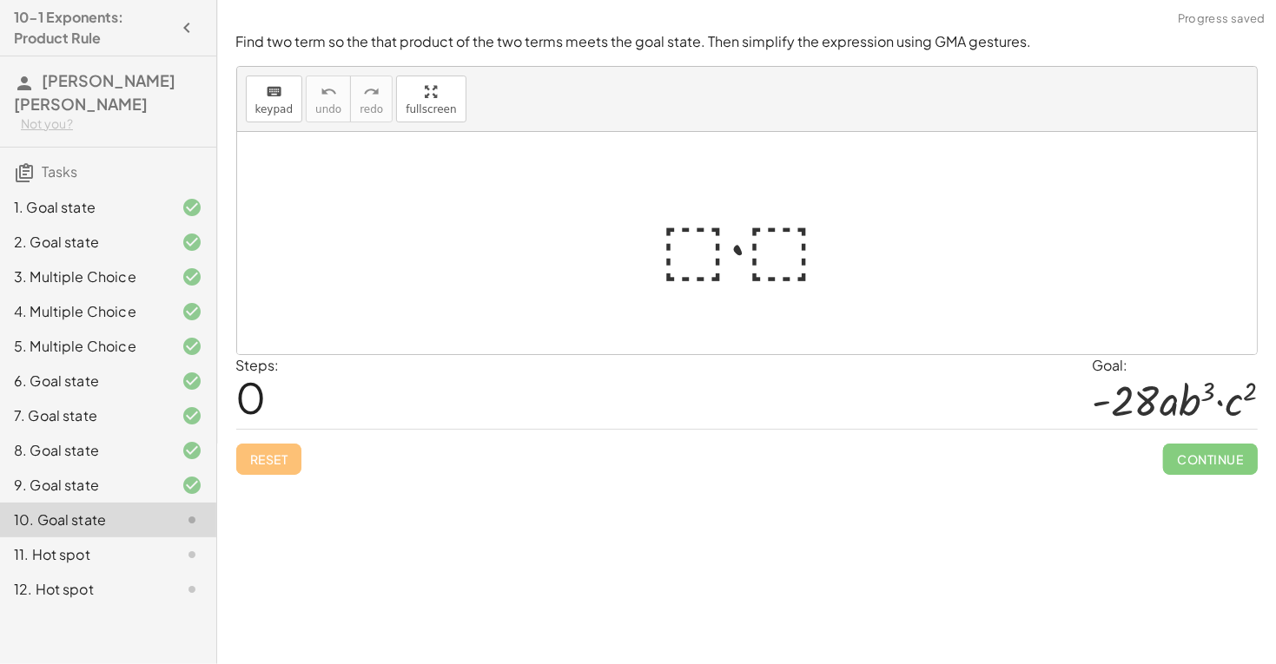
click at [690, 244] on div at bounding box center [753, 243] width 203 height 89
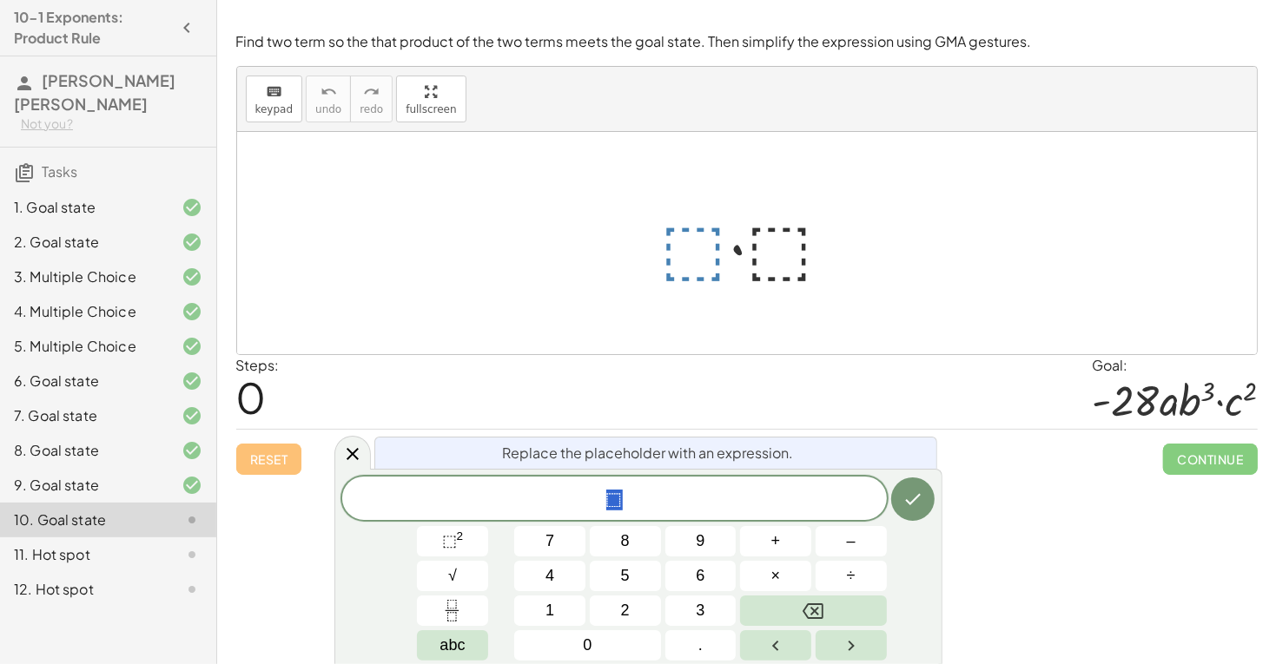
click at [634, 495] on span "⬚" at bounding box center [614, 500] width 544 height 24
click at [688, 250] on div at bounding box center [753, 243] width 203 height 89
click at [475, 533] on button "⬚ 2" at bounding box center [452, 541] width 71 height 30
click at [587, 493] on span "2 a b 2 ​" at bounding box center [614, 496] width 544 height 31
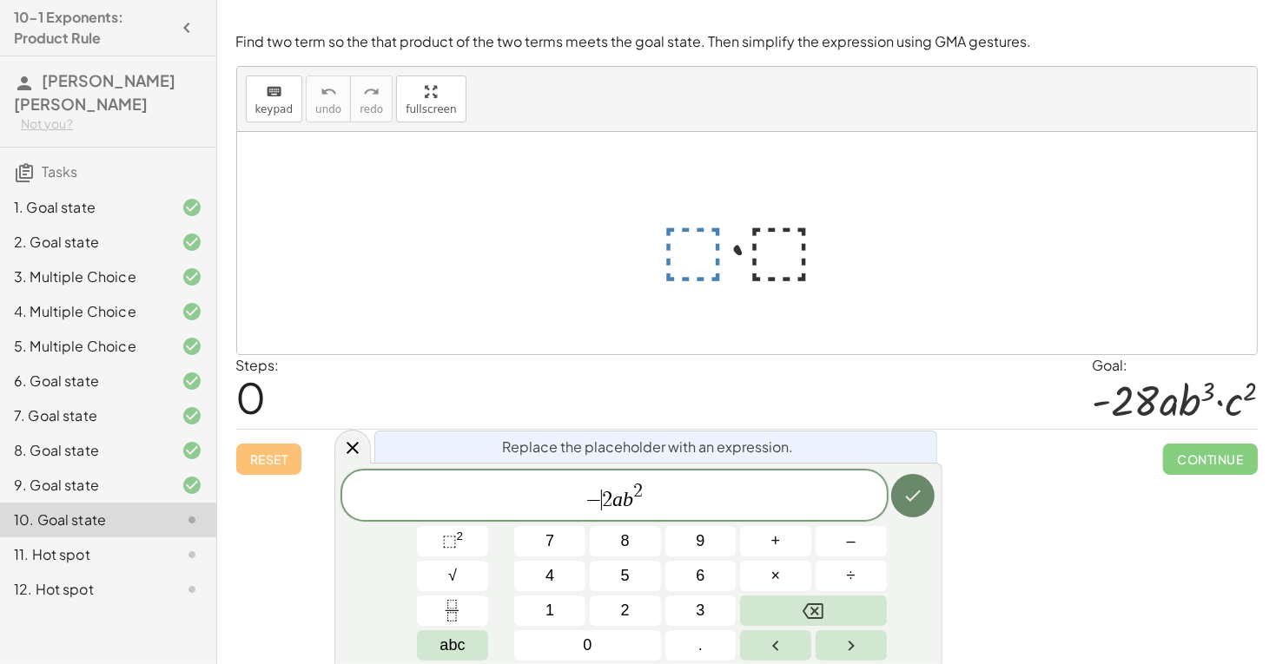
click at [921, 503] on icon "Done" at bounding box center [912, 495] width 21 height 21
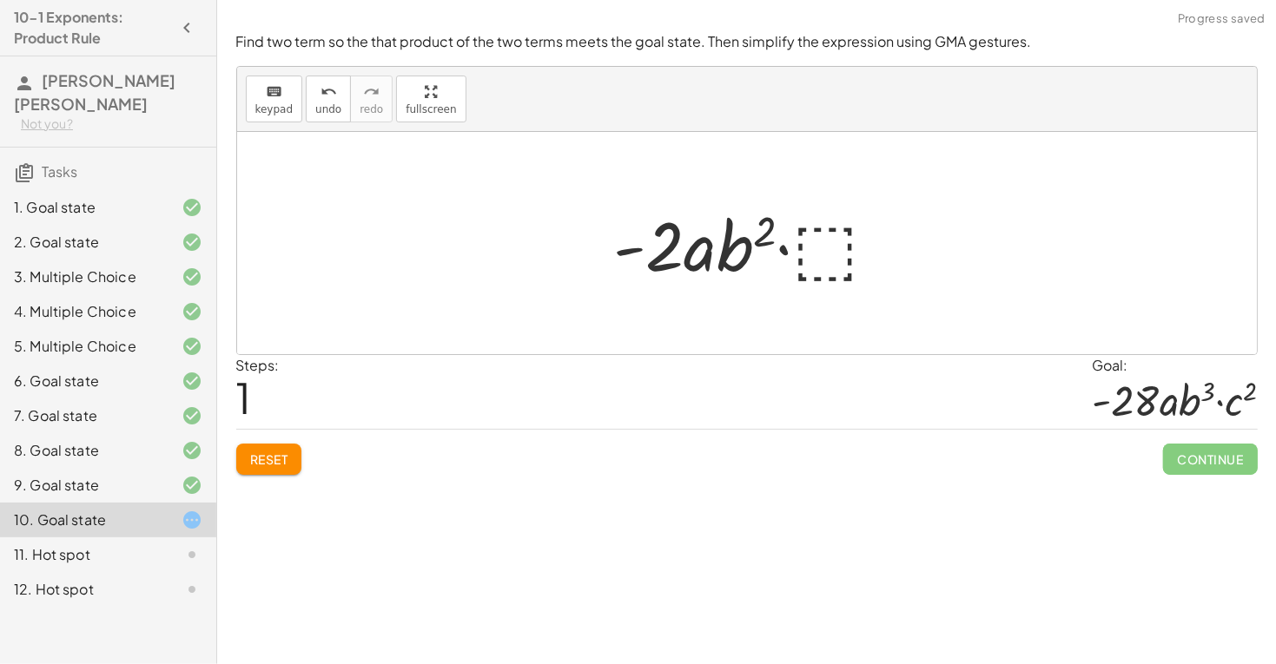
click at [820, 248] on div at bounding box center [752, 243] width 295 height 89
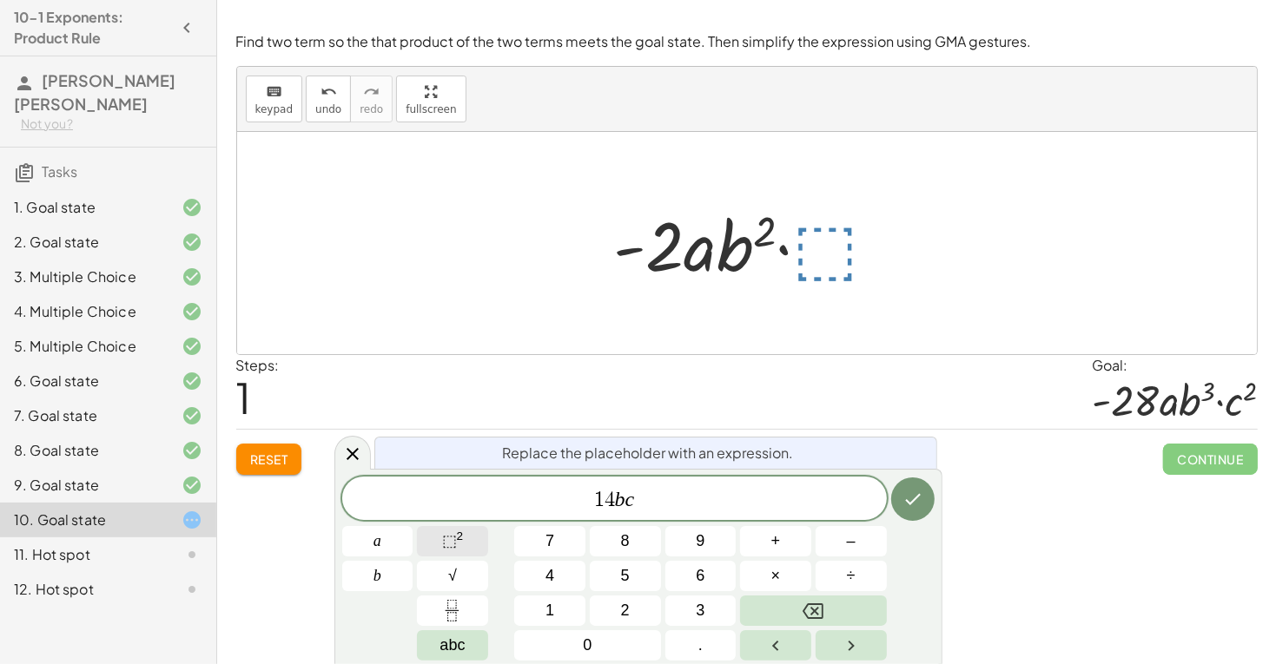
click at [434, 544] on button "⬚ 2" at bounding box center [452, 541] width 71 height 30
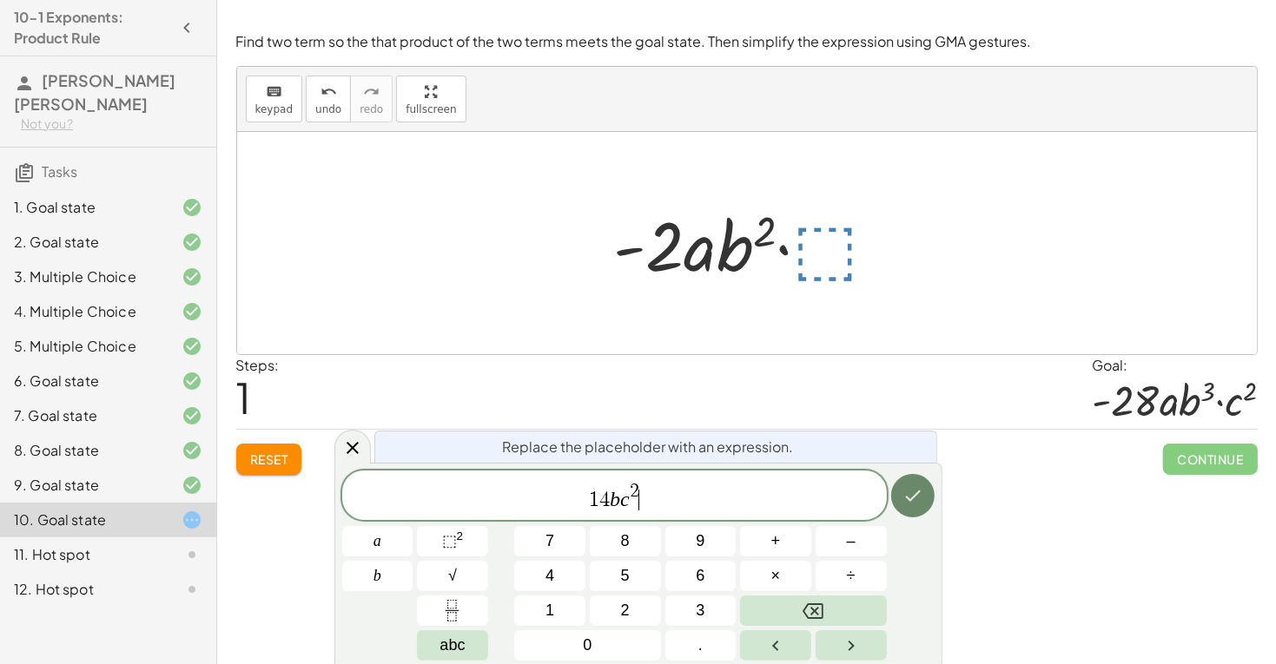
click at [921, 514] on button "Done" at bounding box center [912, 495] width 43 height 43
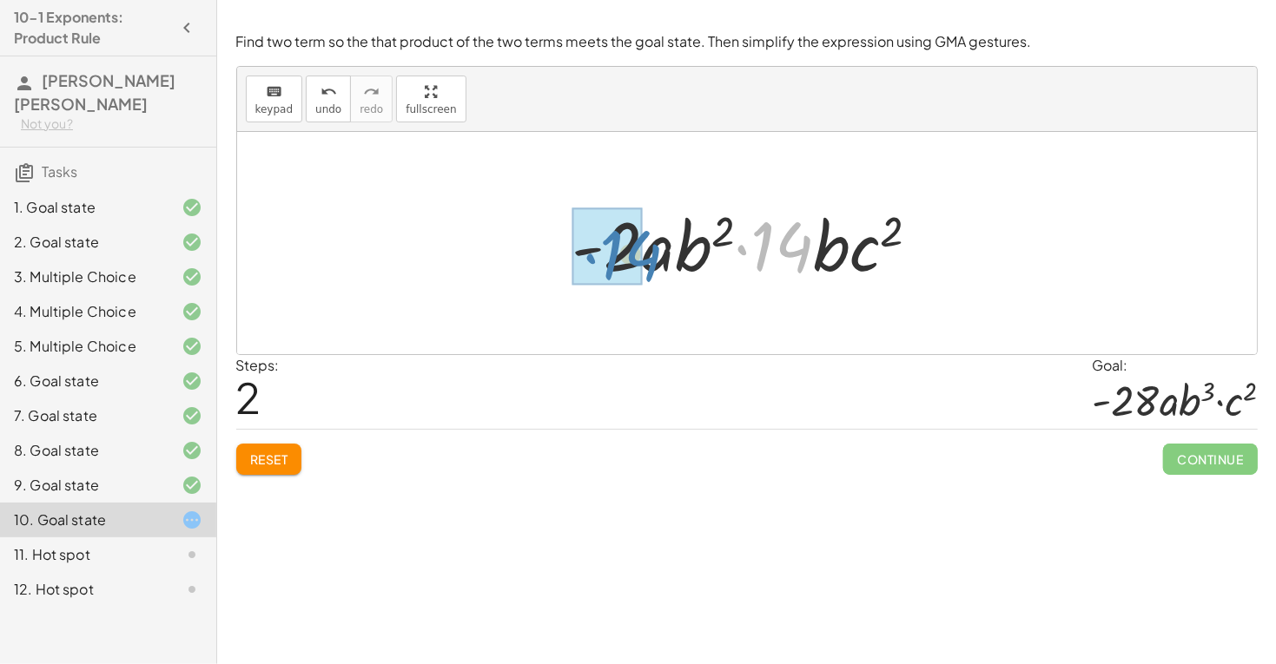
drag, startPoint x: 757, startPoint y: 254, endPoint x: 597, endPoint y: 264, distance: 160.9
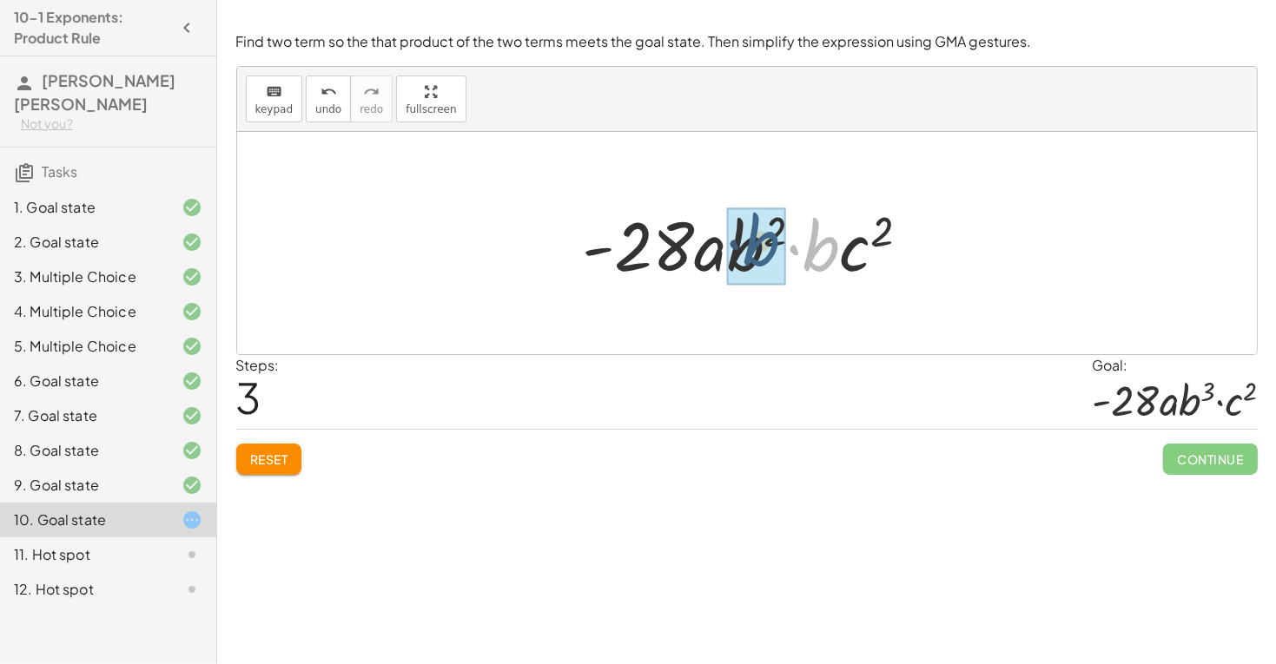
drag, startPoint x: 804, startPoint y: 241, endPoint x: 737, endPoint y: 235, distance: 67.1
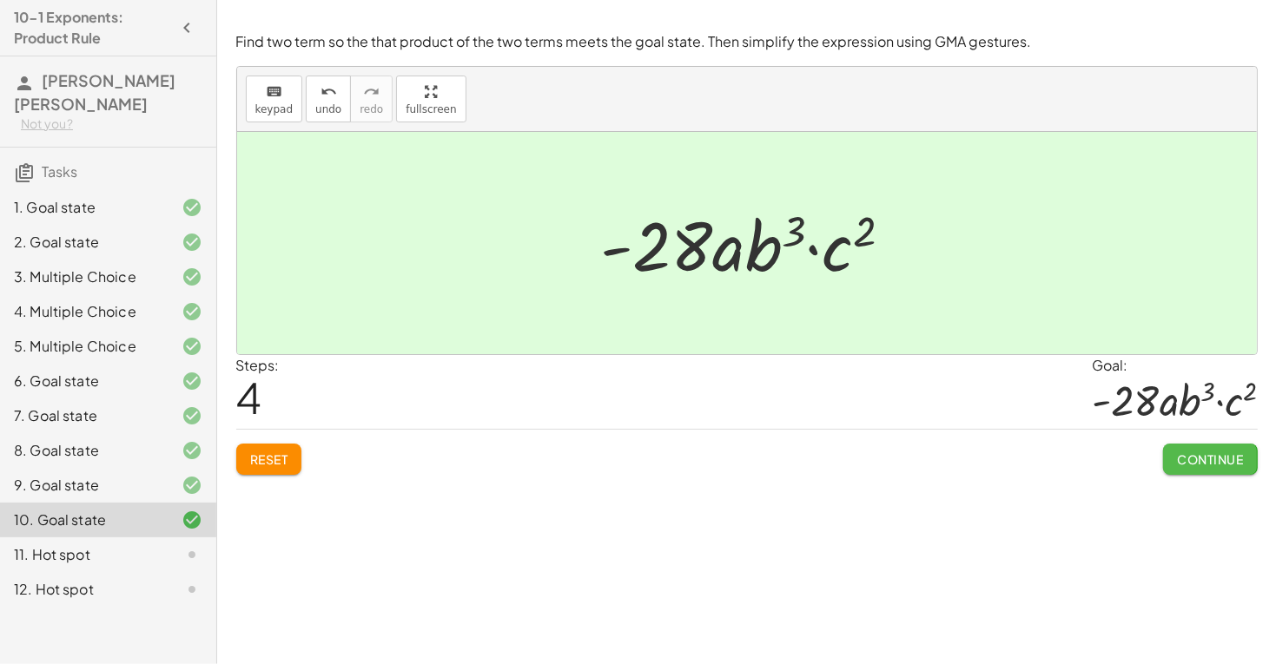
click at [1211, 470] on button "Continue" at bounding box center [1210, 459] width 94 height 31
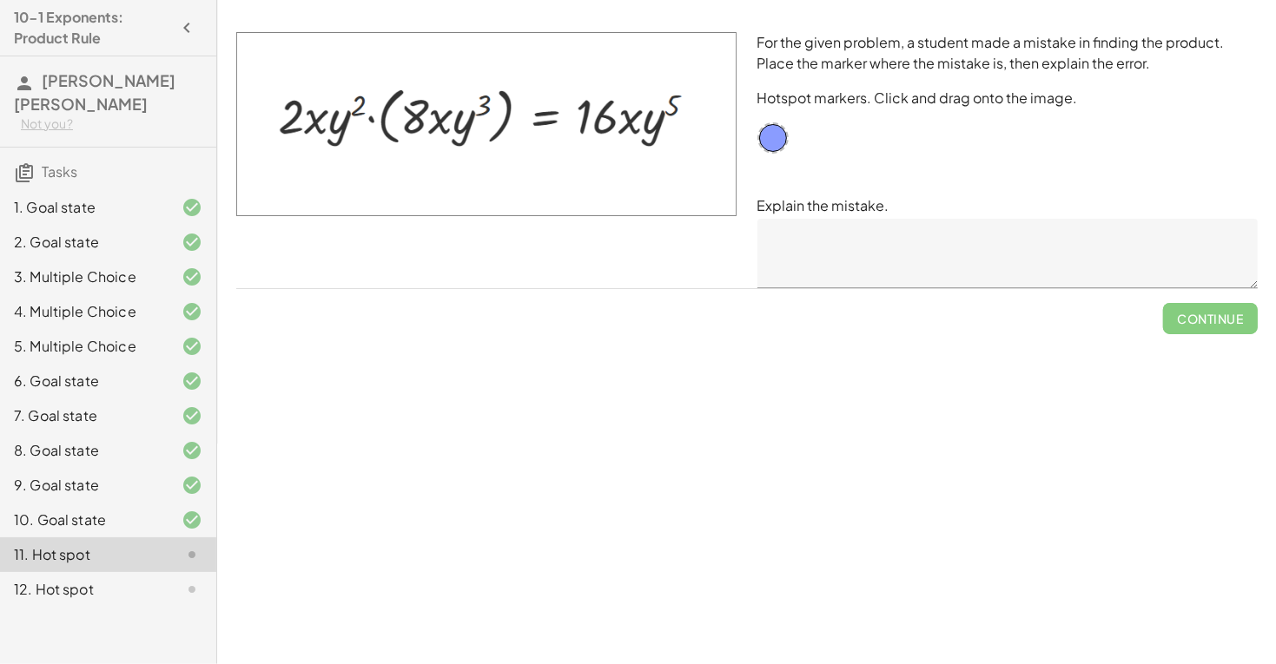
click at [791, 246] on textarea at bounding box center [1007, 253] width 500 height 69
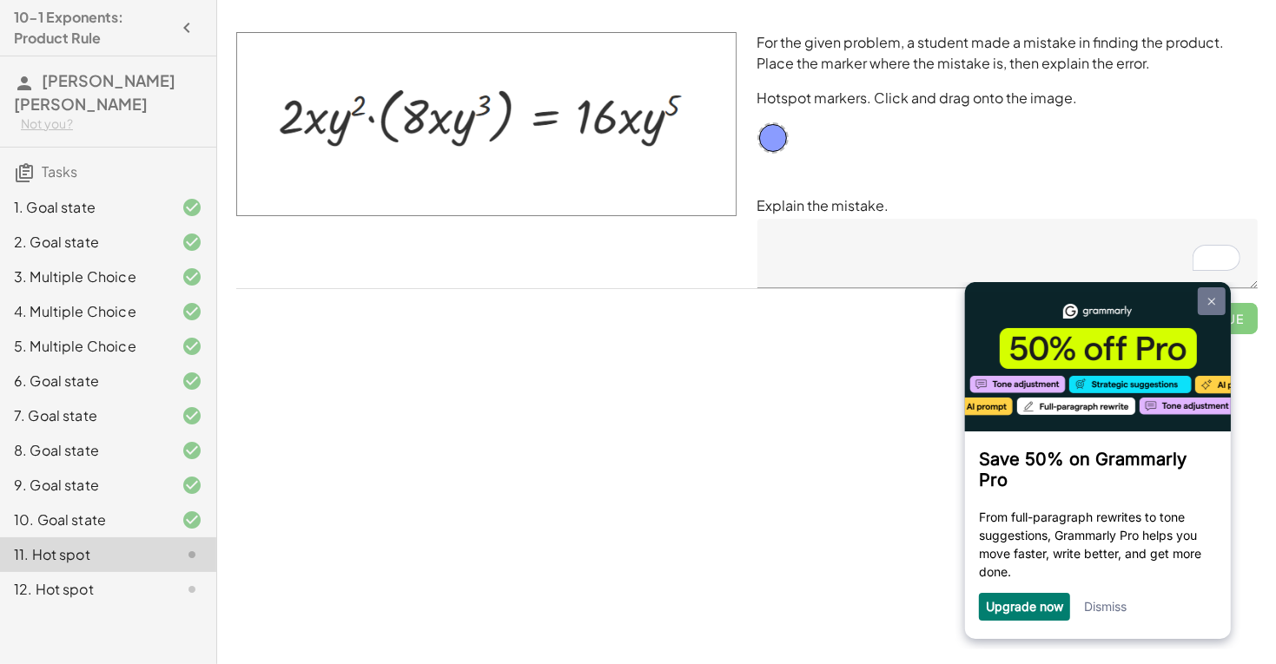
click at [1218, 299] on link at bounding box center [1211, 301] width 28 height 28
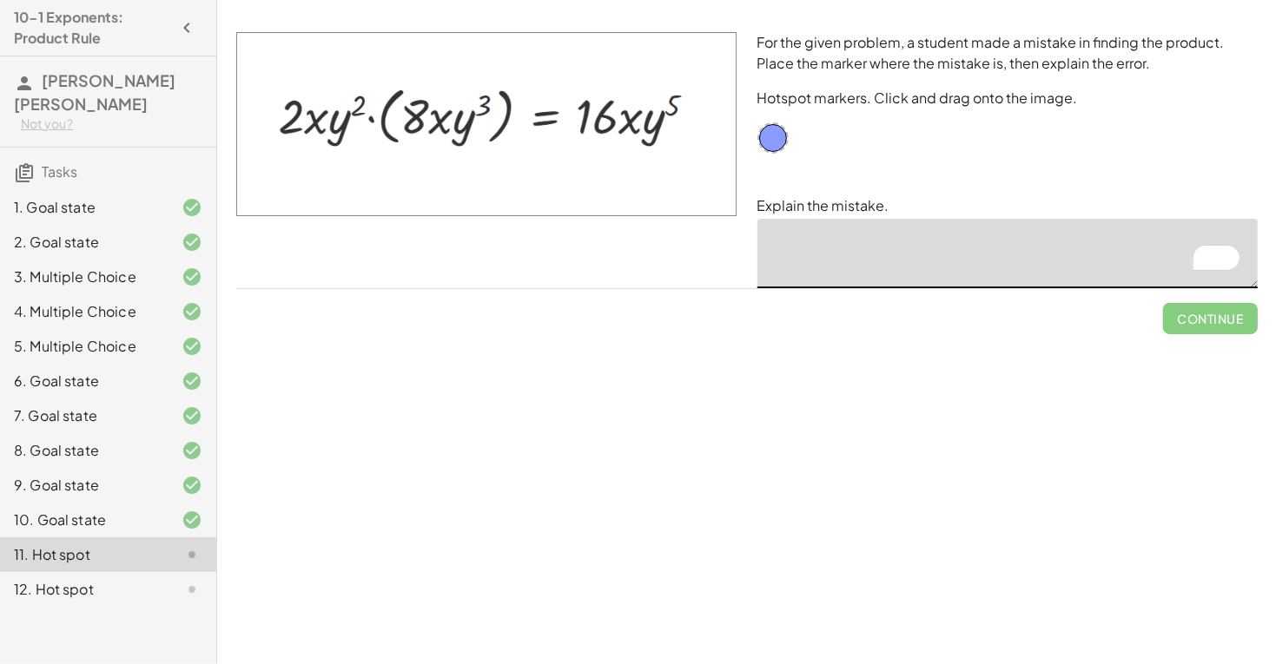
click at [782, 235] on textarea "To enrich screen reader interactions, please activate Accessibility in Grammarl…" at bounding box center [1007, 253] width 500 height 69
drag, startPoint x: 290, startPoint y: 127, endPoint x: 482, endPoint y: 108, distance: 192.9
click at [482, 108] on img at bounding box center [486, 124] width 500 height 184
type textarea "*"
drag, startPoint x: 770, startPoint y: 144, endPoint x: 625, endPoint y: 95, distance: 153.2
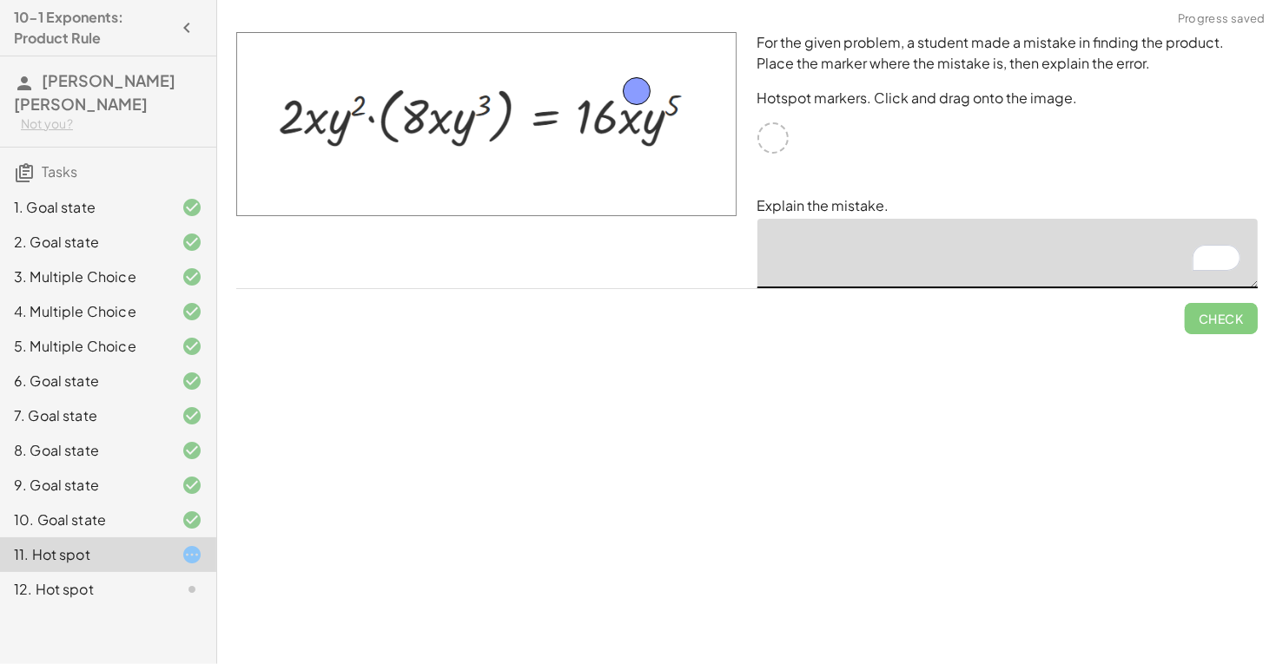
drag, startPoint x: 628, startPoint y: 96, endPoint x: 637, endPoint y: 99, distance: 10.2
type textarea "**********"
click at [1194, 319] on button "Check" at bounding box center [1221, 318] width 73 height 31
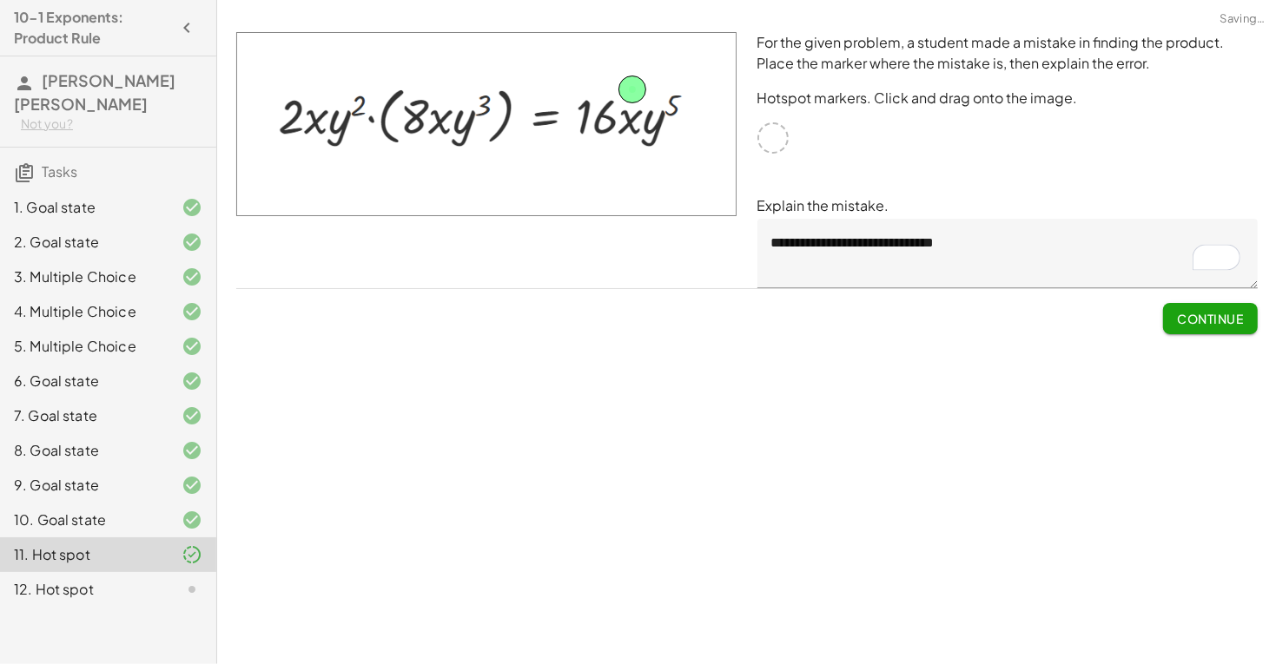
click at [1217, 322] on span "Continue" at bounding box center [1210, 319] width 66 height 16
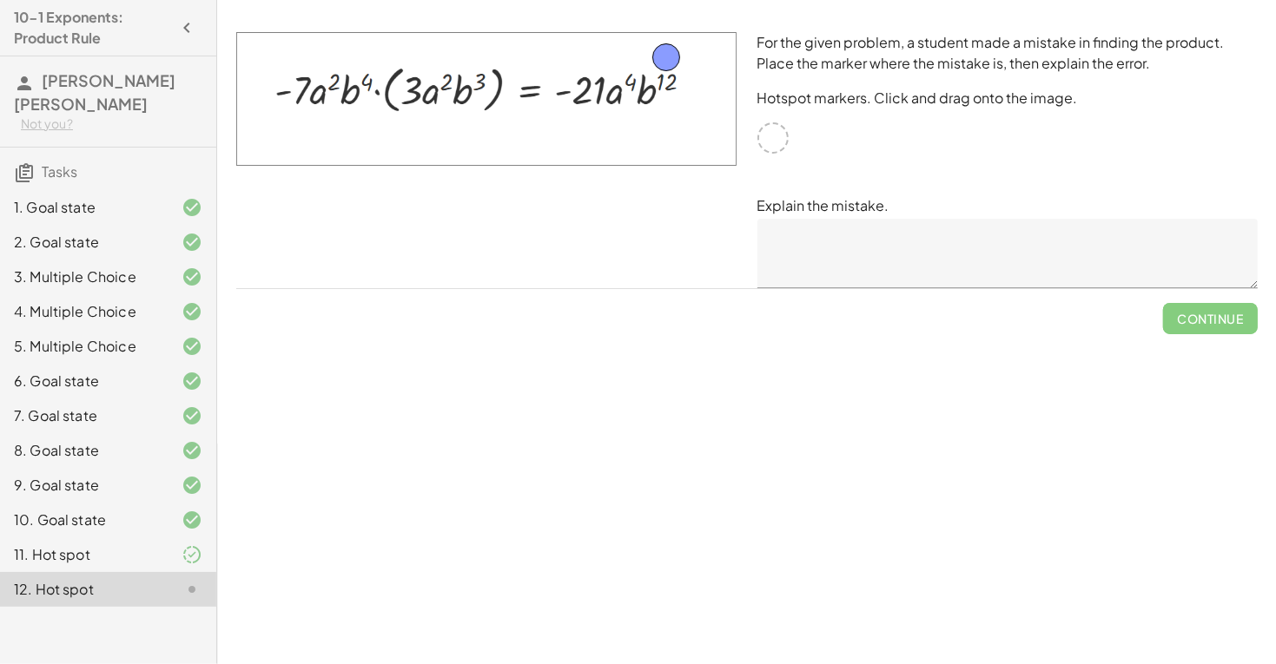
drag, startPoint x: 776, startPoint y: 146, endPoint x: 670, endPoint y: 66, distance: 133.4
click at [811, 235] on textarea at bounding box center [1007, 253] width 500 height 69
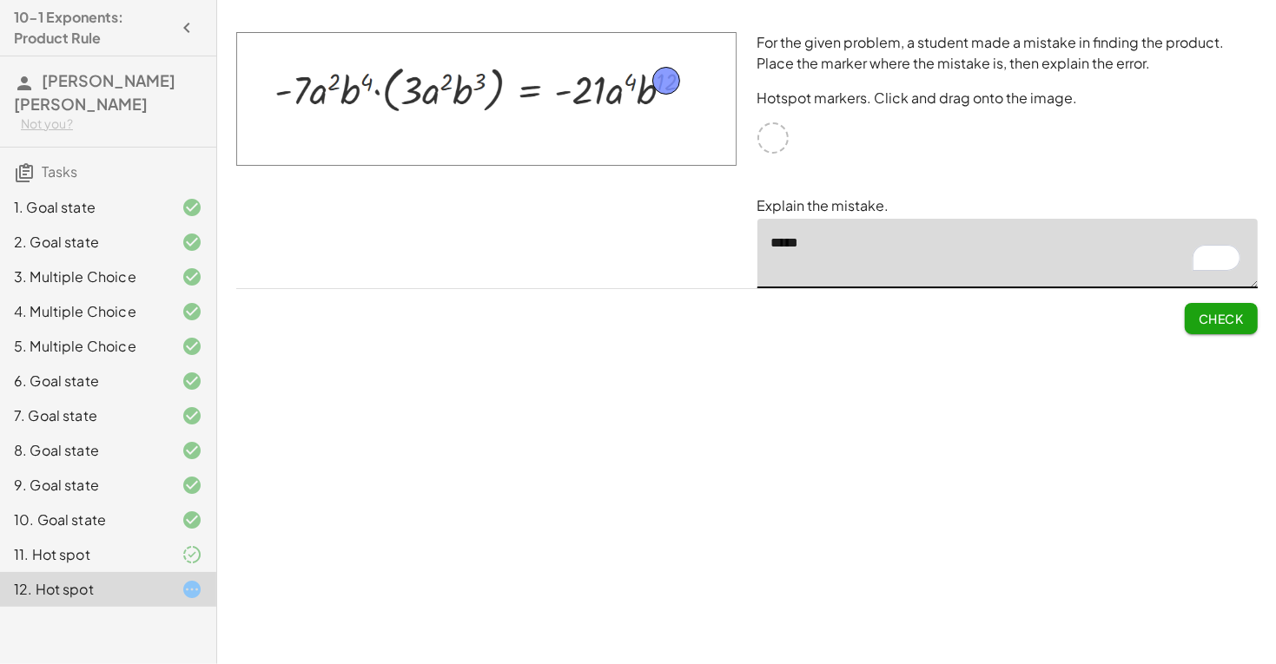
drag, startPoint x: 670, startPoint y: 53, endPoint x: 671, endPoint y: 76, distance: 23.5
type textarea "*"
type textarea "**********"
click at [1230, 314] on span "Check" at bounding box center [1220, 319] width 45 height 16
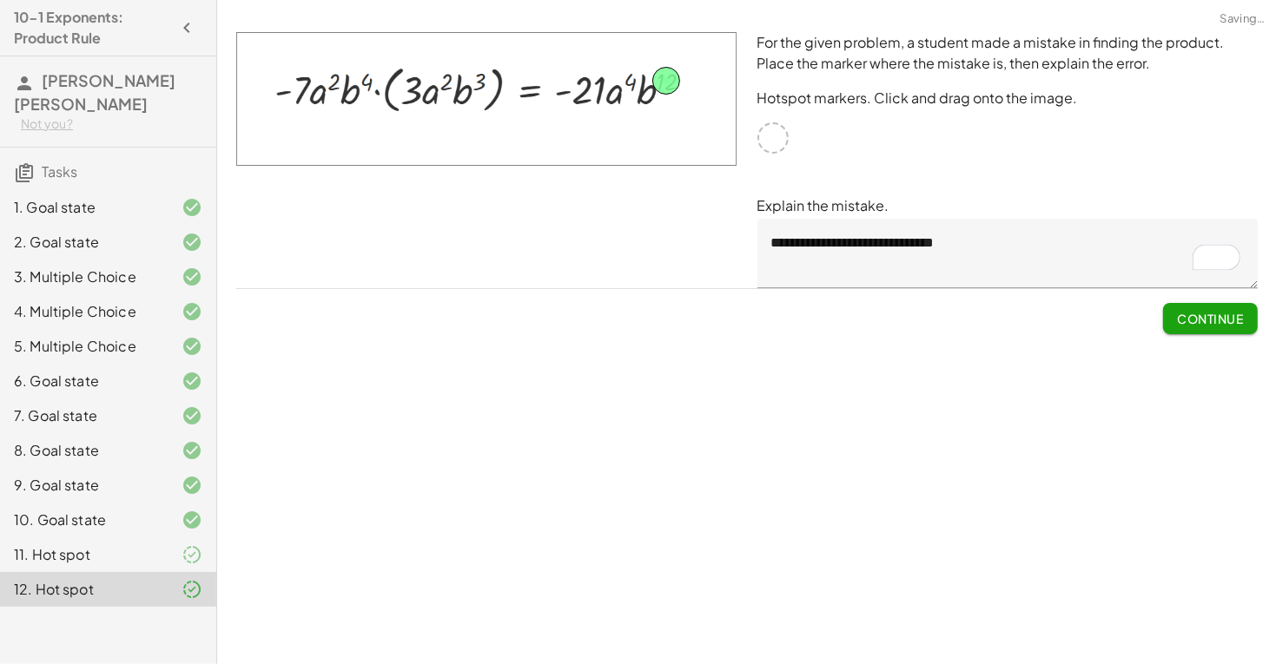
click at [178, 371] on div at bounding box center [178, 381] width 49 height 21
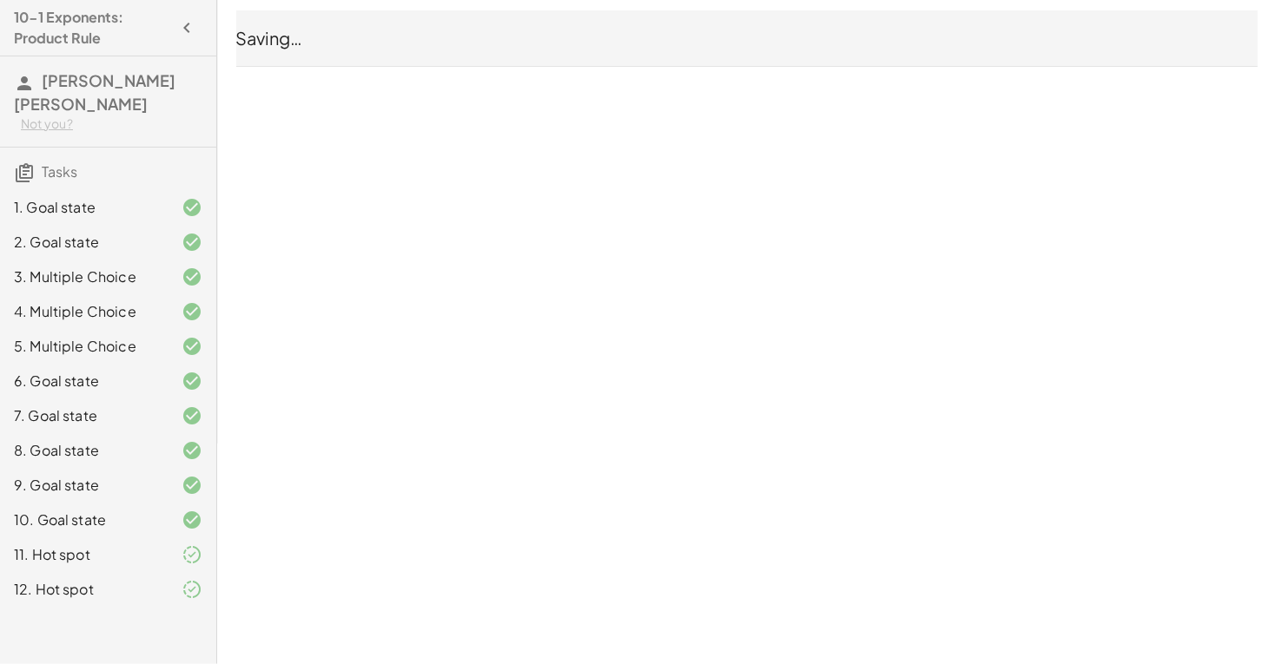
click at [122, 160] on h3 "Tasks" at bounding box center [108, 166] width 216 height 36
click at [112, 197] on div "1. Goal state" at bounding box center [84, 207] width 140 height 21
